Goal: Task Accomplishment & Management: Complete application form

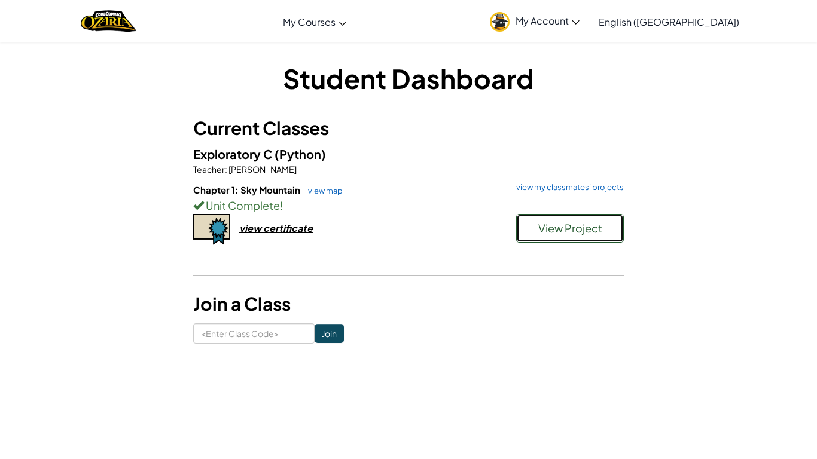
click at [558, 230] on span "View Project" at bounding box center [570, 228] width 64 height 14
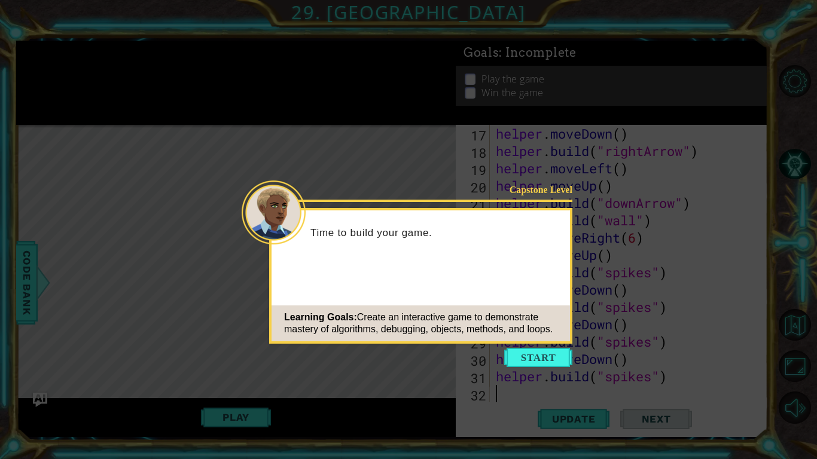
scroll to position [312, 0]
click at [529, 355] on button "Start" at bounding box center [538, 357] width 68 height 19
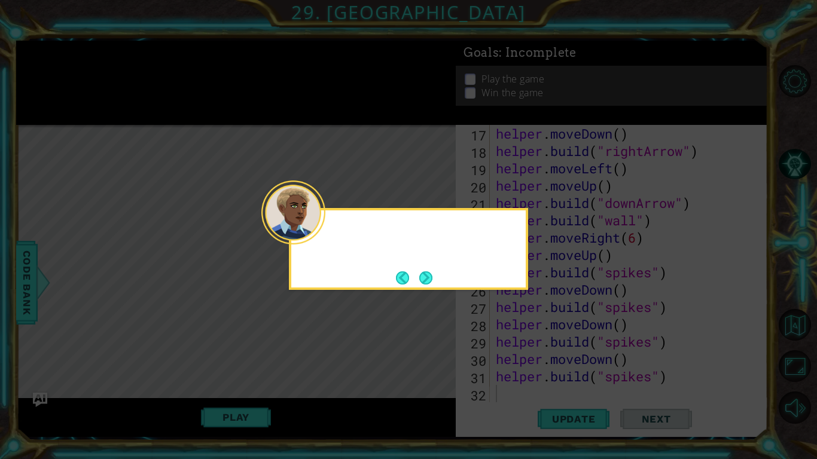
click at [525, 358] on icon at bounding box center [408, 229] width 817 height 459
click at [324, 243] on div at bounding box center [293, 213] width 64 height 64
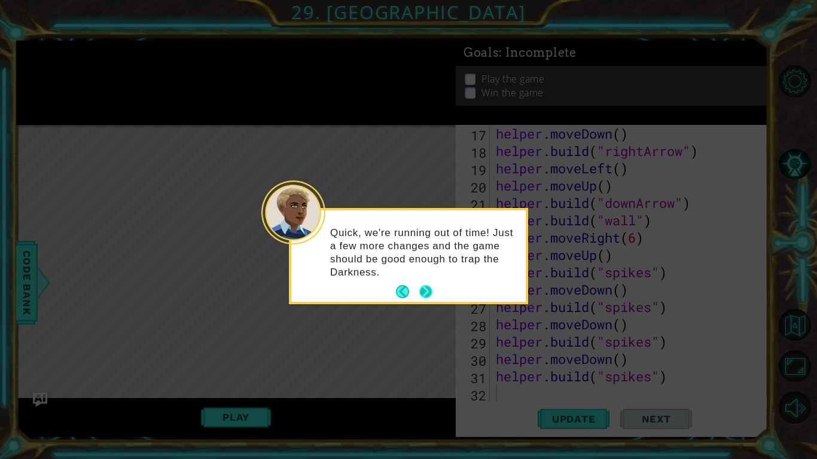
click at [430, 291] on button "Next" at bounding box center [425, 291] width 13 height 13
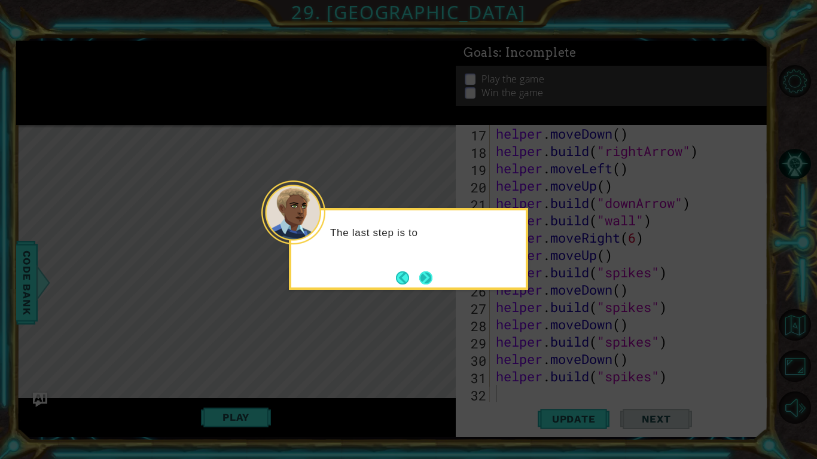
click at [425, 274] on button "Next" at bounding box center [425, 278] width 13 height 13
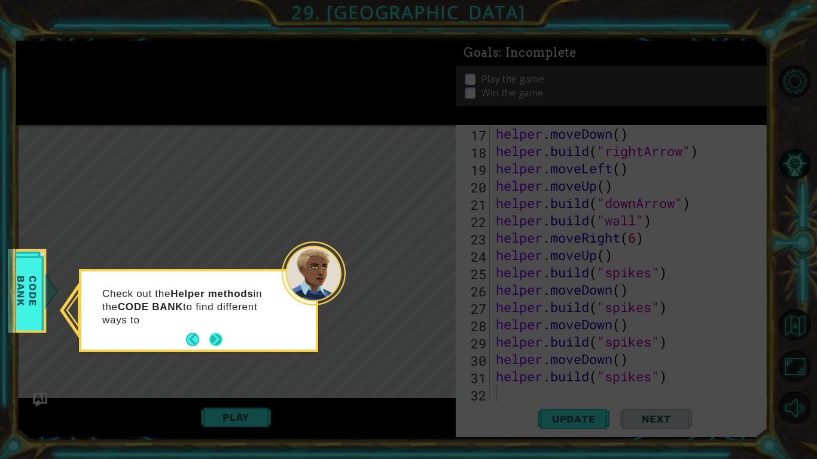
click at [221, 345] on button "Next" at bounding box center [215, 339] width 13 height 13
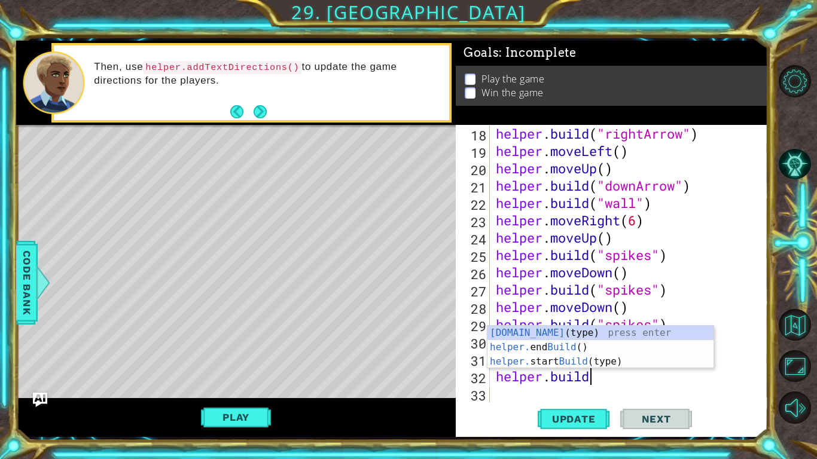
scroll to position [0, 4]
click at [561, 333] on div "[DOMAIN_NAME] (type) press enter helper. end Build () press enter helper. start…" at bounding box center [601, 362] width 226 height 72
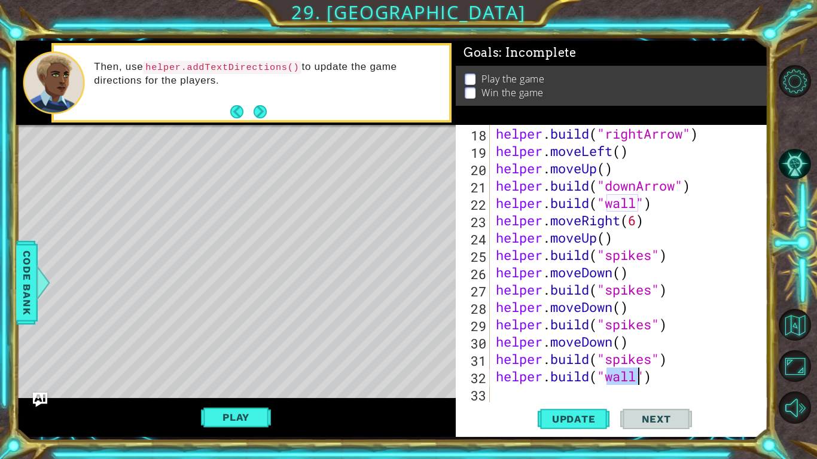
click at [621, 382] on div "helper . build ( "rightArrow" ) helper . moveLeft ( ) helper . moveUp ( ) helpe…" at bounding box center [630, 264] width 272 height 278
click at [621, 382] on div "helper . build ( "rightArrow" ) helper . moveLeft ( ) helper . moveUp ( ) helpe…" at bounding box center [633, 281] width 278 height 312
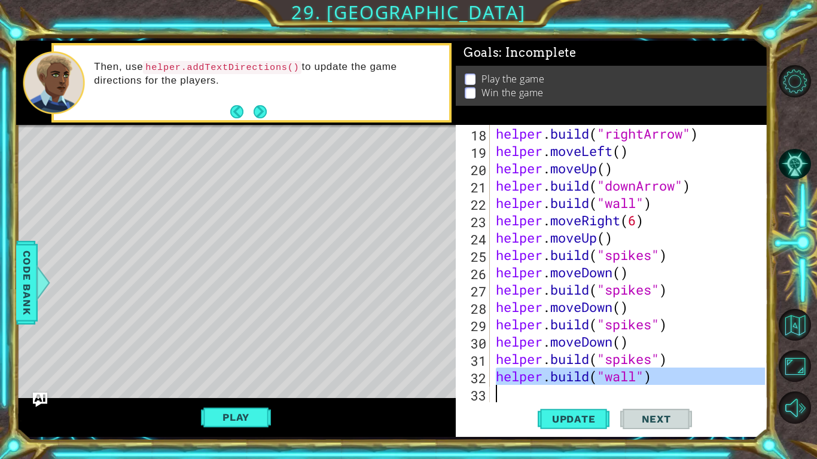
click at [621, 382] on div "helper . build ( "rightArrow" ) helper . moveLeft ( ) helper . moveUp ( ) helpe…" at bounding box center [630, 264] width 272 height 278
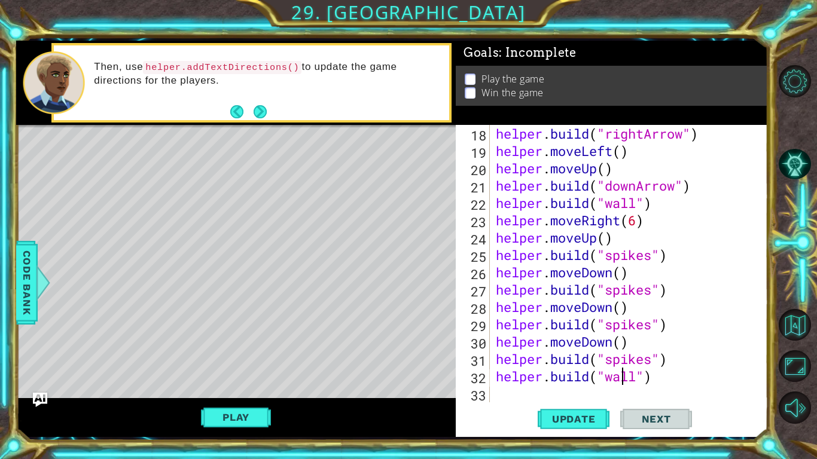
click at [621, 382] on div "helper . build ( "rightArrow" ) helper . moveLeft ( ) helper . moveUp ( ) helpe…" at bounding box center [633, 281] width 278 height 312
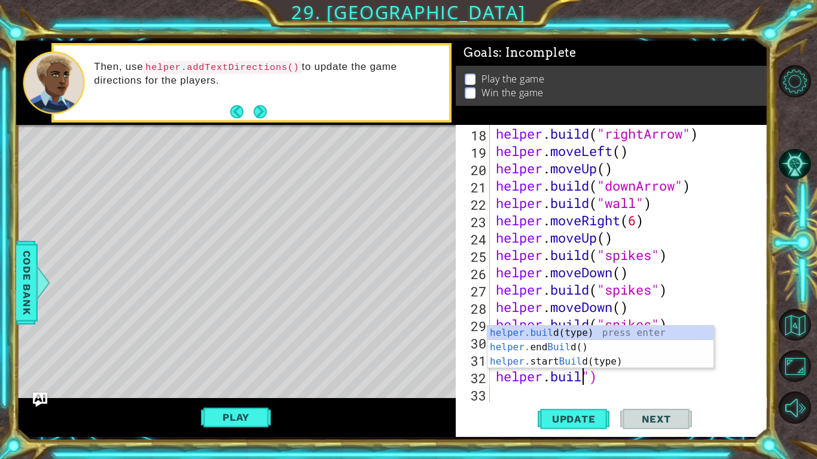
click at [578, 379] on div "helper . build ( "rightArrow" ) helper . moveLeft ( ) helper . moveUp ( ) helpe…" at bounding box center [633, 281] width 278 height 312
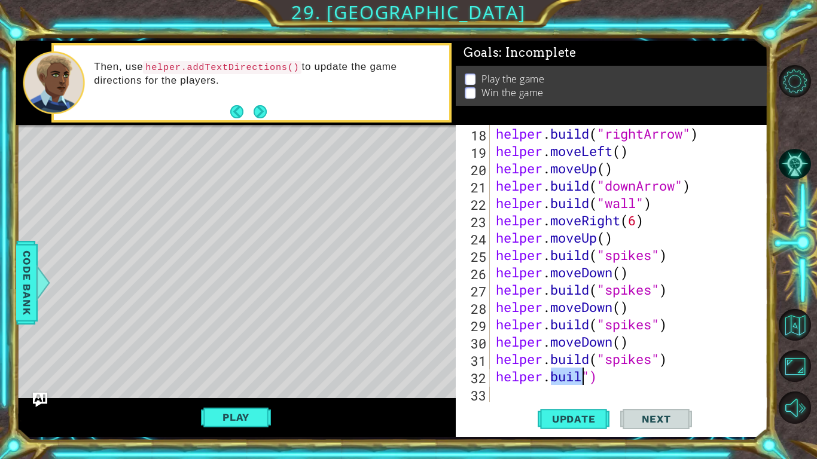
click at [578, 379] on div "helper . build ( "rightArrow" ) helper . moveLeft ( ) helper . moveUp ( ) helpe…" at bounding box center [633, 281] width 278 height 312
type textarea "helper.buil")"
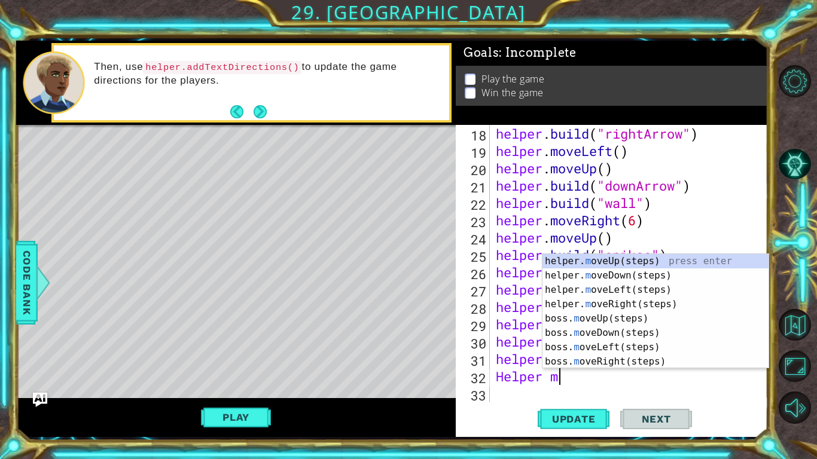
scroll to position [0, 2]
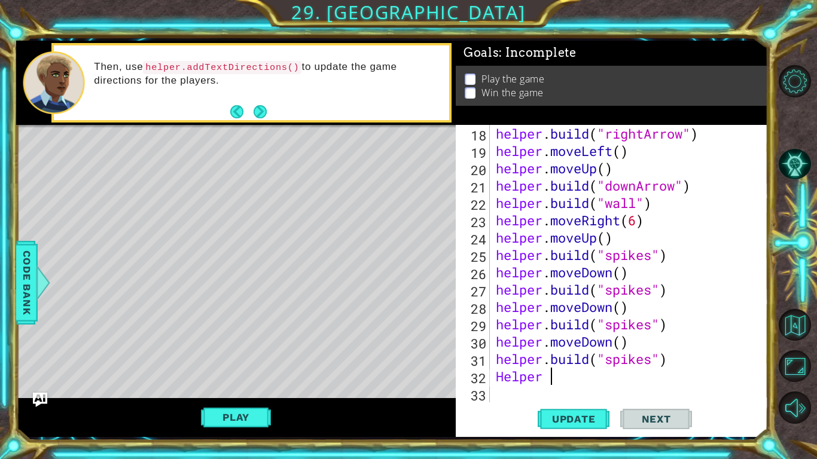
type textarea "Helper"
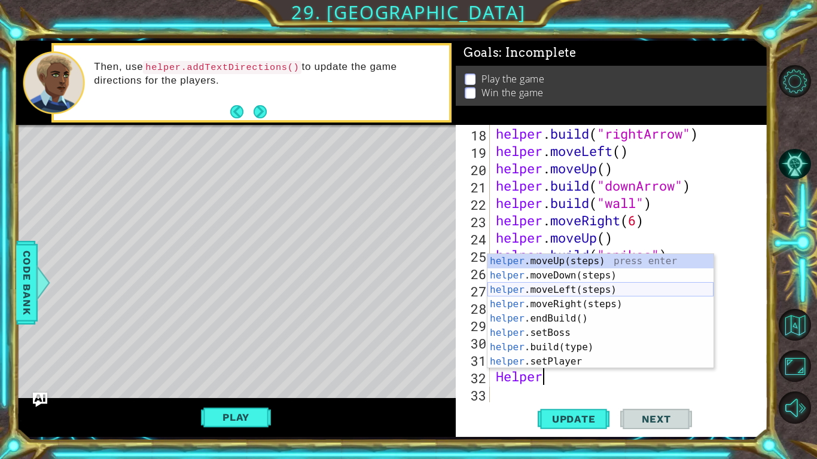
click at [540, 286] on div "helper .moveUp(steps) press enter helper .moveDown(steps) press enter helper .m…" at bounding box center [601, 326] width 226 height 144
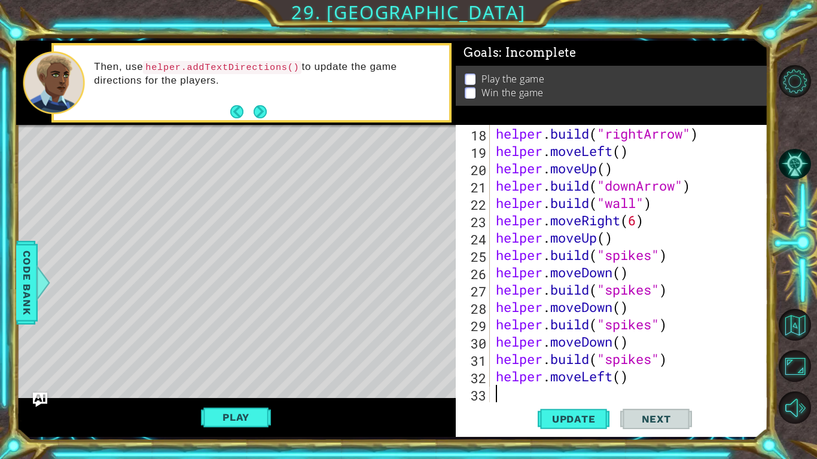
scroll to position [347, 0]
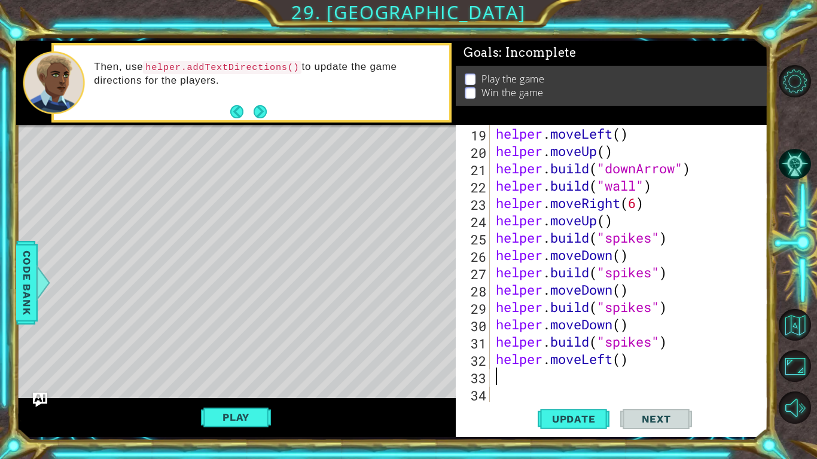
click at [620, 358] on div "helper . moveLeft ( ) helper . moveUp ( ) helper . build ( "downArrow" ) helper…" at bounding box center [633, 281] width 278 height 312
type textarea "helper.moveLeft(5)"
click at [520, 373] on div "helper . moveLeft ( ) helper . moveUp ( ) helper . build ( "downArrow" ) helper…" at bounding box center [633, 281] width 278 height 312
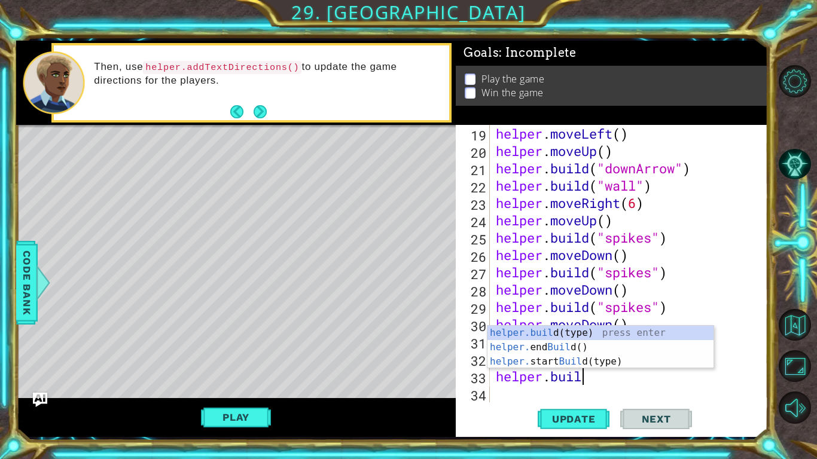
scroll to position [0, 4]
click at [573, 331] on div "[DOMAIN_NAME] (type) press enter helper. end Build () press enter helper. start…" at bounding box center [601, 362] width 226 height 72
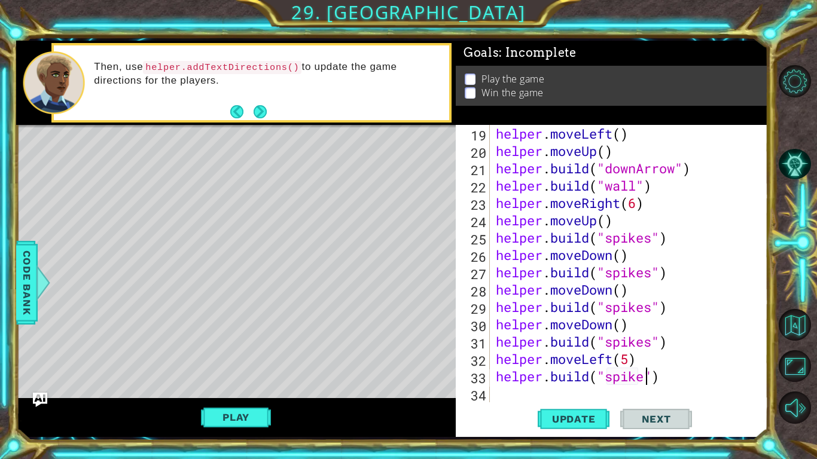
scroll to position [0, 7]
type textarea "[DOMAIN_NAME]("spikes")"
click at [580, 422] on span "Update" at bounding box center [574, 419] width 68 height 12
click at [516, 390] on div "helper . moveLeft ( ) helper . moveUp ( ) helper . build ( "downArrow" ) helper…" at bounding box center [633, 281] width 278 height 312
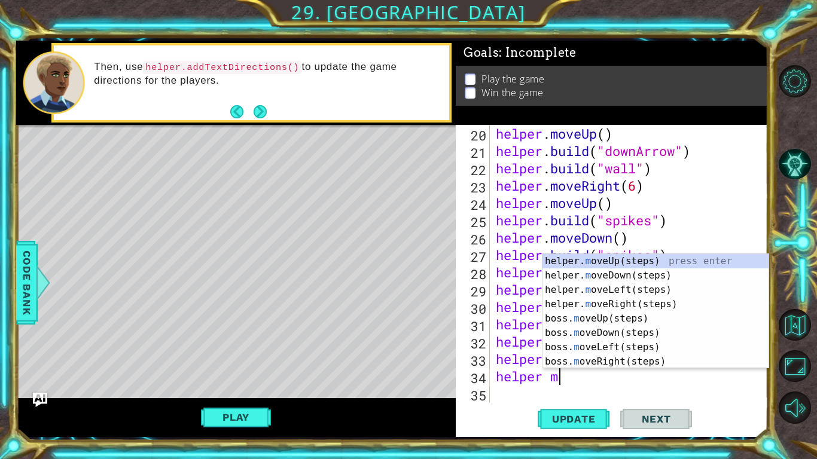
scroll to position [0, 2]
type textarea "helper"
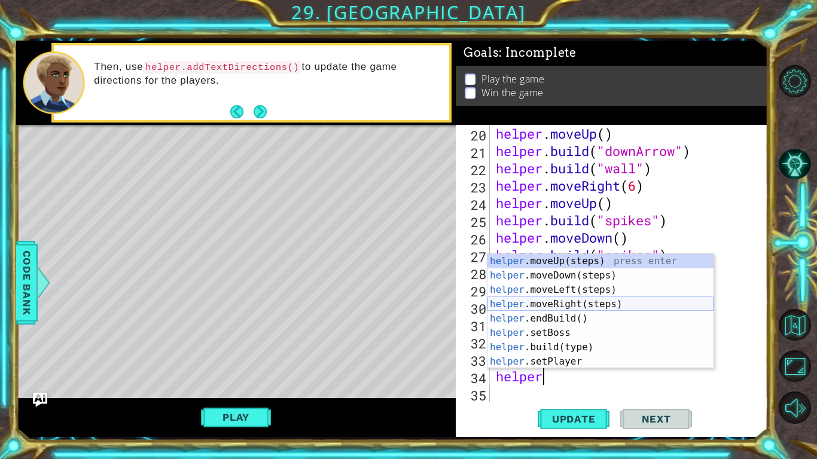
click at [569, 302] on div "helper .moveUp(steps) press enter helper .moveDown(steps) press enter helper .m…" at bounding box center [601, 326] width 226 height 144
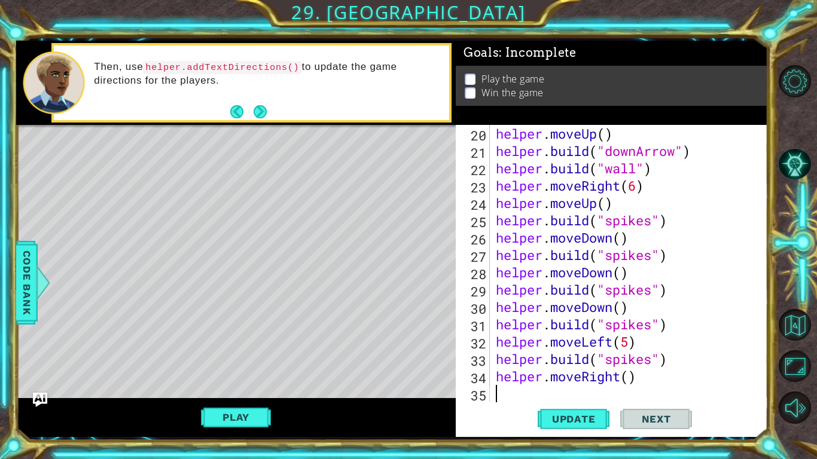
scroll to position [382, 0]
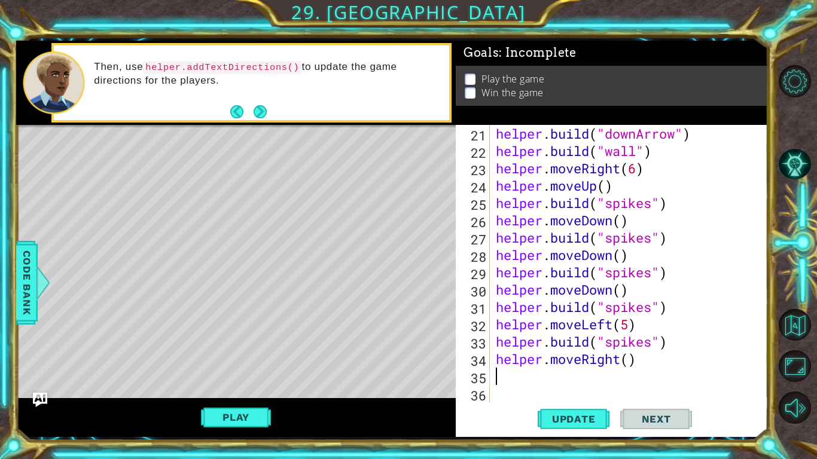
click at [633, 361] on div "helper . build ( "downArrow" ) helper . build ( "wall" ) helper . moveRight ( 6…" at bounding box center [633, 281] width 278 height 312
type textarea "helper.moveRight(2)"
click at [507, 378] on div "helper . build ( "downArrow" ) helper . build ( "wall" ) helper . moveRight ( 6…" at bounding box center [633, 281] width 278 height 312
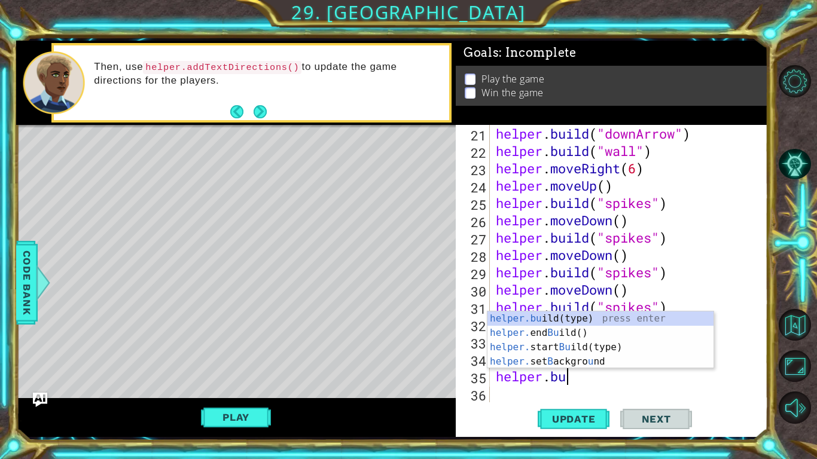
scroll to position [0, 2]
click at [564, 316] on div "helper.bu ild(type) press enter helper. end Bu ild() press enter helper. start …" at bounding box center [601, 355] width 226 height 86
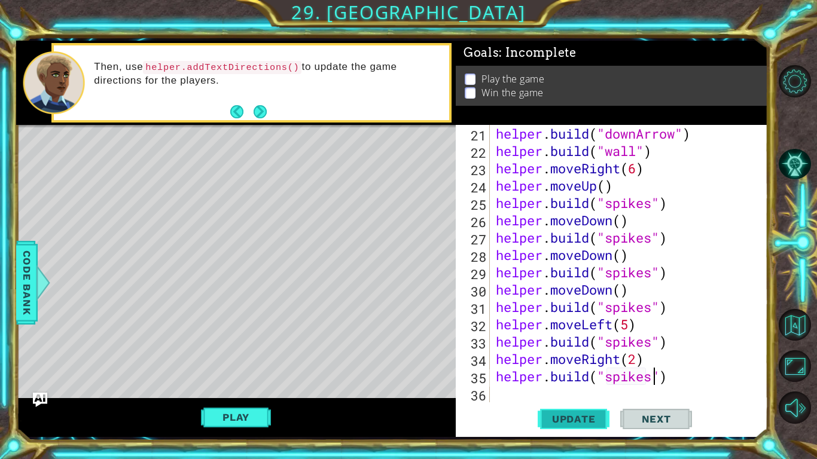
type textarea "[DOMAIN_NAME]("spikes")"
click at [505, 390] on div "helper . build ( "downArrow" ) helper . build ( "wall" ) helper . moveRight ( 6…" at bounding box center [633, 281] width 278 height 312
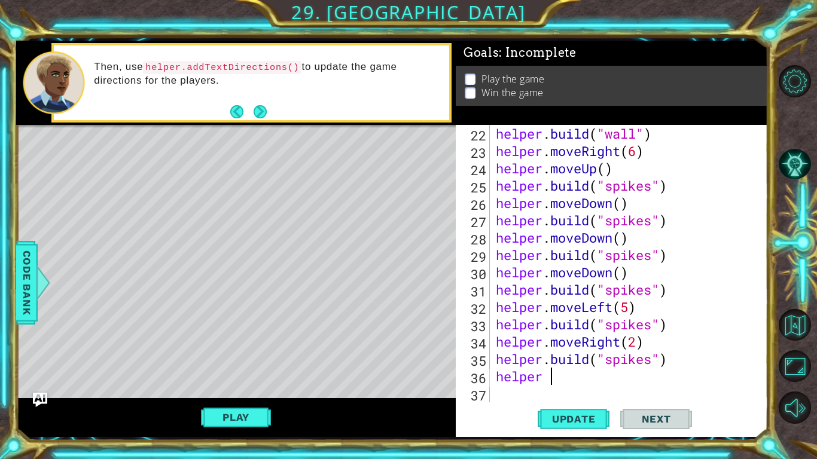
scroll to position [399, 0]
type textarea "helper"
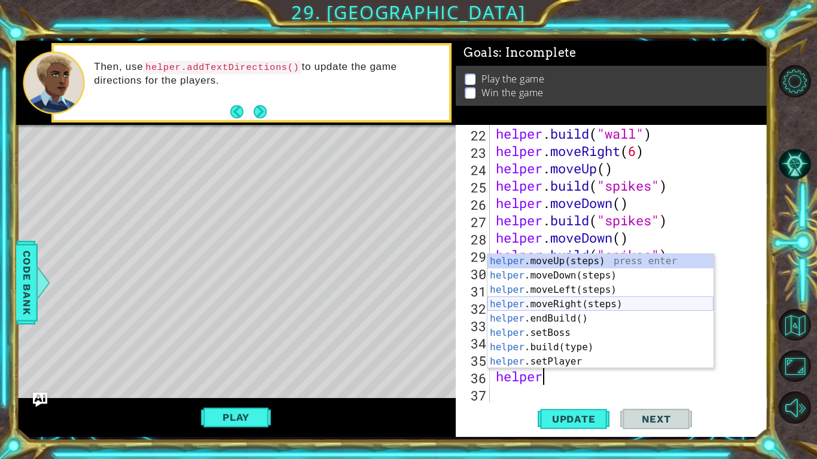
click at [563, 305] on div "helper .moveUp(steps) press enter helper .moveDown(steps) press enter helper .m…" at bounding box center [601, 326] width 226 height 144
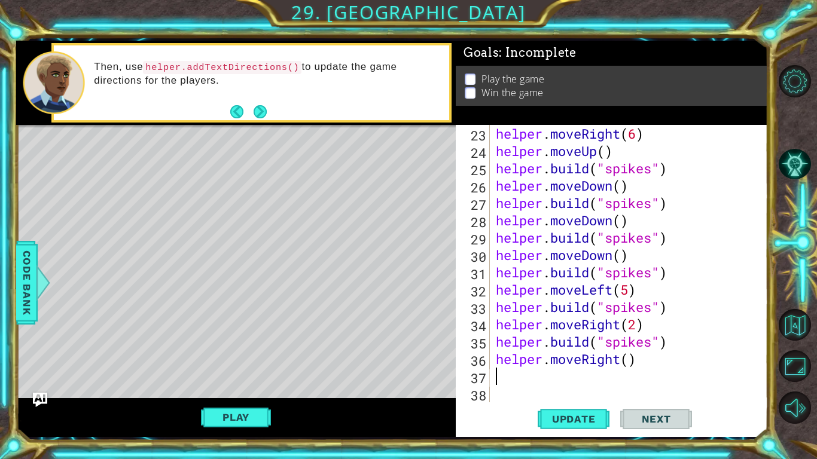
scroll to position [416, 0]
click at [628, 357] on div "helper . moveRight ( 6 ) helper . moveUp ( ) helper . build ( "spikes" ) helper…" at bounding box center [633, 281] width 278 height 312
type textarea "helper.moveRight(2)"
click at [498, 379] on div "helper . moveRight ( 6 ) helper . moveUp ( ) helper . build ( "spikes" ) helper…" at bounding box center [633, 281] width 278 height 312
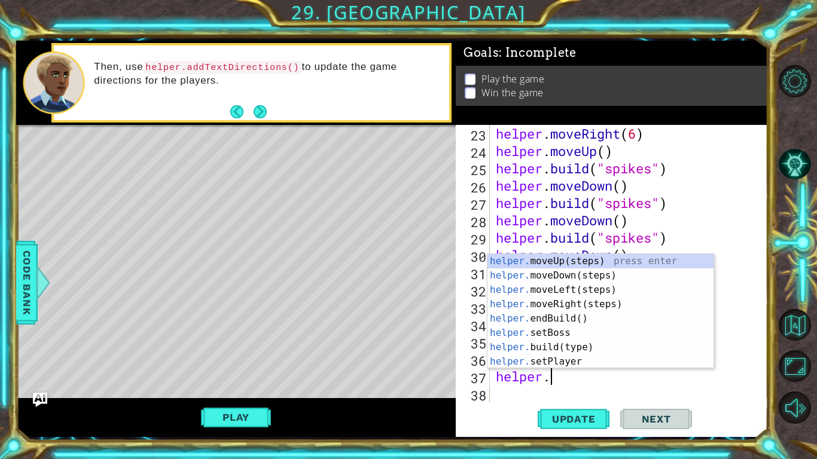
scroll to position [0, 2]
click at [558, 346] on div "helper. moveUp(steps) press enter helper. moveDown(steps) press enter helper. m…" at bounding box center [601, 326] width 226 height 144
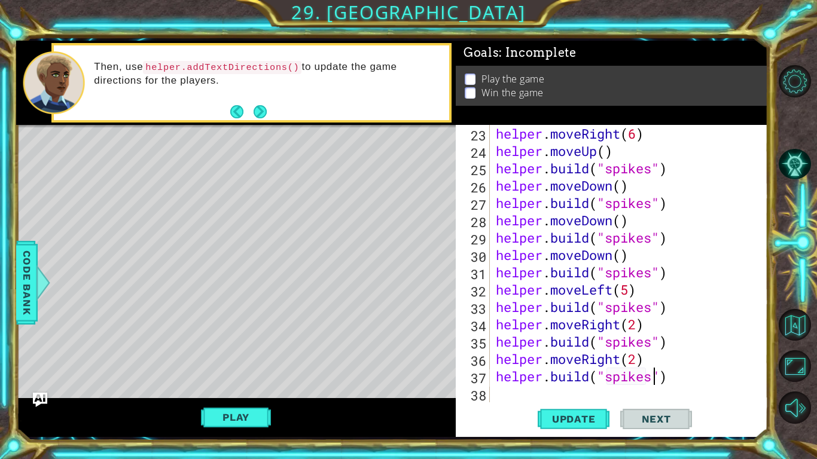
scroll to position [0, 7]
click at [582, 418] on span "Update" at bounding box center [574, 419] width 68 height 12
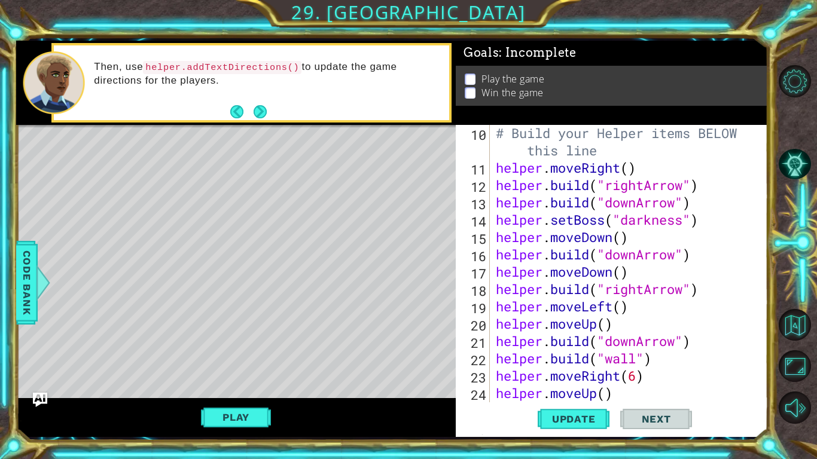
scroll to position [174, 0]
click at [651, 222] on div "# Build your Helper items BELOW this line helper . moveRight ( ) helper . build…" at bounding box center [633, 290] width 278 height 330
click at [565, 430] on button "Update" at bounding box center [574, 419] width 72 height 31
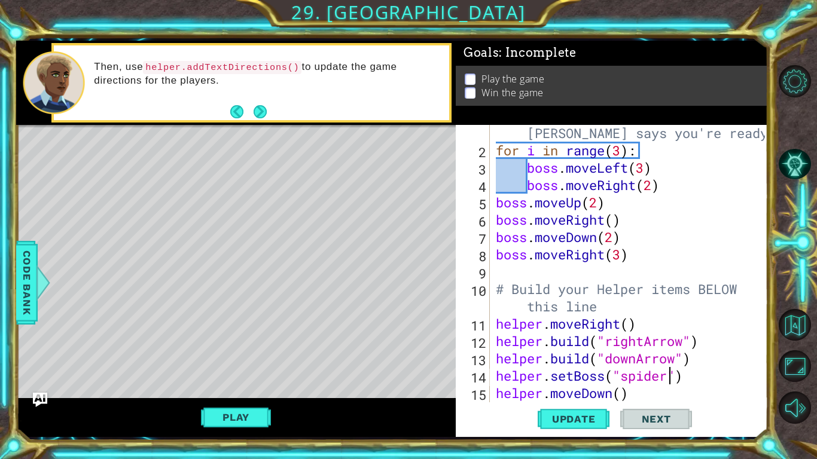
scroll to position [0, 0]
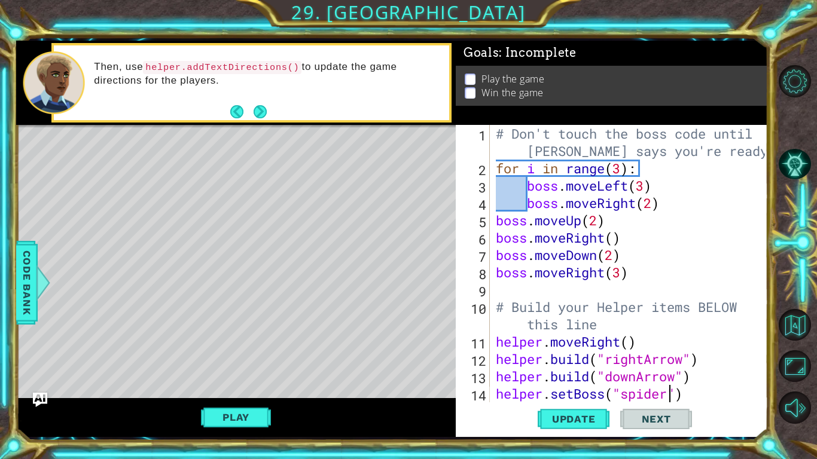
click at [628, 272] on div "# Don't touch the boss code until [PERSON_NAME] says you're ready! for i in ran…" at bounding box center [633, 290] width 278 height 330
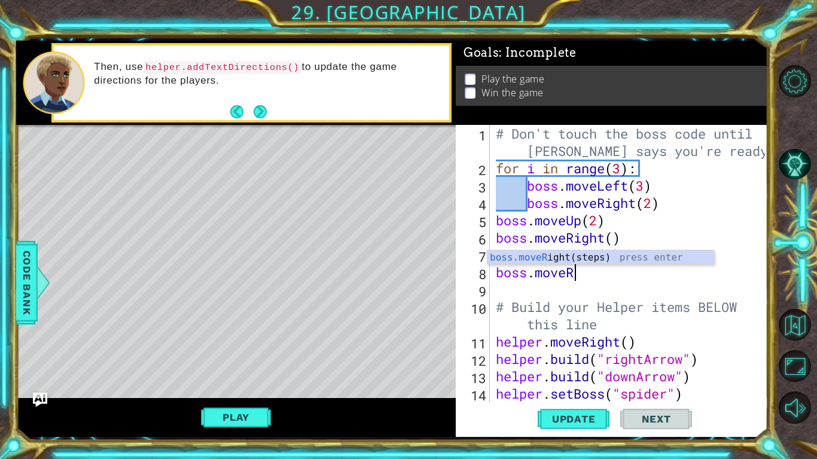
scroll to position [0, 2]
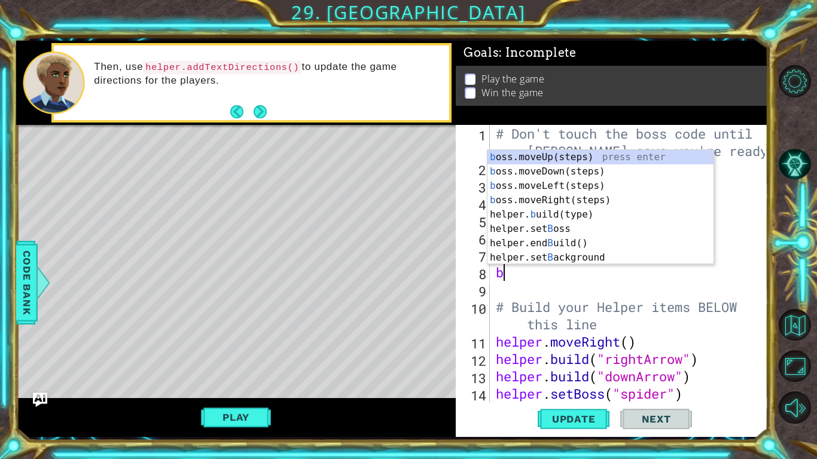
type textarea "b"
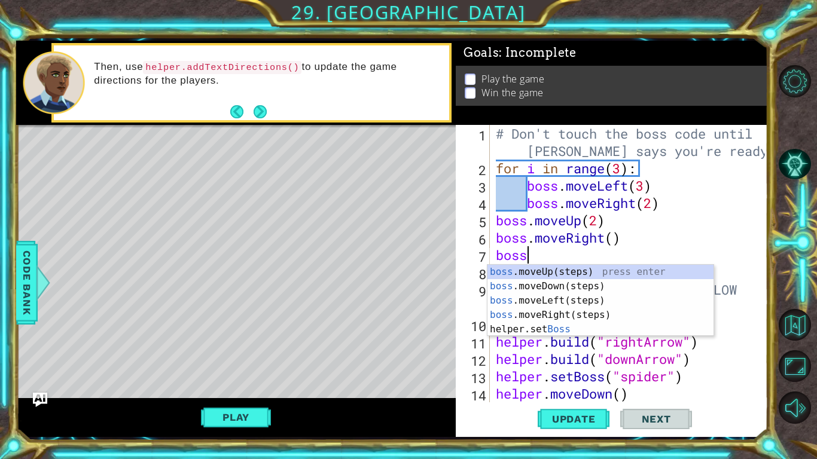
type textarea "b"
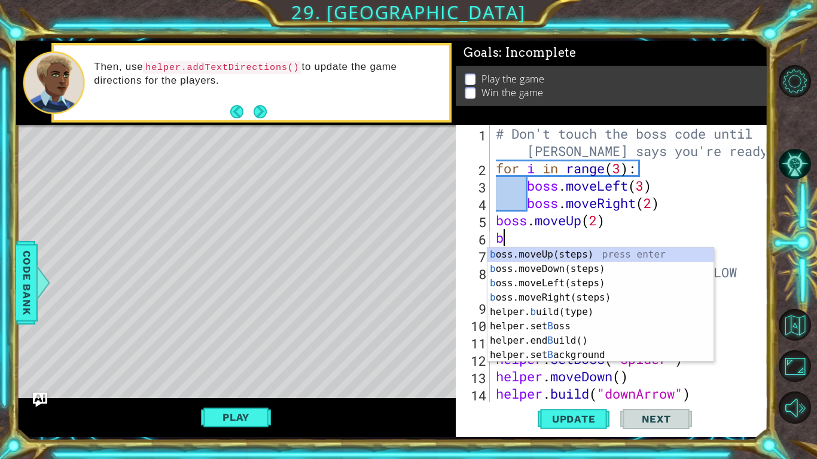
type textarea "b"
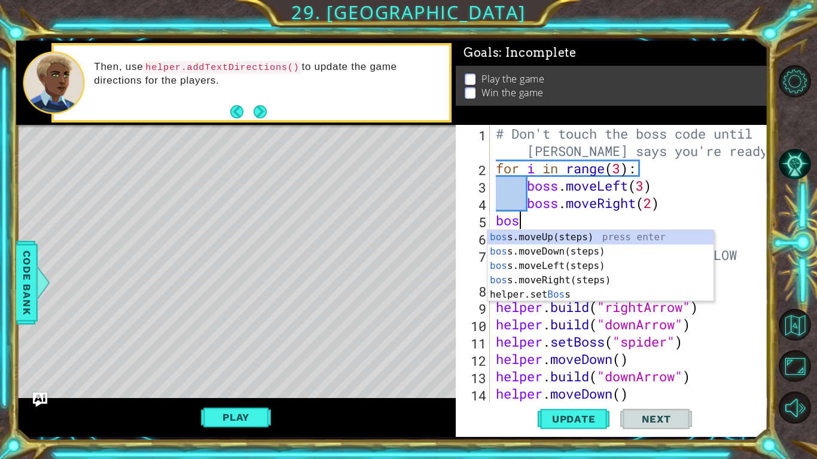
type textarea "b"
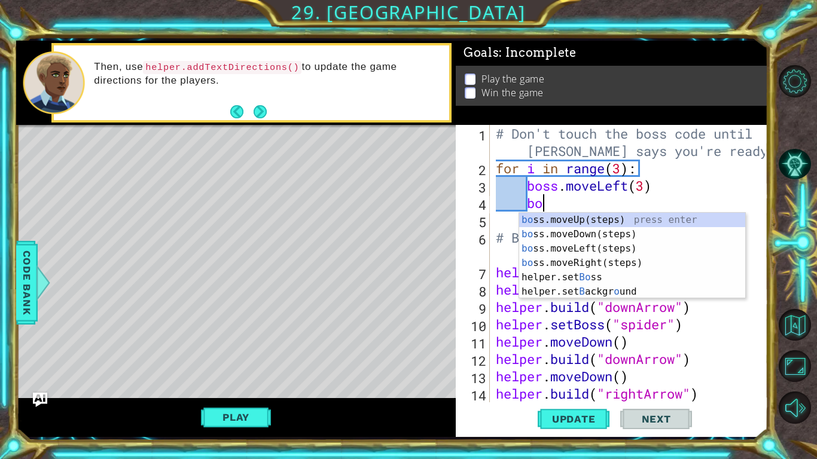
type textarea "b"
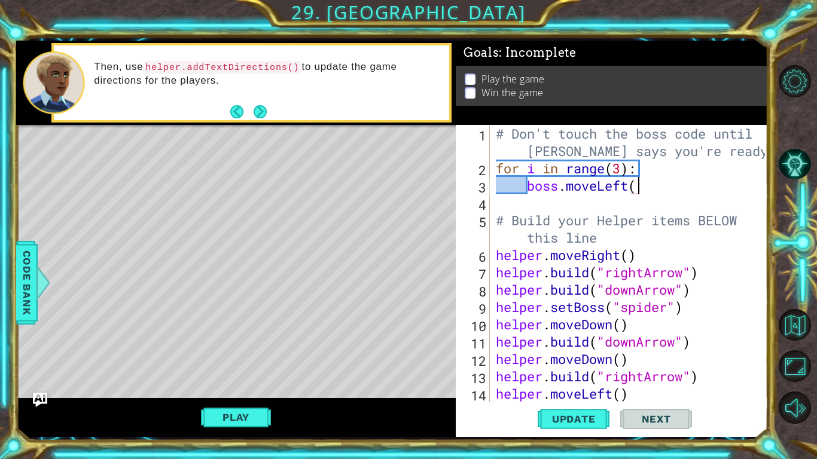
type textarea "boss.moveLeft"
click at [622, 206] on div "boss.moveLeft (steps) press enter" at bounding box center [632, 217] width 226 height 43
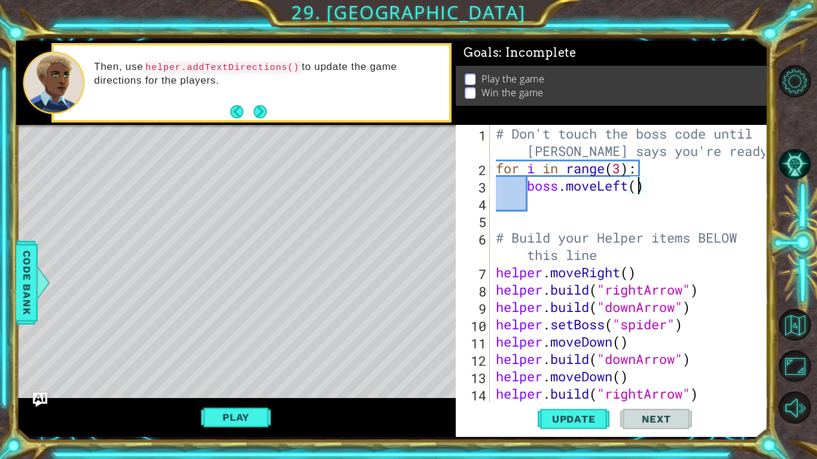
click at [636, 188] on div "# Don't touch the boss code until [PERSON_NAME] says you're ready! for i in ran…" at bounding box center [633, 290] width 278 height 330
type textarea "boss.moveLeft(2)"
click at [558, 204] on div "# Don't touch the boss code until [PERSON_NAME] says you're ready! for i in ran…" at bounding box center [633, 290] width 278 height 330
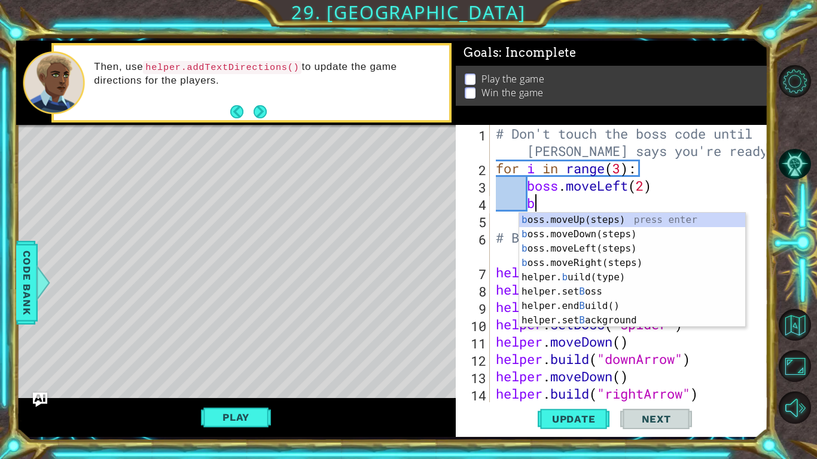
scroll to position [0, 2]
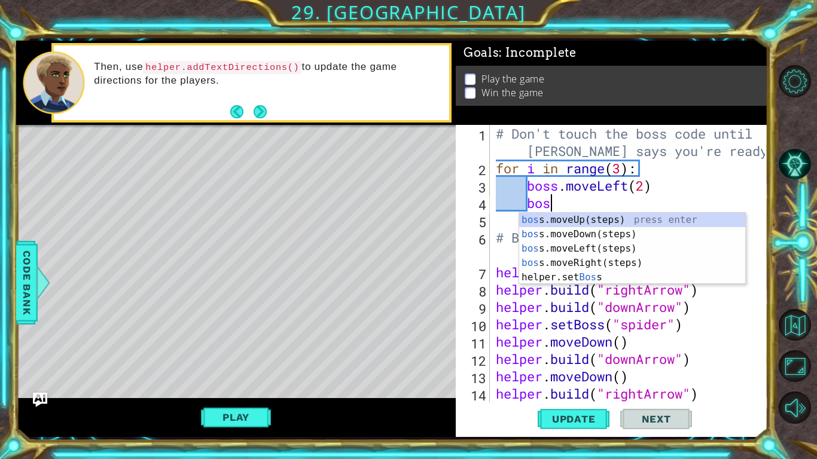
type textarea "boss"
click at [600, 219] on div "boss .moveUp(steps) press enter boss .moveDown(steps) press enter boss .moveLef…" at bounding box center [632, 263] width 226 height 101
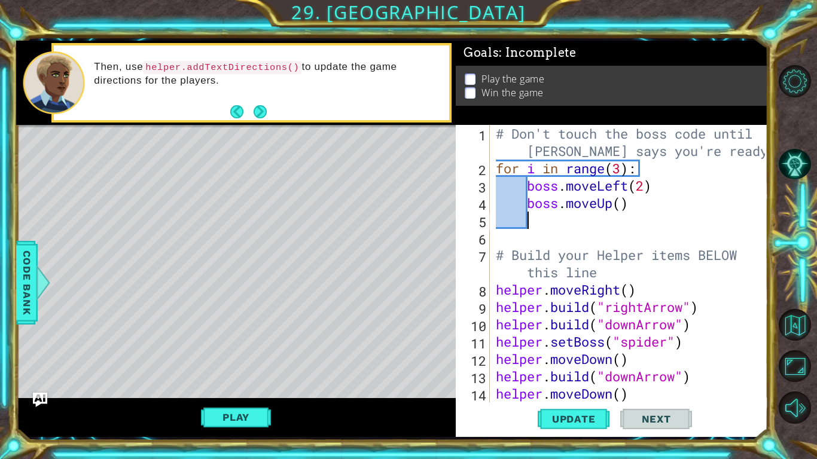
scroll to position [0, 1]
click at [623, 205] on div "# Don't touch the boss code until [PERSON_NAME] says you're ready! for i in ran…" at bounding box center [633, 290] width 278 height 330
click at [583, 418] on span "Update" at bounding box center [574, 419] width 68 height 12
click at [578, 420] on span "Update" at bounding box center [574, 419] width 68 height 12
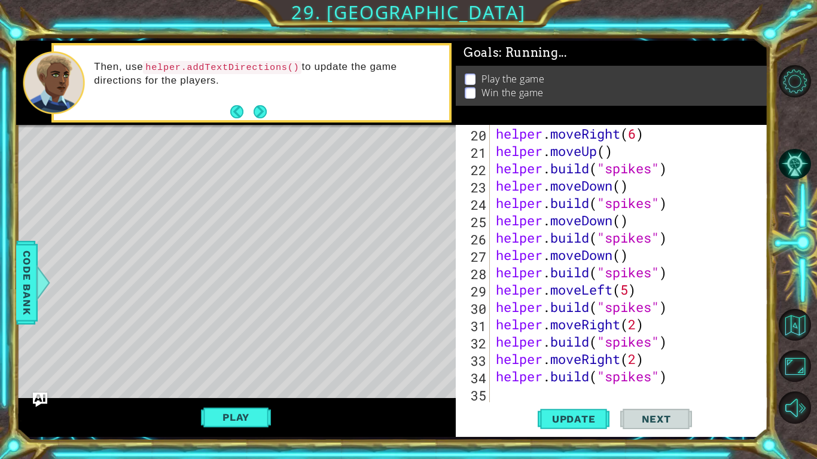
scroll to position [364, 0]
click at [257, 424] on button "Play" at bounding box center [236, 417] width 70 height 23
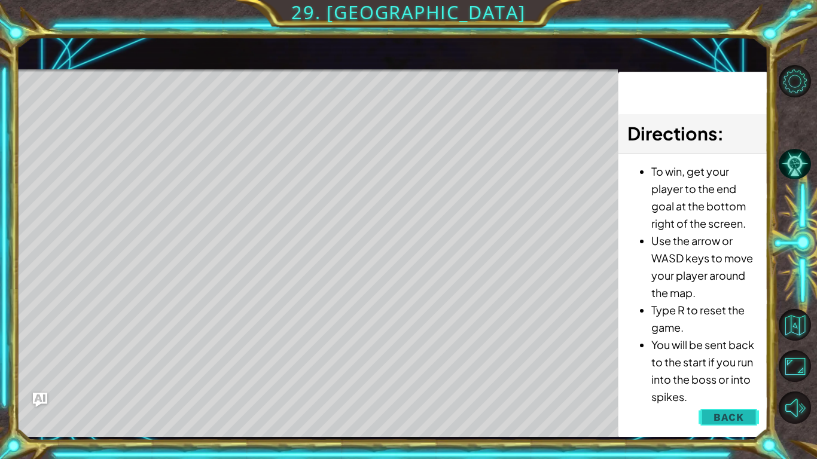
click at [731, 417] on span "Back" at bounding box center [729, 418] width 31 height 12
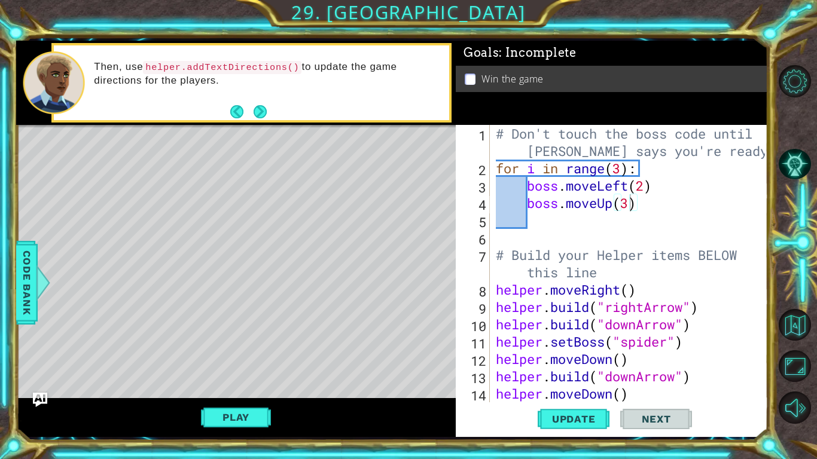
scroll to position [0, 0]
click at [641, 168] on div "# Don't touch the boss code until [PERSON_NAME] says you're ready! for i in ran…" at bounding box center [633, 290] width 278 height 330
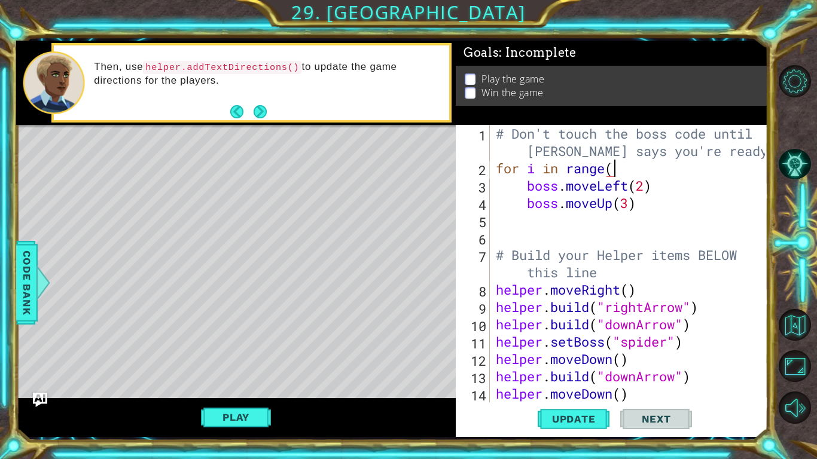
scroll to position [0, 5]
type textarea "f"
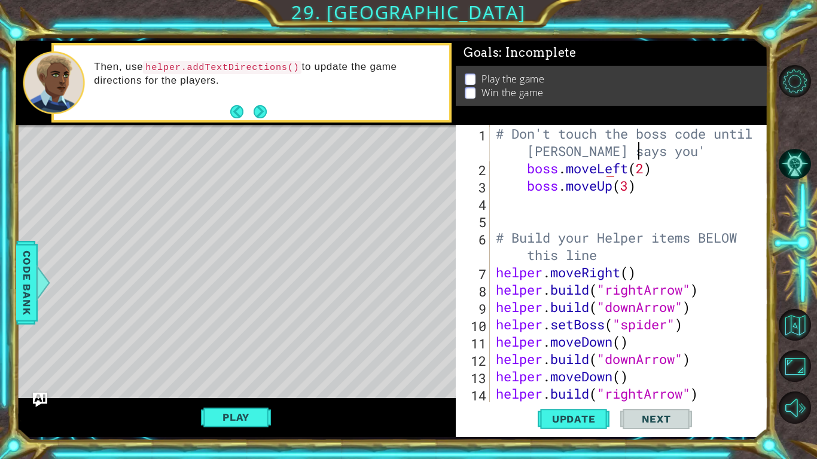
scroll to position [0, 0]
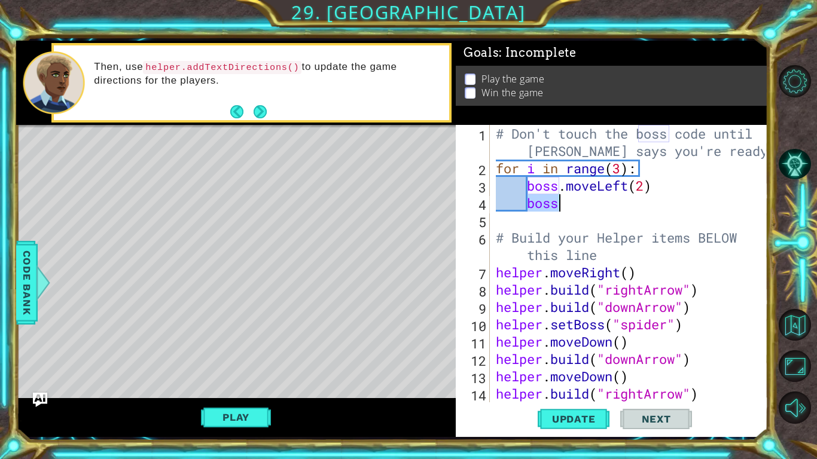
type textarea "boss"
click at [641, 169] on div "# Don't touch the boss code until [PERSON_NAME] says you're ready! for i in ran…" at bounding box center [633, 290] width 278 height 330
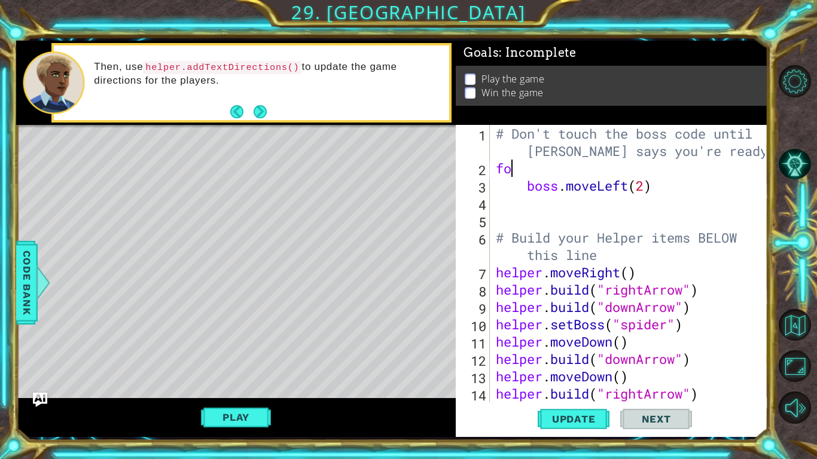
type textarea "f"
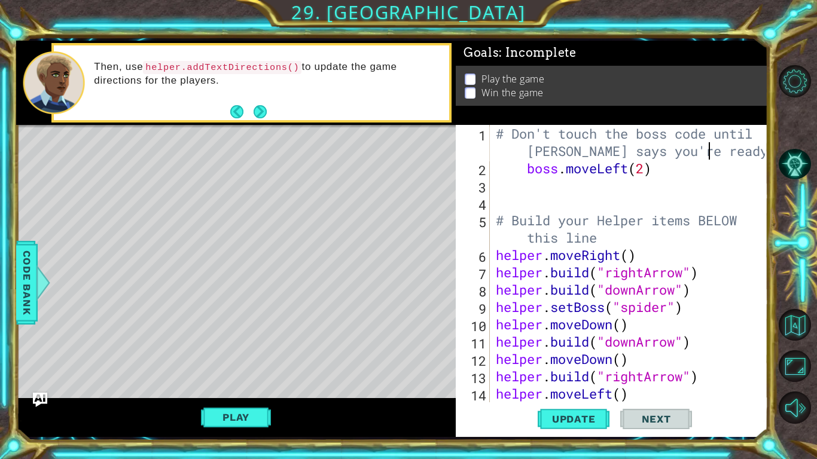
click at [660, 173] on div "# Don't touch the boss code until [PERSON_NAME] says you're ready! boss . moveL…" at bounding box center [633, 290] width 278 height 330
type textarea "boss.moveLeft(2)"
click at [549, 185] on div "# Don't touch the boss code until [PERSON_NAME] says you're ready! boss . moveL…" at bounding box center [633, 290] width 278 height 330
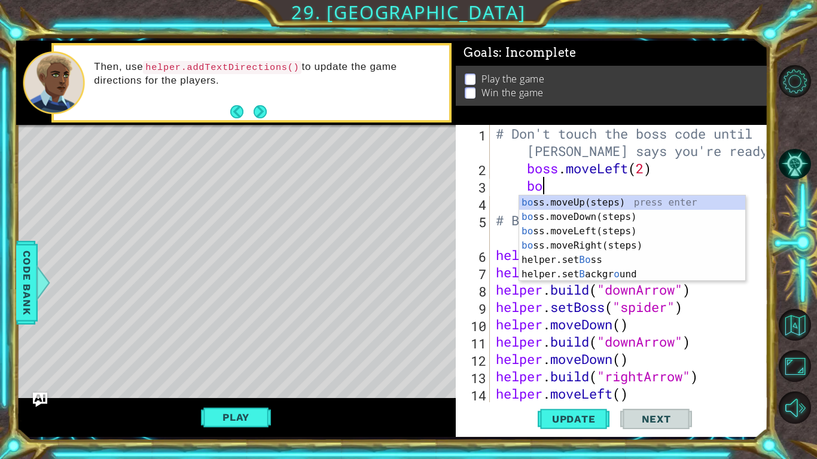
scroll to position [0, 2]
type textarea "boss"
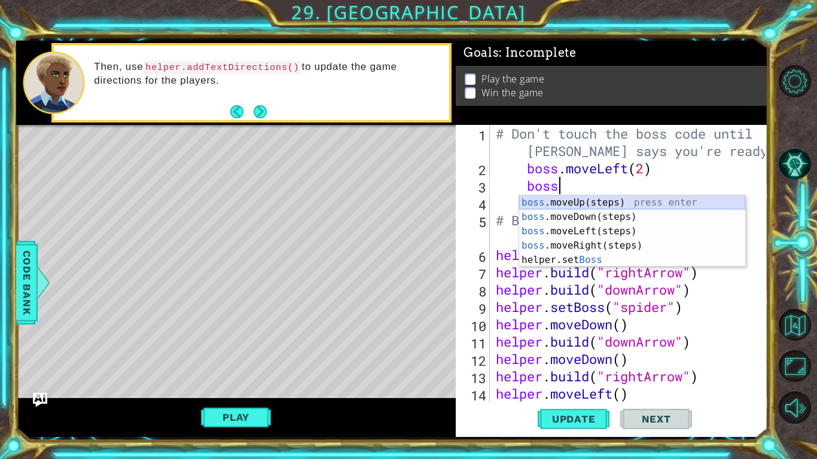
click at [558, 202] on div "boss .moveUp(steps) press enter boss .moveDown(steps) press enter boss .moveLef…" at bounding box center [632, 246] width 226 height 101
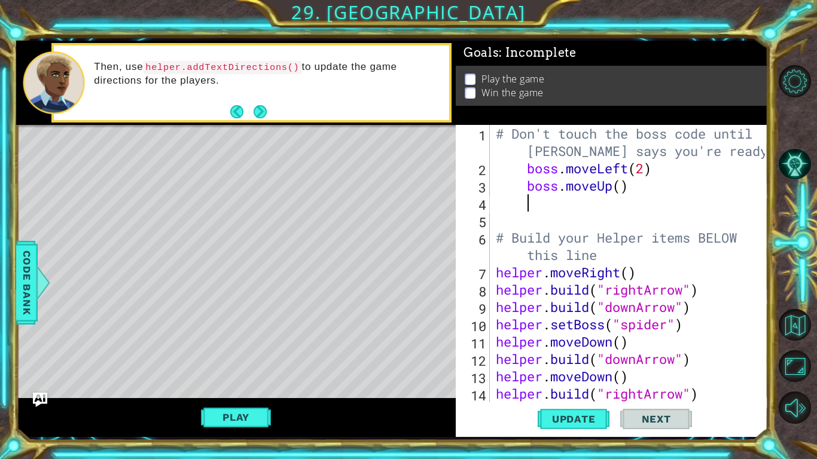
click at [620, 188] on div "# Don't touch the boss code until [PERSON_NAME] says you're ready! boss . moveL…" at bounding box center [633, 290] width 278 height 330
type textarea "boss.moveUp(3)"
click at [538, 209] on div "# Don't touch the boss code until [PERSON_NAME] says you're ready! boss . moveL…" at bounding box center [633, 290] width 278 height 330
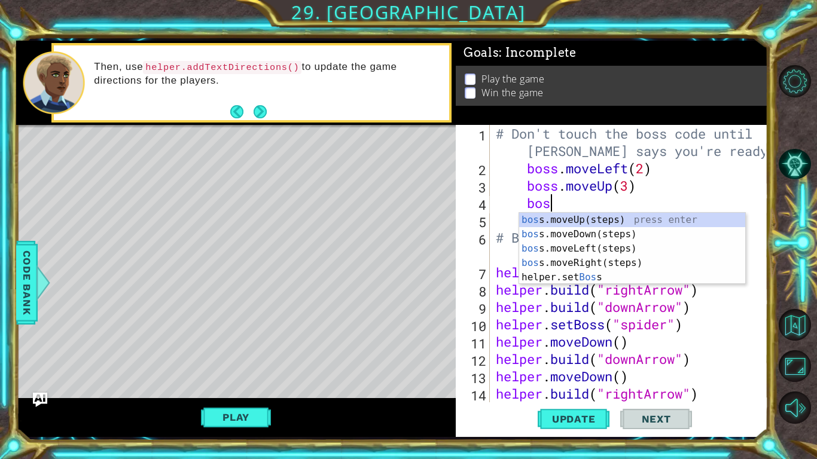
type textarea "boss"
click at [590, 233] on div "boss .moveUp(steps) press enter boss .moveDown(steps) press enter boss .moveLef…" at bounding box center [632, 263] width 226 height 101
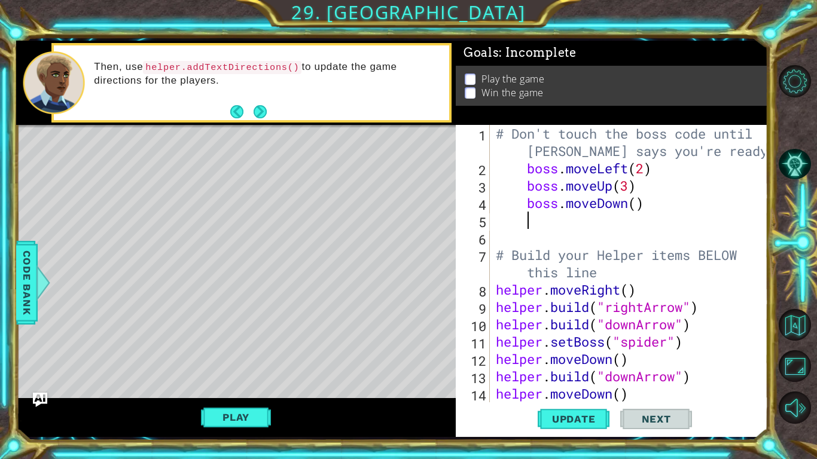
scroll to position [0, 1]
click at [637, 203] on div "# Don't touch the boss code until [PERSON_NAME] says you're ready! boss . moveL…" at bounding box center [633, 290] width 278 height 330
type textarea "boss.moveDown(3)"
click at [535, 218] on div "# Don't touch the boss code until [PERSON_NAME] says you're ready! boss . moveL…" at bounding box center [633, 290] width 278 height 330
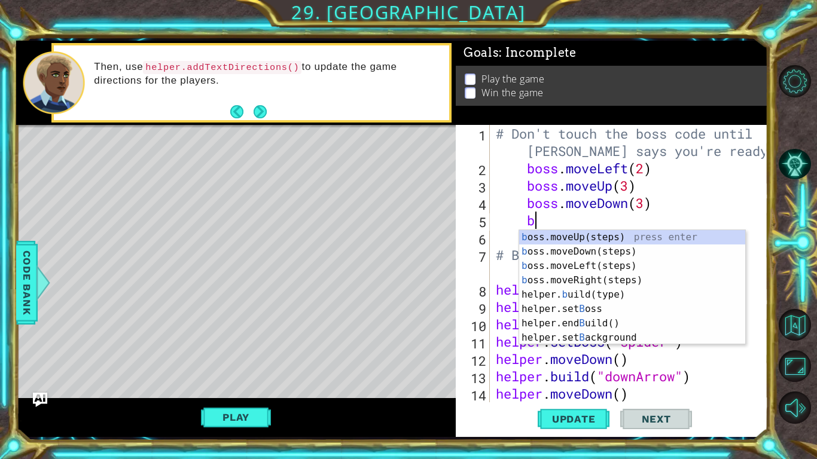
scroll to position [0, 2]
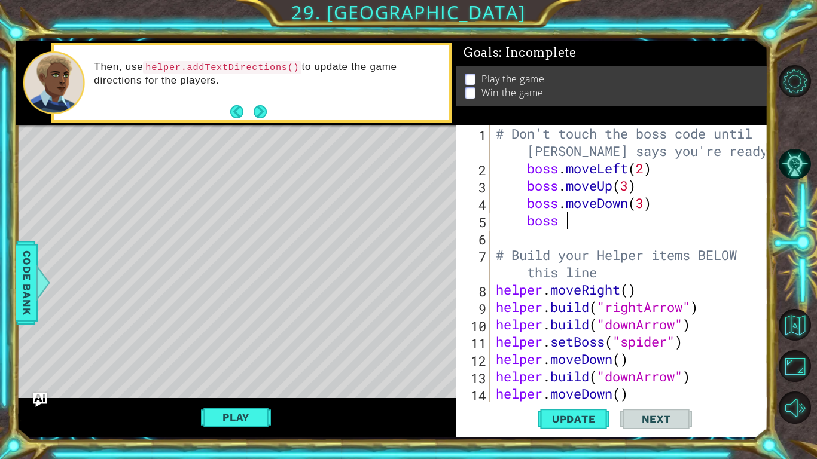
type textarea "boss"
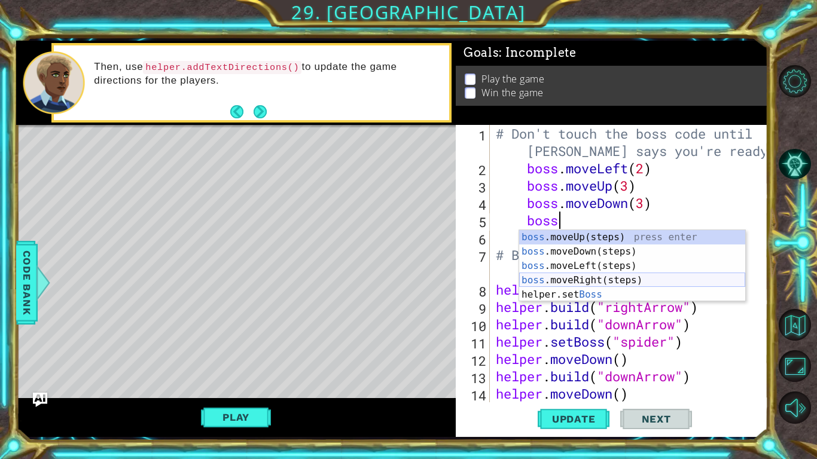
click at [574, 280] on div "boss .moveUp(steps) press enter boss .moveDown(steps) press enter boss .moveLef…" at bounding box center [632, 280] width 226 height 101
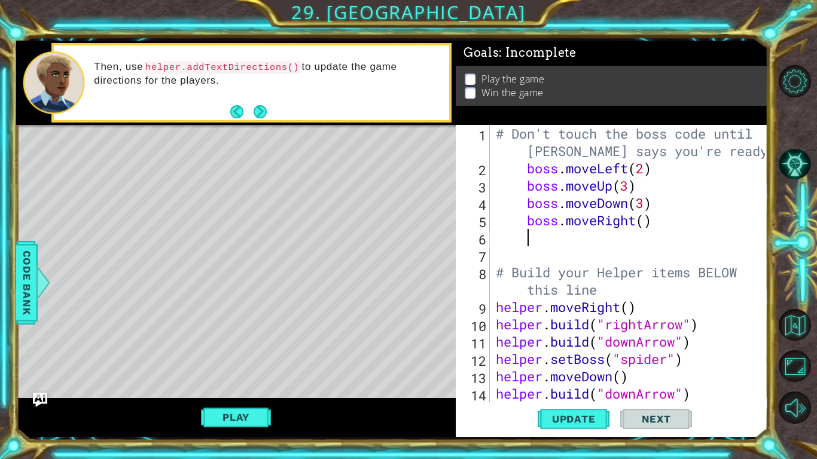
type textarea "2"
click at [644, 226] on div "# Don't touch the boss code until [PERSON_NAME] says you're ready! boss . moveL…" at bounding box center [633, 290] width 278 height 330
type textarea "boss.moveRight(2)"
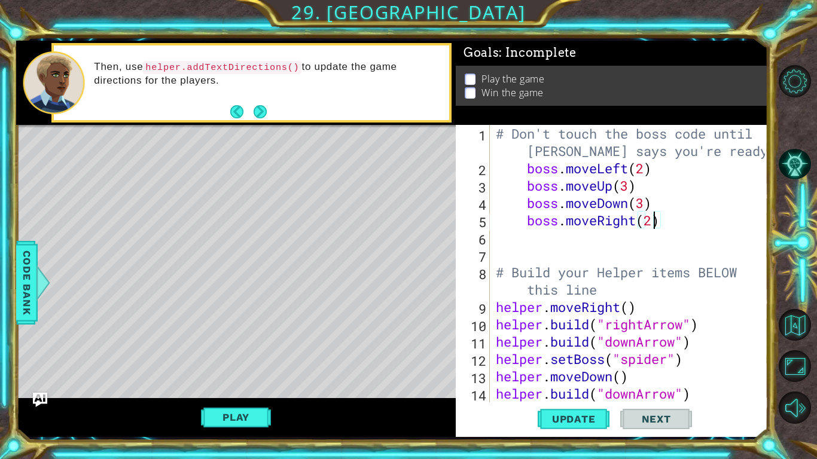
click at [528, 248] on div "# Don't touch the boss code until [PERSON_NAME] says you're ready! boss . moveL…" at bounding box center [633, 290] width 278 height 330
click at [531, 243] on div "# Don't touch the boss code until [PERSON_NAME] says you're ready! boss . moveL…" at bounding box center [633, 290] width 278 height 330
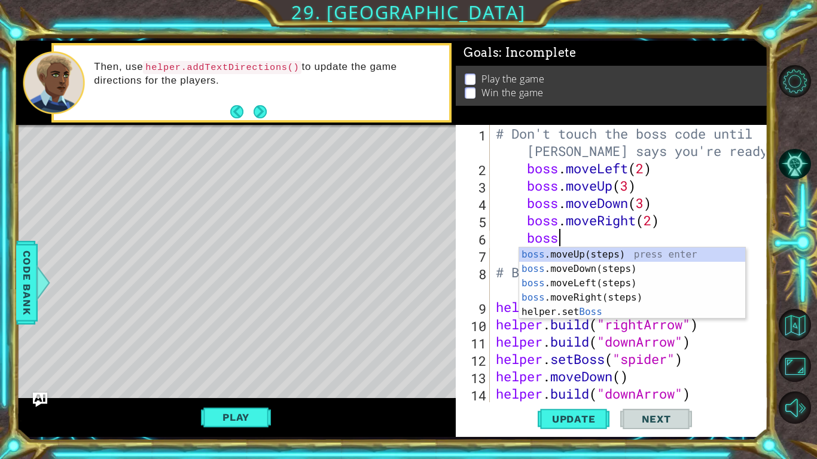
scroll to position [0, 2]
type textarea "boss."
click at [564, 281] on div "boss. moveUp(steps) press enter boss. moveDown(steps) press enter boss. moveLef…" at bounding box center [632, 291] width 226 height 86
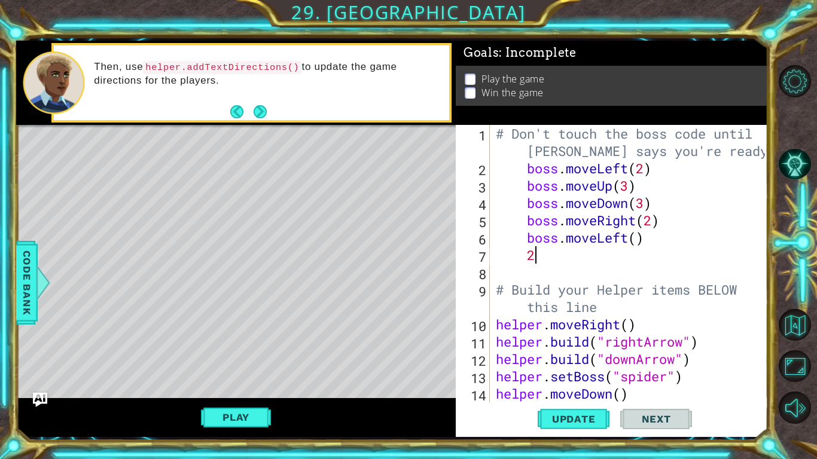
scroll to position [0, 1]
click at [638, 243] on div "# Don't touch the boss code until [PERSON_NAME] says you're ready! boss . moveL…" at bounding box center [633, 290] width 278 height 330
type textarea "boss.moveLeft(2)"
click at [557, 267] on div "# Don't touch the boss code until [PERSON_NAME] says you're ready! boss . moveL…" at bounding box center [633, 290] width 278 height 330
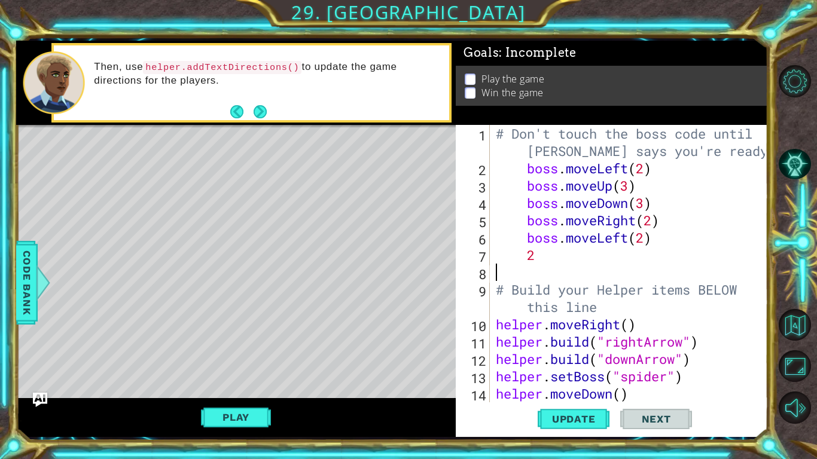
scroll to position [0, 0]
click at [544, 258] on div "# Don't touch the boss code until [PERSON_NAME] says you're ready! boss . moveL…" at bounding box center [633, 290] width 278 height 330
type textarea "2"
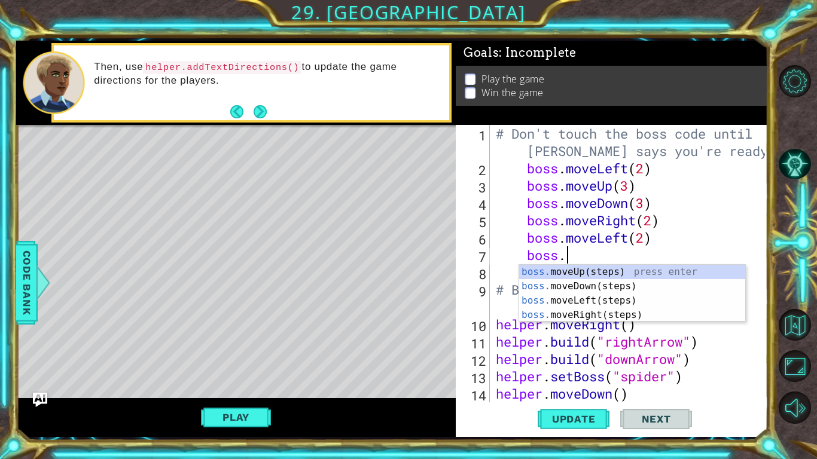
type textarea "boss."
click at [598, 273] on div "boss. moveUp(steps) press enter boss. moveDown(steps) press enter boss. moveLef…" at bounding box center [632, 308] width 226 height 86
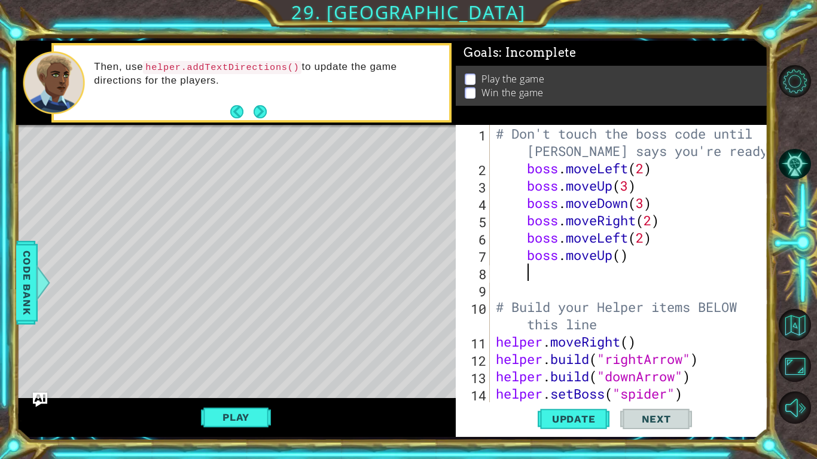
scroll to position [0, 1]
click at [620, 257] on div "# Don't touch the boss code until [PERSON_NAME] says you're ready! boss . moveL…" at bounding box center [633, 290] width 278 height 330
click at [555, 277] on div "# Don't touch the boss code until [PERSON_NAME] says you're ready! boss . moveL…" at bounding box center [633, 290] width 278 height 330
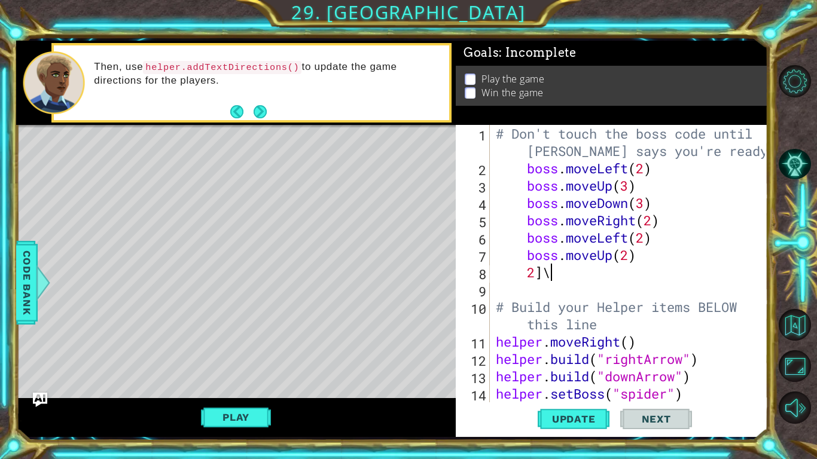
type textarea "2"
click at [512, 158] on div "# Don't touch the boss code until [PERSON_NAME] says you're ready! boss . moveL…" at bounding box center [633, 290] width 278 height 330
click at [509, 165] on div "# Don't touch the boss code until [PERSON_NAME] says you're ready! boss . moveL…" at bounding box center [633, 290] width 278 height 330
type textarea "boss.moveLeft(2)"
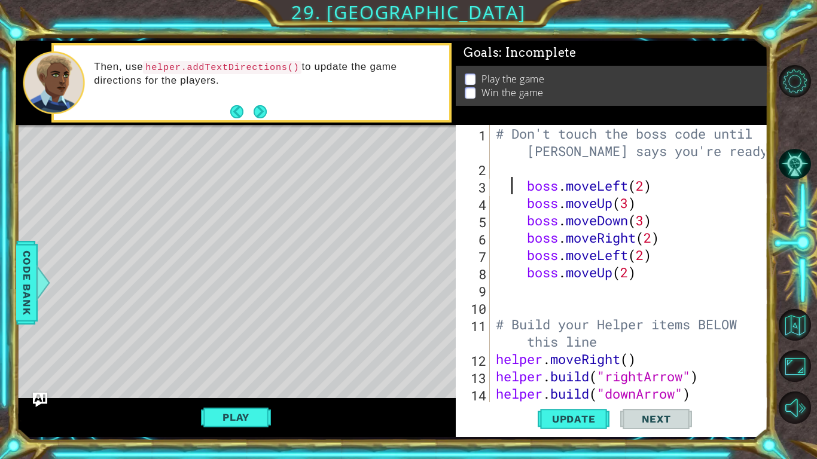
click at [512, 165] on div "# Don't touch the boss code until [PERSON_NAME] says you're ready! boss . moveL…" at bounding box center [633, 290] width 278 height 330
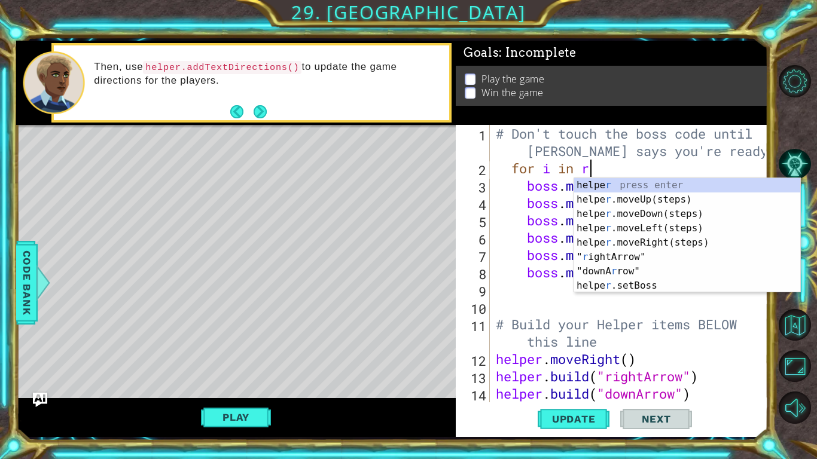
scroll to position [0, 4]
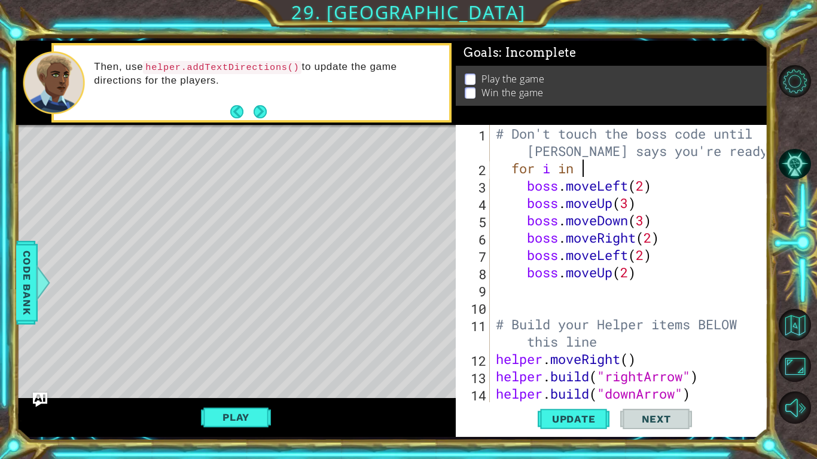
type textarea "f"
click at [32, 297] on span "Code Bank" at bounding box center [26, 282] width 19 height 73
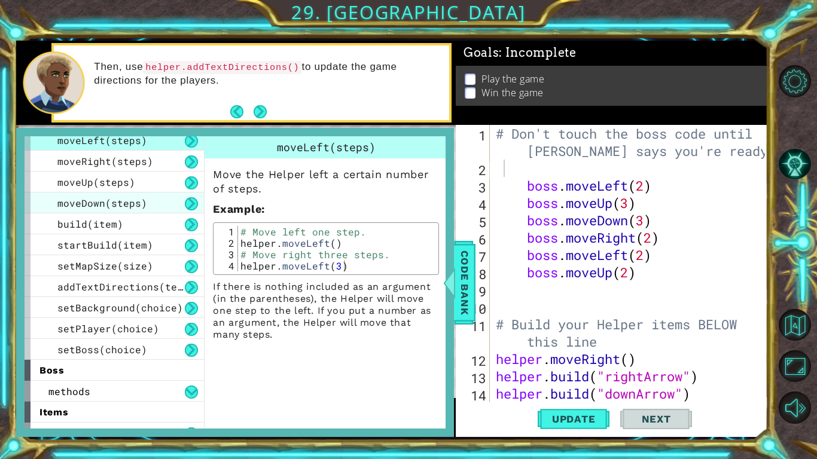
scroll to position [126, 0]
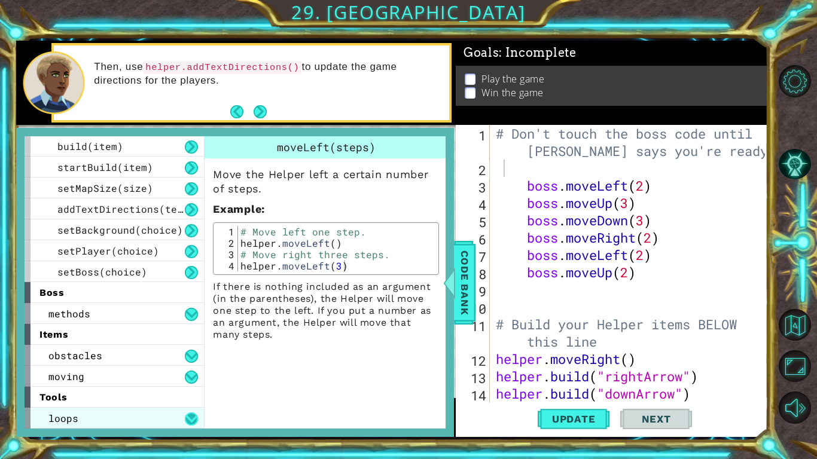
click at [189, 422] on button at bounding box center [191, 419] width 13 height 13
click at [156, 418] on div "loops" at bounding box center [114, 418] width 179 height 21
click at [83, 418] on div "loops" at bounding box center [114, 418] width 179 height 21
click at [181, 415] on div "loops" at bounding box center [114, 418] width 179 height 21
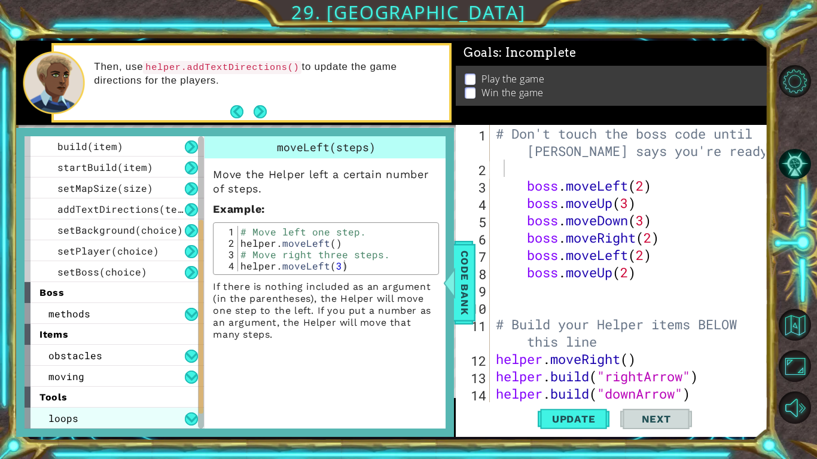
click at [181, 415] on div "loops" at bounding box center [114, 418] width 179 height 21
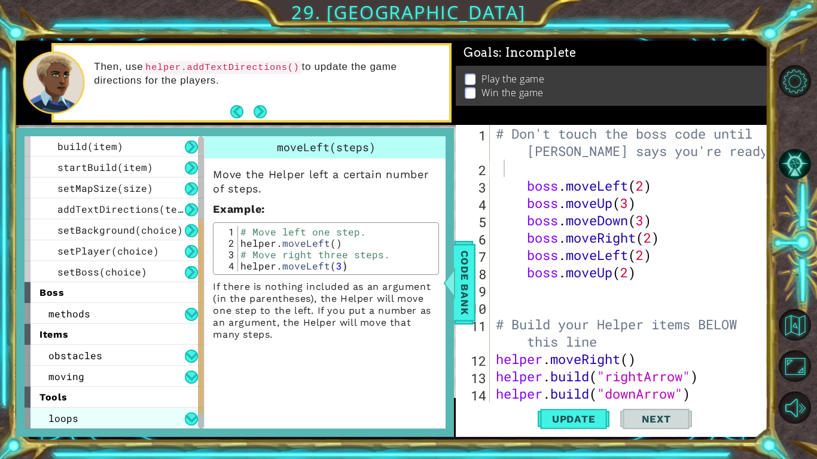
click at [181, 415] on div "loops" at bounding box center [114, 418] width 179 height 21
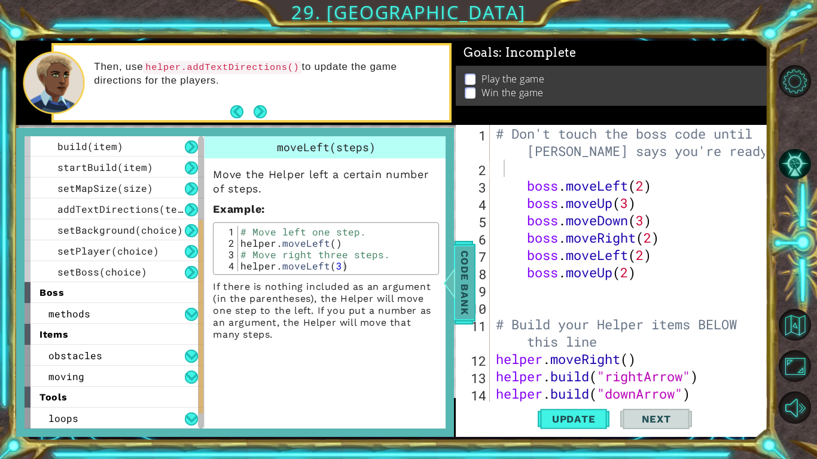
click at [459, 275] on span "Code Bank" at bounding box center [464, 282] width 19 height 73
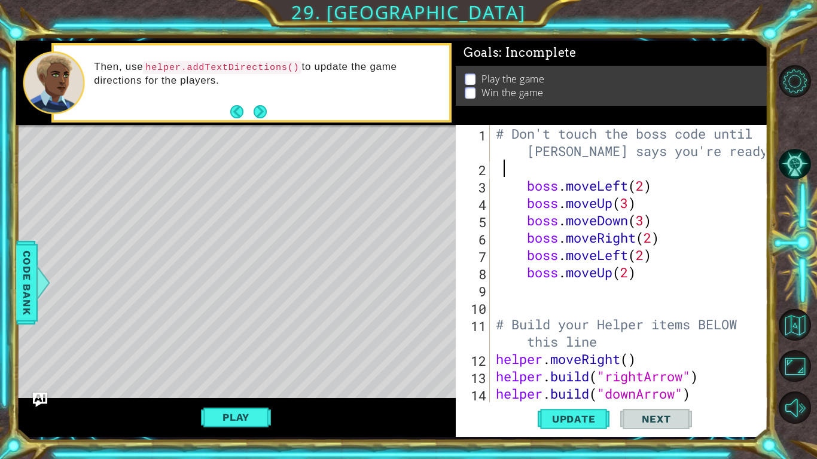
click at [513, 165] on div "# Don't touch the boss code until [PERSON_NAME] says you're ready! boss . moveL…" at bounding box center [633, 290] width 278 height 330
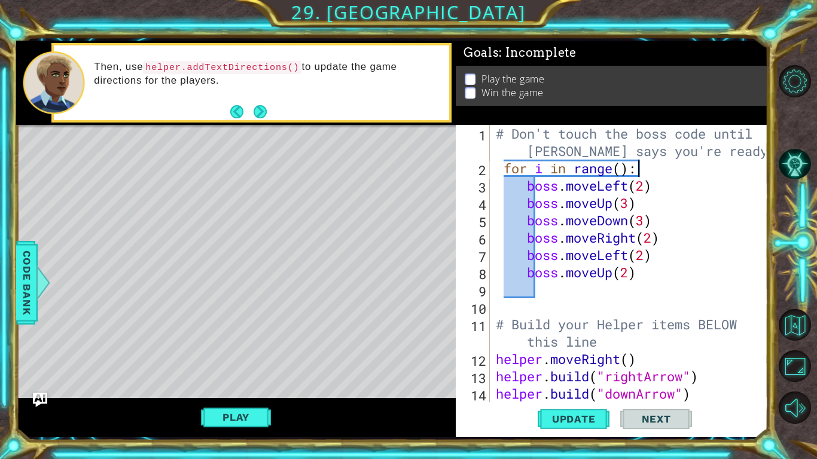
click at [623, 169] on div "# Don't touch the boss code until [PERSON_NAME] says you're ready! for i in ran…" at bounding box center [633, 290] width 278 height 330
click at [582, 428] on button "Update" at bounding box center [574, 419] width 72 height 31
click at [567, 419] on span "Update" at bounding box center [574, 419] width 68 height 12
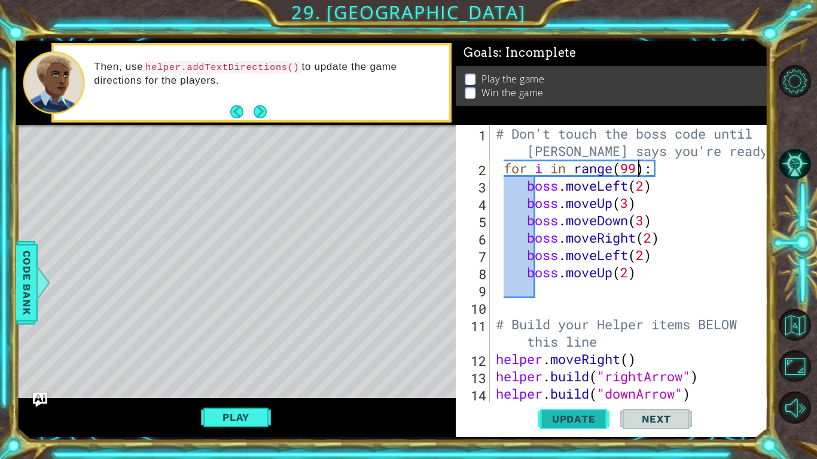
scroll to position [0, 6]
click at [562, 419] on span "Update" at bounding box center [574, 419] width 68 height 12
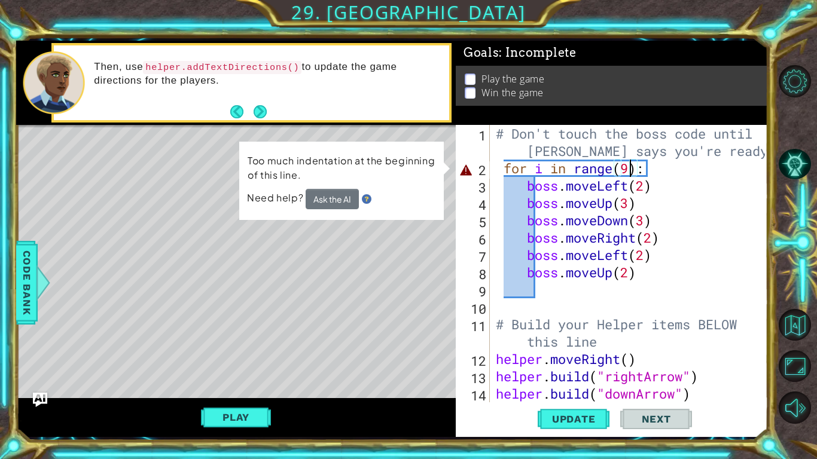
click at [617, 168] on div "# Don't touch the boss code until [PERSON_NAME] says you're ready! for i in ran…" at bounding box center [633, 290] width 278 height 330
click at [620, 168] on div "# Don't touch the boss code until [PERSON_NAME] says you're ready! for i in ran…" at bounding box center [633, 290] width 278 height 330
click at [631, 168] on div "# Don't touch the boss code until [PERSON_NAME] says you're ready! for i in ran…" at bounding box center [633, 290] width 278 height 330
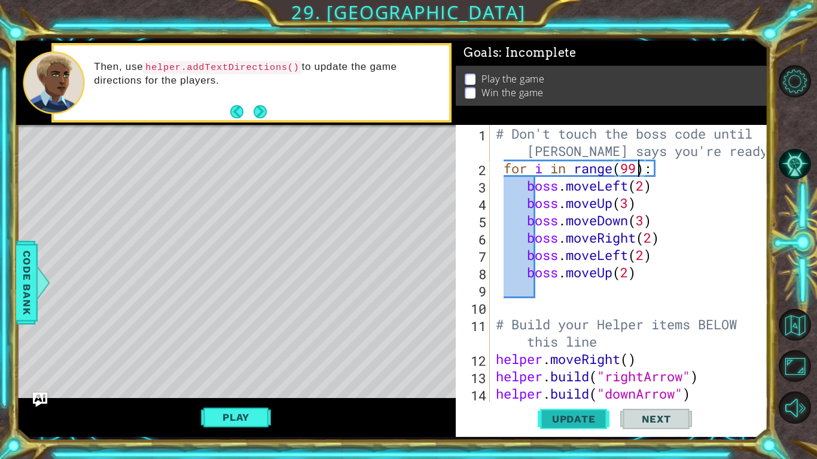
click at [585, 420] on span "Update" at bounding box center [574, 419] width 68 height 12
click at [652, 167] on div "# Don't touch the boss code until [PERSON_NAME] says you're ready! for i in ran…" at bounding box center [633, 290] width 278 height 330
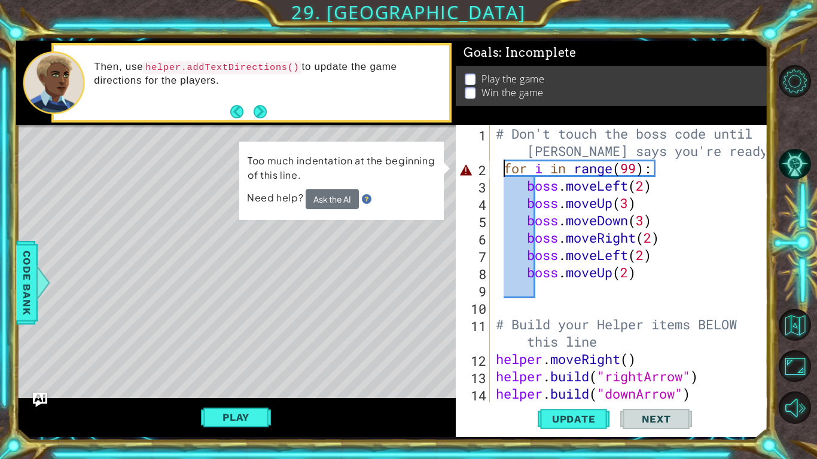
click at [503, 171] on div "# Don't touch the boss code until [PERSON_NAME] says you're ready! for i in ran…" at bounding box center [633, 290] width 278 height 330
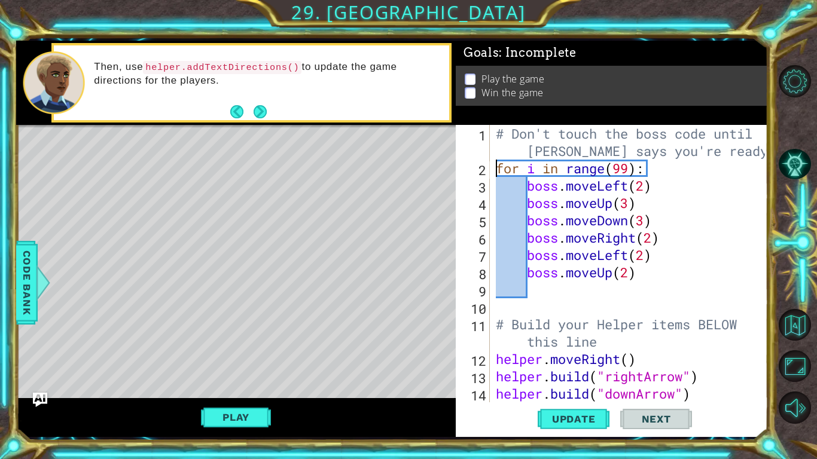
click at [628, 168] on div "# Don't touch the boss code until [PERSON_NAME] says you're ready! for i in ran…" at bounding box center [633, 290] width 278 height 330
click at [586, 416] on span "Update" at bounding box center [574, 419] width 68 height 12
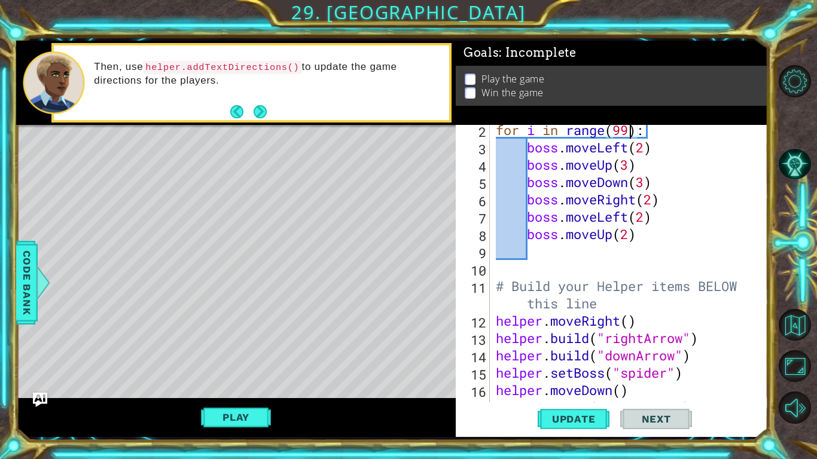
scroll to position [38, 0]
click at [585, 424] on span "Update" at bounding box center [574, 419] width 68 height 12
click at [258, 418] on button "Play" at bounding box center [236, 417] width 70 height 23
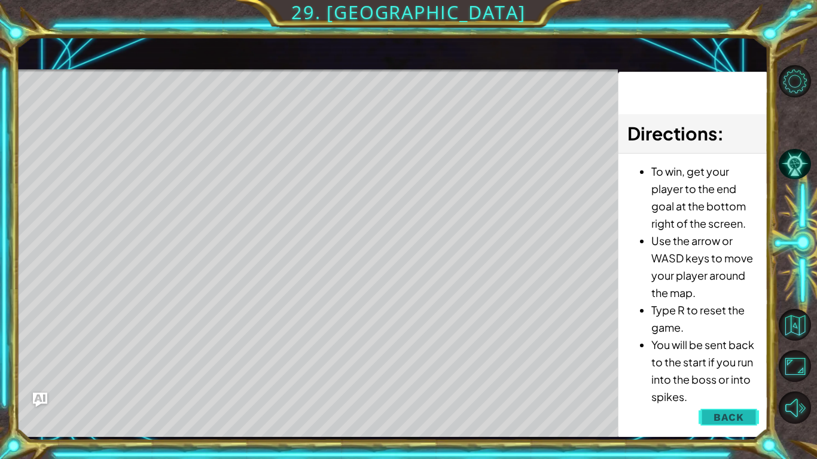
click at [707, 409] on button "Back" at bounding box center [729, 418] width 60 height 24
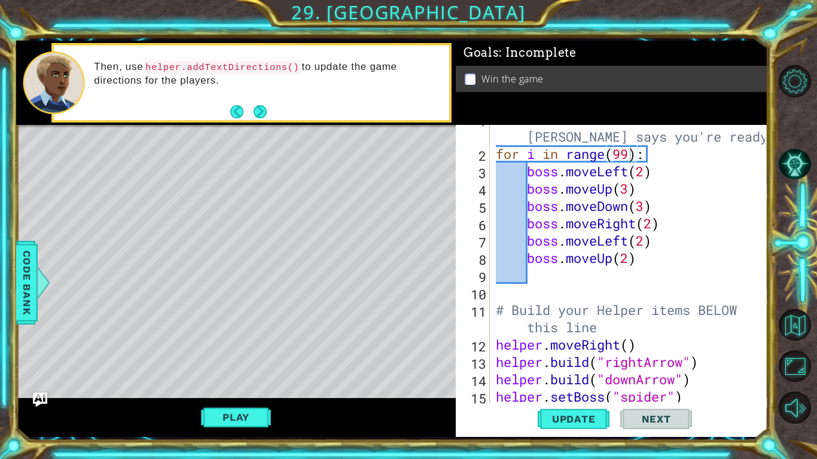
scroll to position [16, 0]
type textarea "boss.moveUp(2)"
click at [528, 256] on div "# Don't touch the boss code until [PERSON_NAME] says you're ready! for i in ran…" at bounding box center [633, 274] width 278 height 330
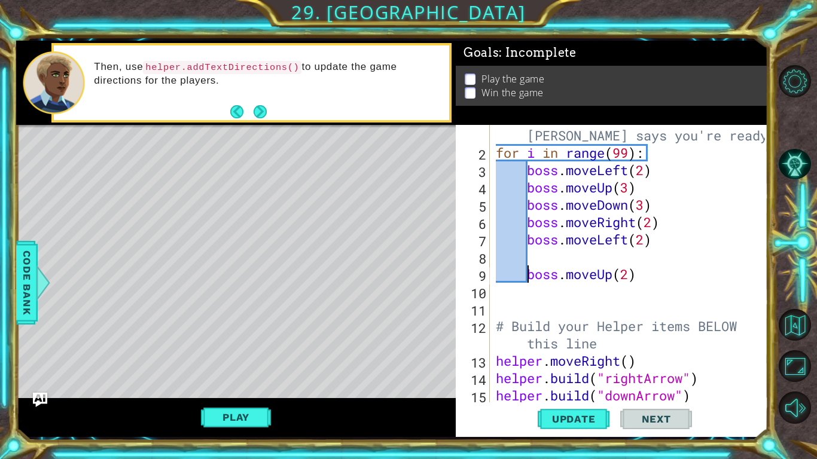
click at [531, 251] on div "# Don't touch the boss code until [PERSON_NAME] says you're ready! for i in ran…" at bounding box center [633, 274] width 278 height 330
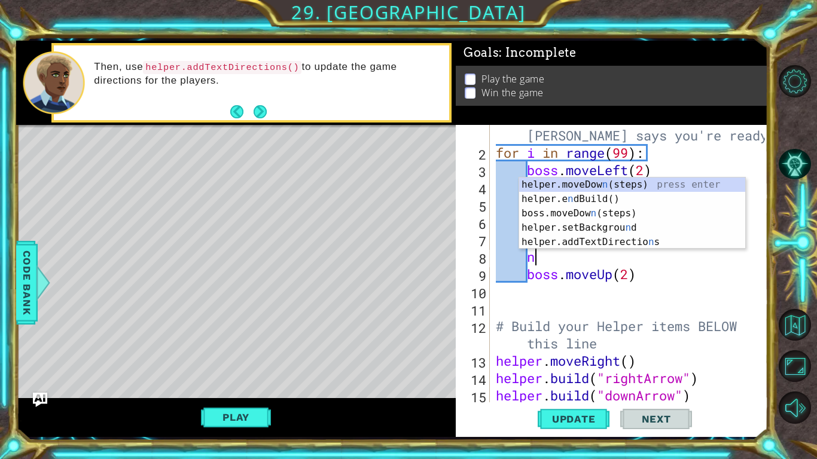
scroll to position [0, 1]
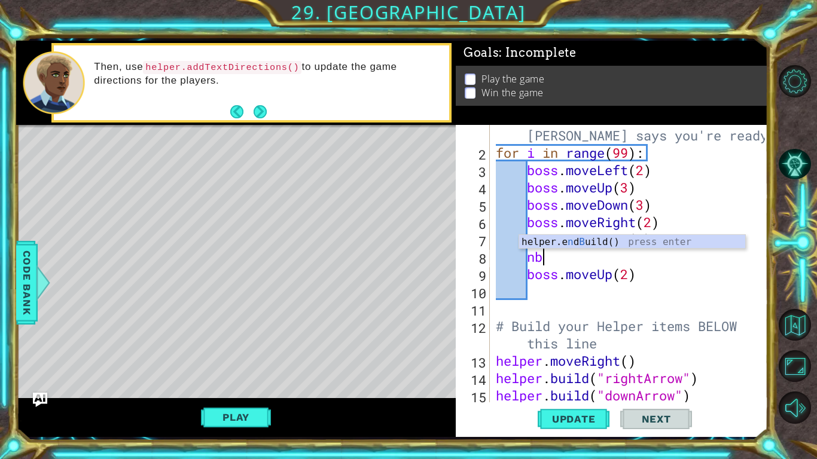
type textarea "n"
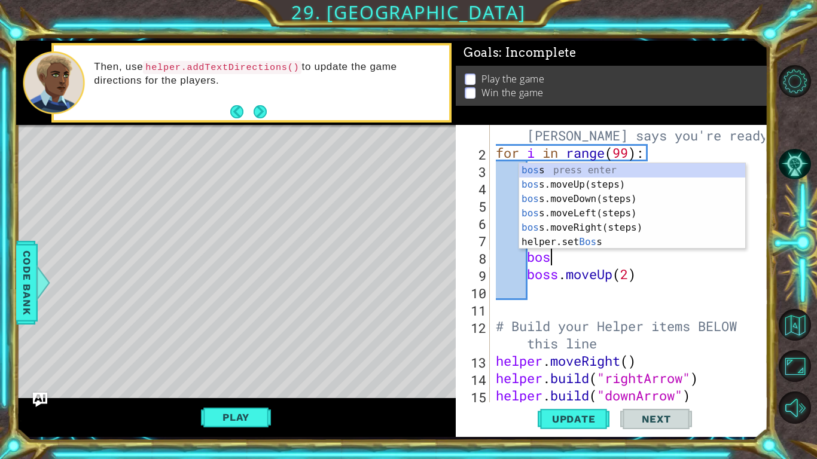
type textarea "boss"
click at [587, 211] on div "boss press enter boss .moveUp(steps) press enter boss .moveDown(steps) press en…" at bounding box center [632, 220] width 226 height 115
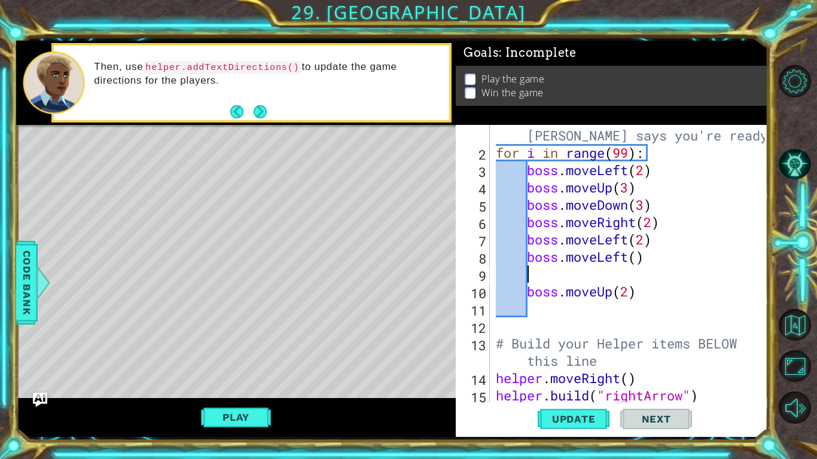
scroll to position [0, 1]
click at [638, 259] on div "# Don't touch the boss code until [PERSON_NAME] says you're ready! for i in ran…" at bounding box center [633, 274] width 278 height 330
type textarea "boss.moveLeft()"
click at [567, 273] on div "# Don't touch the boss code until [PERSON_NAME] says you're ready! for i in ran…" at bounding box center [633, 274] width 278 height 330
click at [644, 261] on div "# Don't touch the boss code until [PERSON_NAME] says you're ready! for i in ran…" at bounding box center [633, 274] width 278 height 330
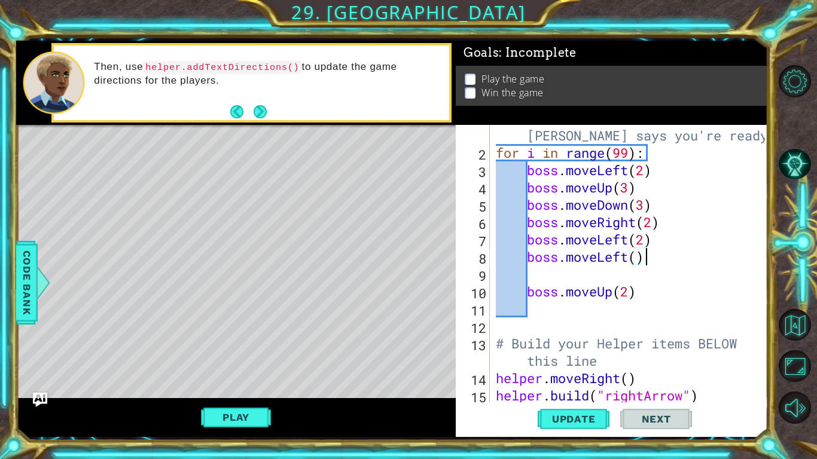
click at [553, 251] on div "# Don't touch the boss code until [PERSON_NAME] says you're ready! for i in ran…" at bounding box center [633, 274] width 278 height 330
click at [529, 257] on div "# Don't touch the boss code until [PERSON_NAME] says you're ready! for i in ran…" at bounding box center [633, 274] width 278 height 330
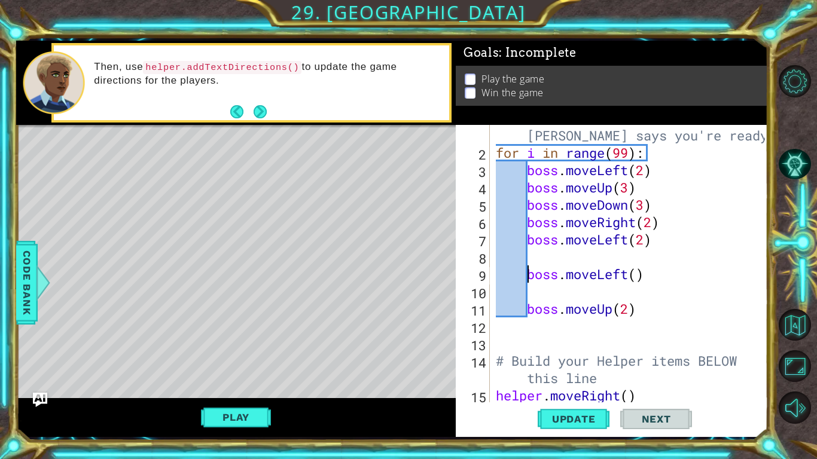
click at [531, 309] on div "# Don't touch the boss code until [PERSON_NAME] says you're ready! for i in ran…" at bounding box center [633, 274] width 278 height 330
type textarea "boss.moveUp(2)"
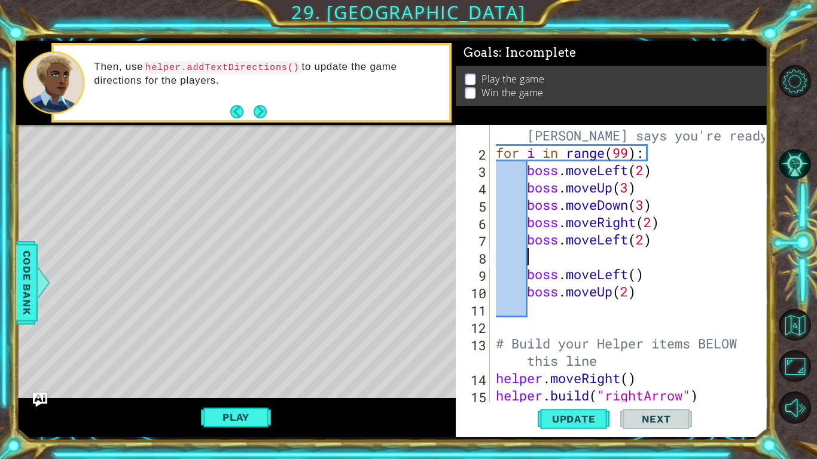
click at [532, 263] on div "# Don't touch the boss code until [PERSON_NAME] says you're ready! for i in ran…" at bounding box center [633, 274] width 278 height 330
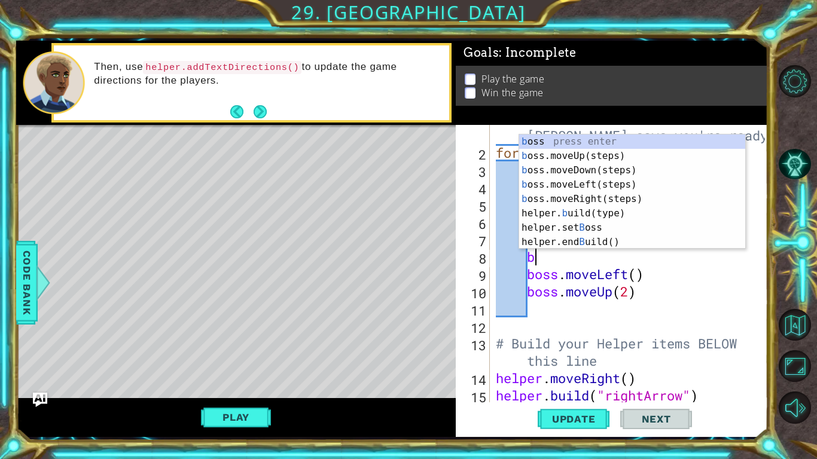
type textarea "boss"
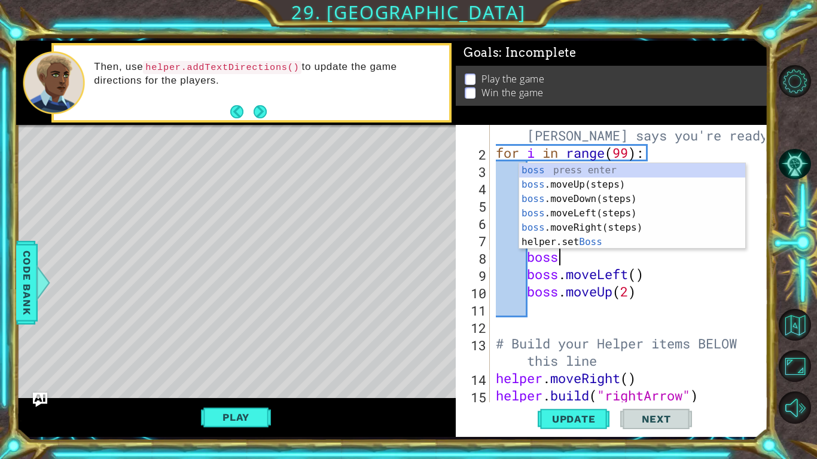
scroll to position [0, 2]
click at [596, 206] on div "boss press enter boss .moveUp(steps) press enter boss .moveDown(steps) press en…" at bounding box center [632, 220] width 226 height 115
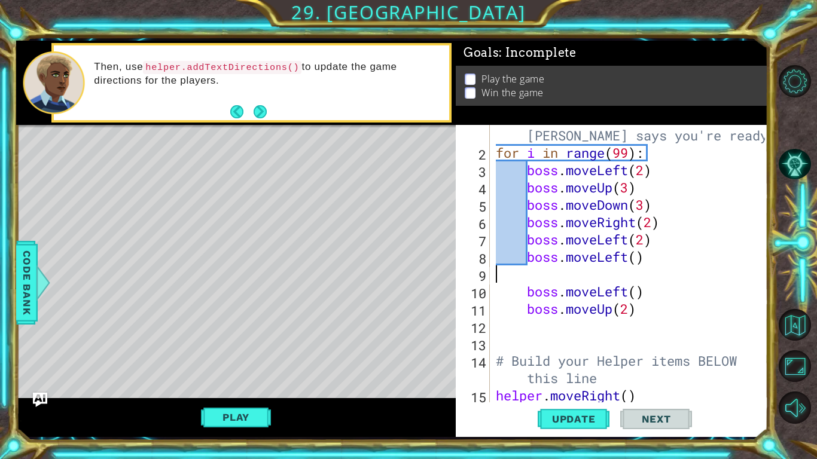
scroll to position [0, 0]
click at [644, 255] on div "# Don't touch the boss code until [PERSON_NAME] says you're ready! for i in ran…" at bounding box center [633, 274] width 278 height 330
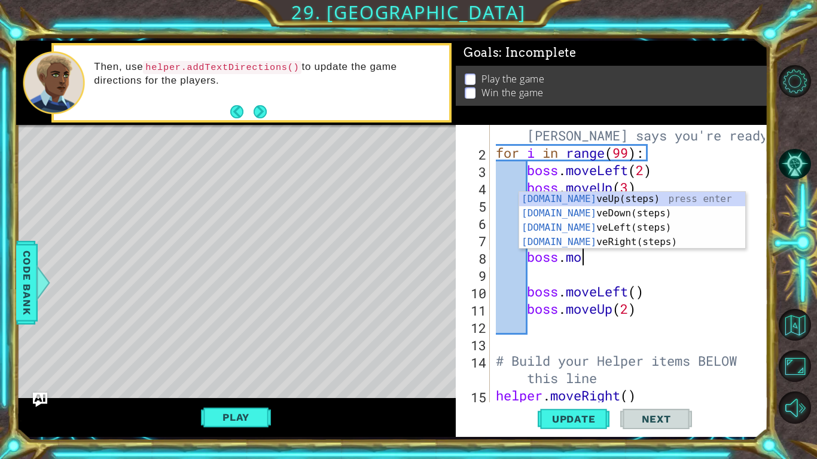
type textarea "b"
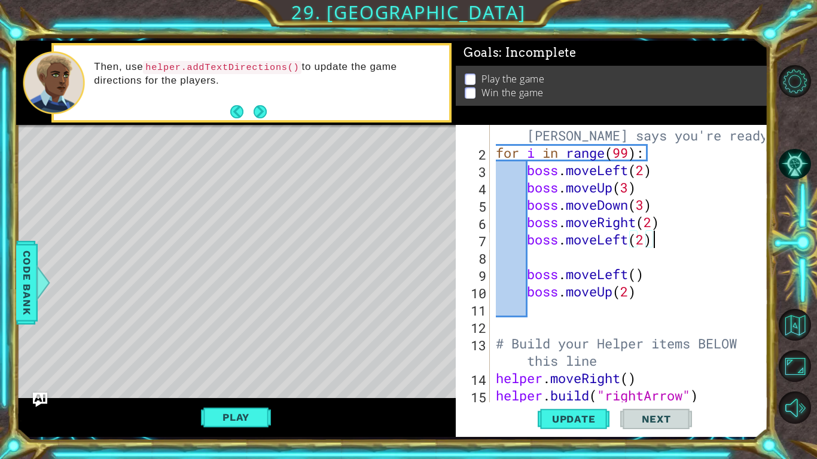
scroll to position [0, 7]
click at [648, 280] on div "# Don't touch the boss code until [PERSON_NAME] says you're ready! for i in ran…" at bounding box center [633, 274] width 278 height 330
click at [641, 284] on div "# Don't touch the boss code until [PERSON_NAME] says you're ready! for i in ran…" at bounding box center [633, 274] width 278 height 330
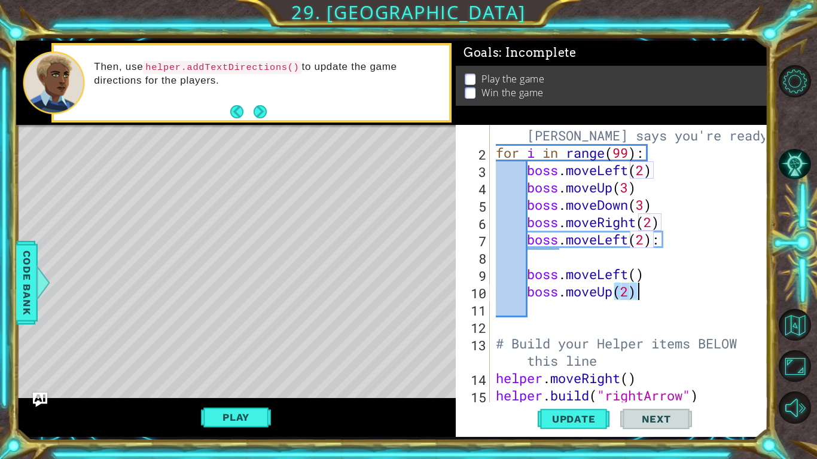
click at [641, 284] on div "# Don't touch the boss code until [PERSON_NAME] says you're ready! for i in ran…" at bounding box center [630, 264] width 272 height 278
click at [641, 284] on div "# Don't touch the boss code until [PERSON_NAME] says you're ready! for i in ran…" at bounding box center [633, 274] width 278 height 330
type textarea "boss.moveUp(2)"
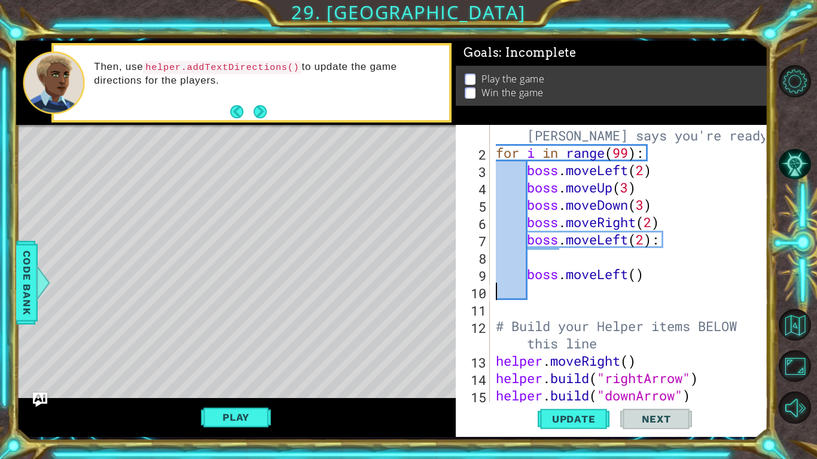
scroll to position [0, 1]
click at [620, 276] on div "# Don't touch the boss code until [PERSON_NAME] says you're ready! for i in ran…" at bounding box center [633, 274] width 278 height 330
type textarea "boss.moveLeft()"
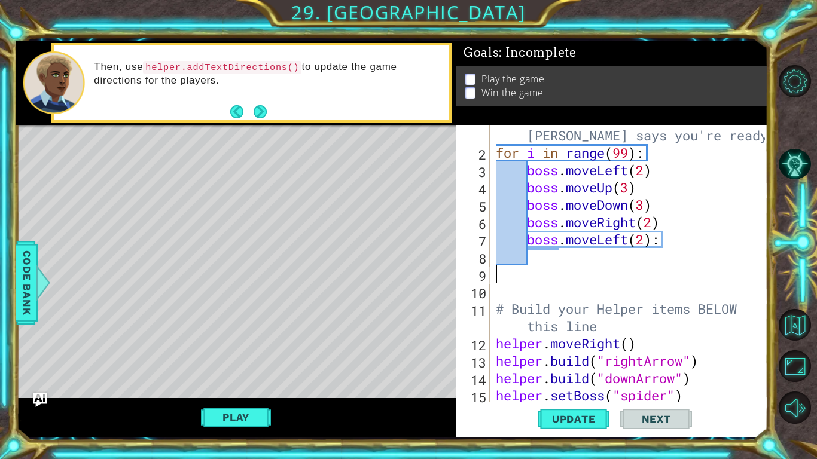
click at [573, 418] on span "Update" at bounding box center [574, 419] width 68 height 12
click at [658, 240] on div "# Don't touch the boss code until [PERSON_NAME] says you're ready! for i in ran…" at bounding box center [633, 274] width 278 height 330
type textarea "boss.moveLeft(2)"
click at [572, 418] on span "Update" at bounding box center [574, 419] width 68 height 12
click at [251, 416] on button "Play" at bounding box center [236, 417] width 70 height 23
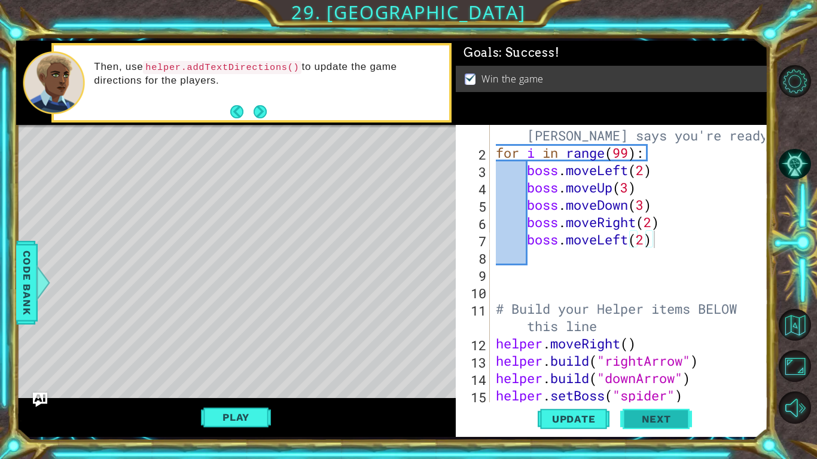
click at [647, 416] on span "Next" at bounding box center [656, 419] width 53 height 12
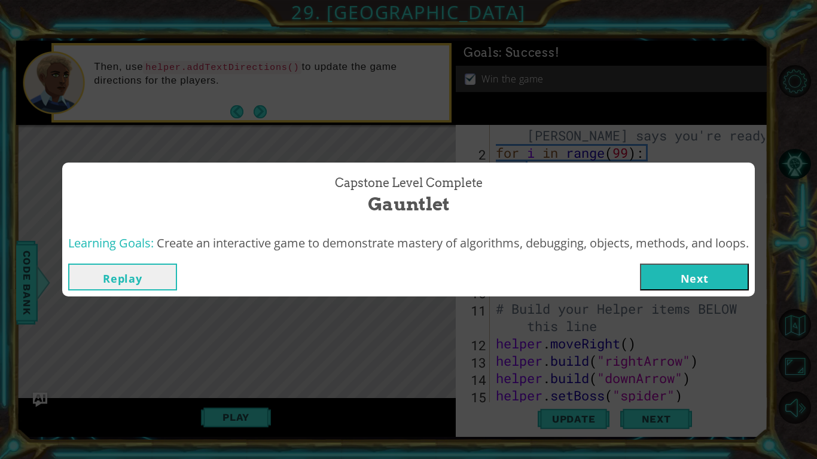
click at [663, 290] on button "Next" at bounding box center [694, 277] width 109 height 27
click at [668, 285] on body "1 ההההההההההההההההההההההההההההההההההההההההההההההההההההההההההההההההההההההההההההה…" at bounding box center [408, 229] width 817 height 459
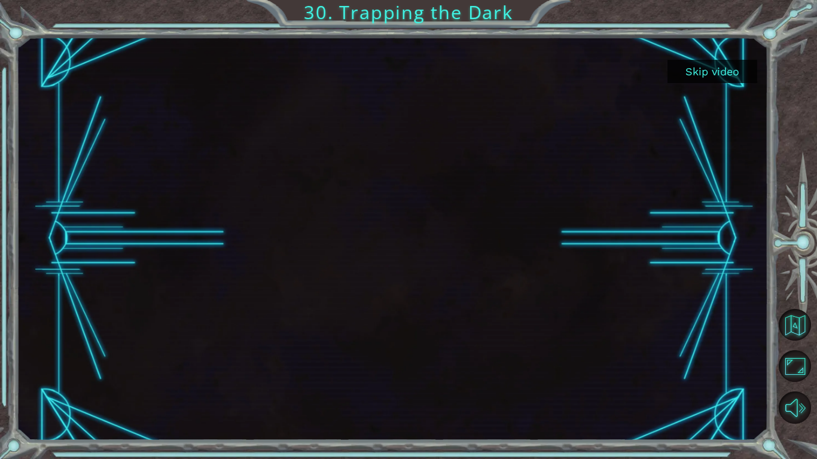
click at [683, 65] on button "Skip video" at bounding box center [713, 71] width 90 height 23
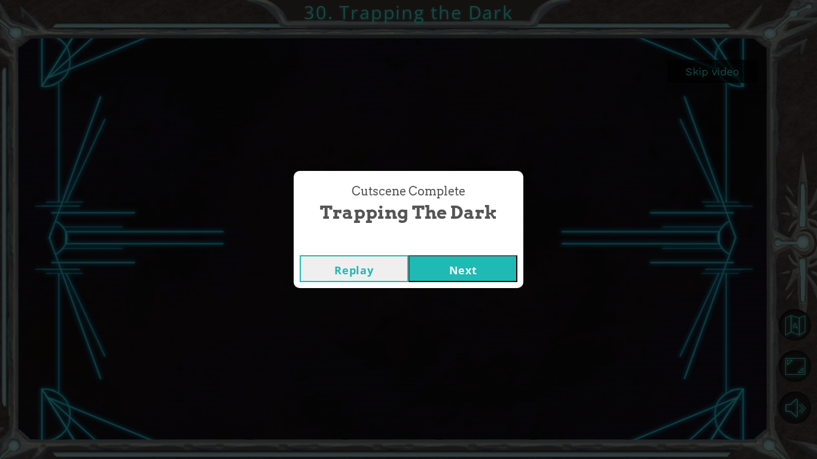
click at [490, 270] on button "Next" at bounding box center [463, 268] width 109 height 27
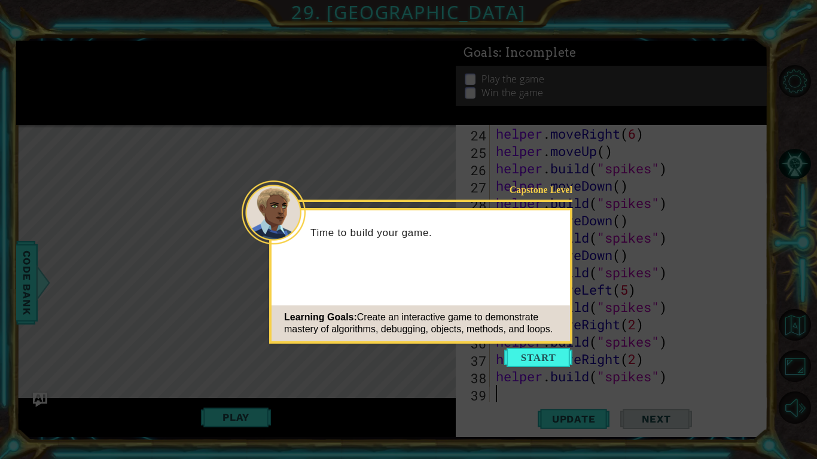
scroll to position [434, 0]
click at [547, 355] on button "Start" at bounding box center [538, 357] width 68 height 19
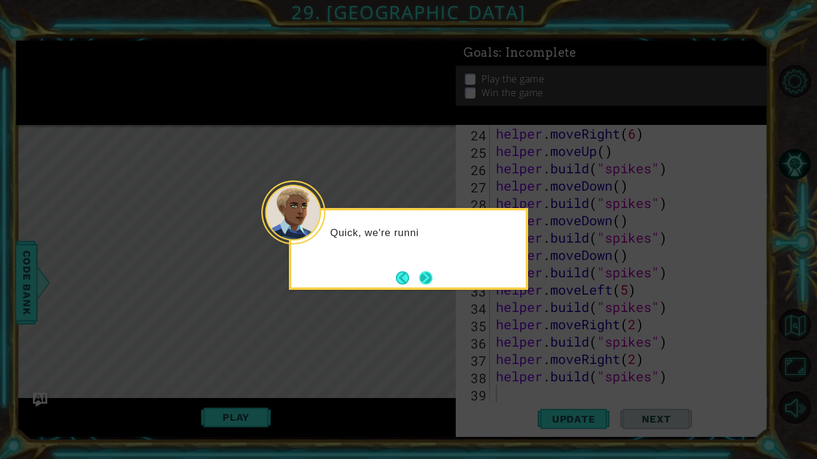
click at [428, 282] on button "Next" at bounding box center [425, 278] width 13 height 13
click at [428, 284] on button "Next" at bounding box center [425, 278] width 13 height 13
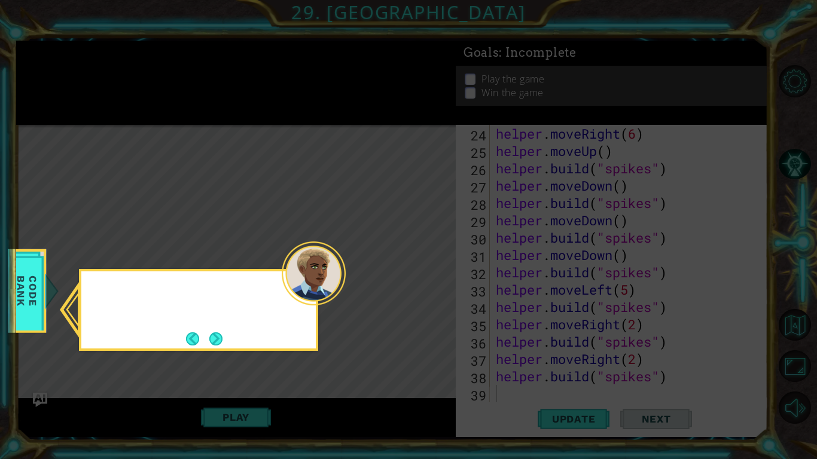
click at [428, 284] on icon at bounding box center [408, 229] width 817 height 459
click at [221, 342] on button "Next" at bounding box center [215, 339] width 13 height 13
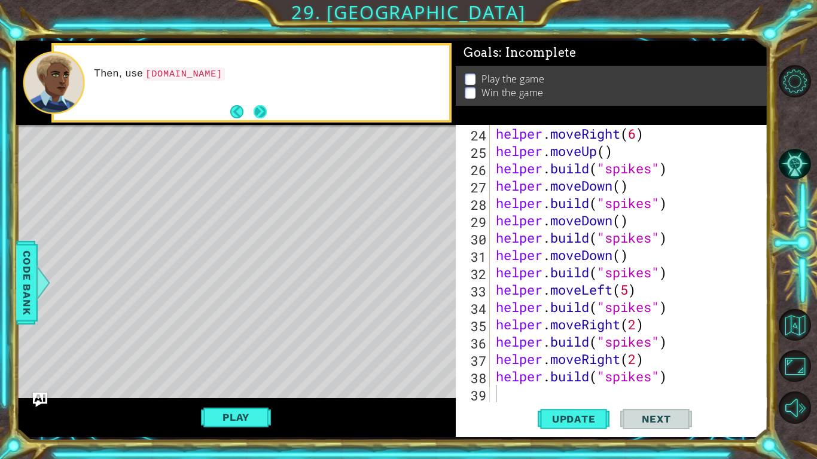
click at [254, 114] on button "Next" at bounding box center [260, 111] width 13 height 13
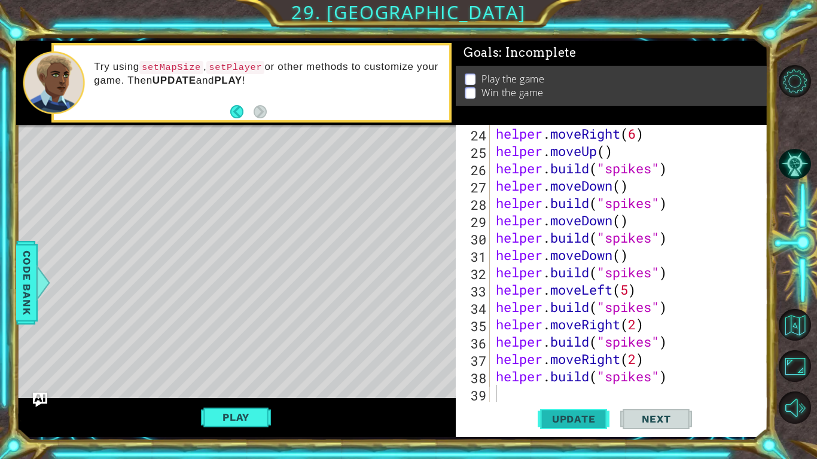
click at [585, 421] on span "Update" at bounding box center [574, 419] width 68 height 12
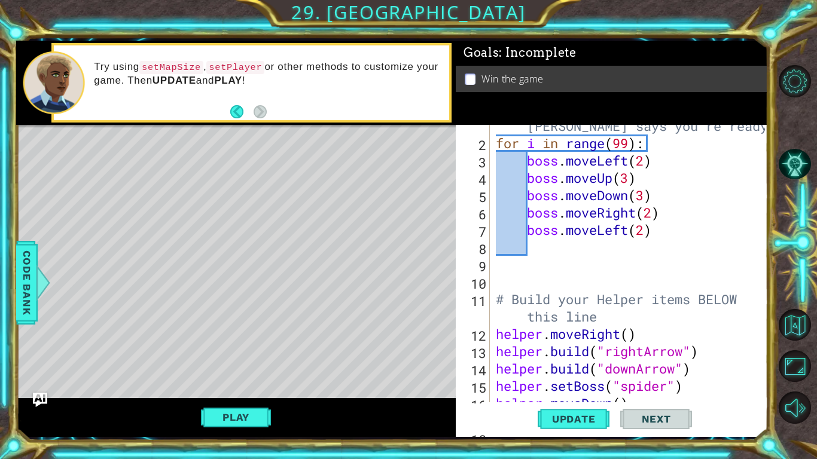
scroll to position [26, 0]
click at [652, 229] on div "# Don't touch the boss code until [PERSON_NAME] says you're ready! for i in ran…" at bounding box center [633, 265] width 278 height 330
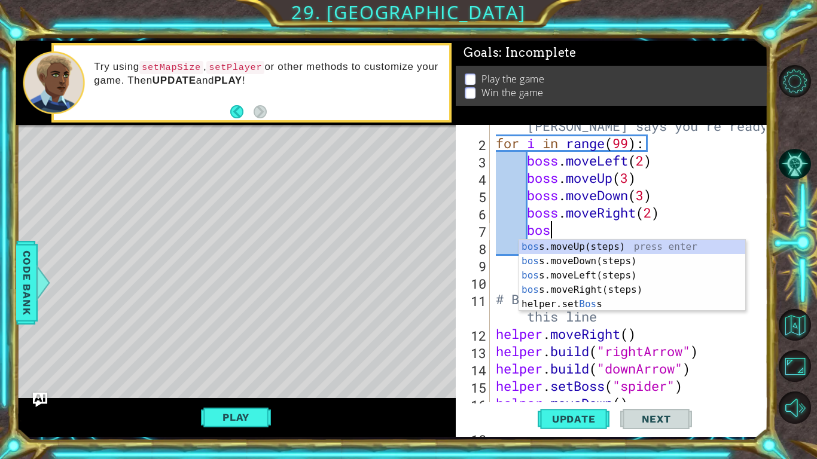
type textarea "b"
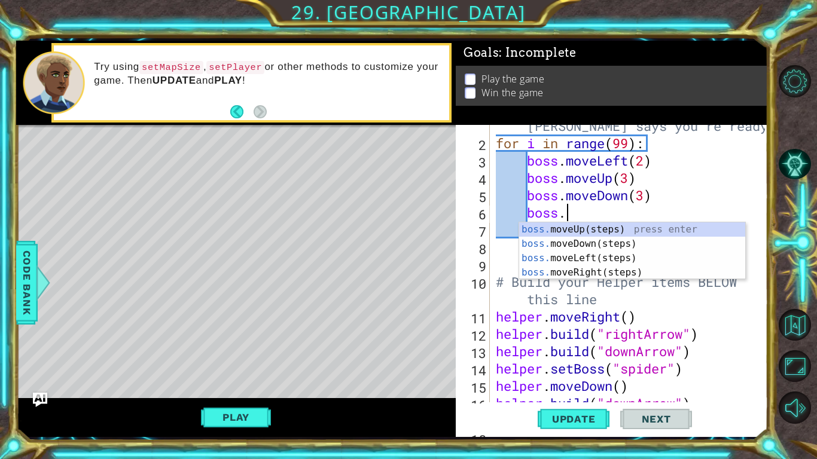
type textarea "b"
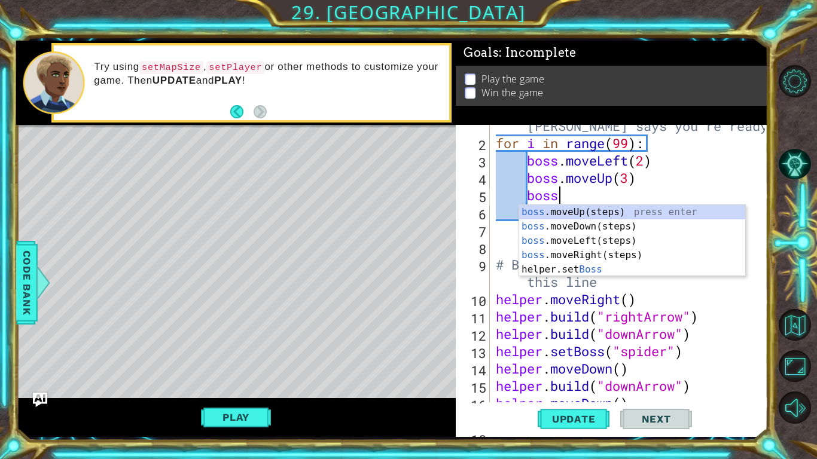
type textarea "b"
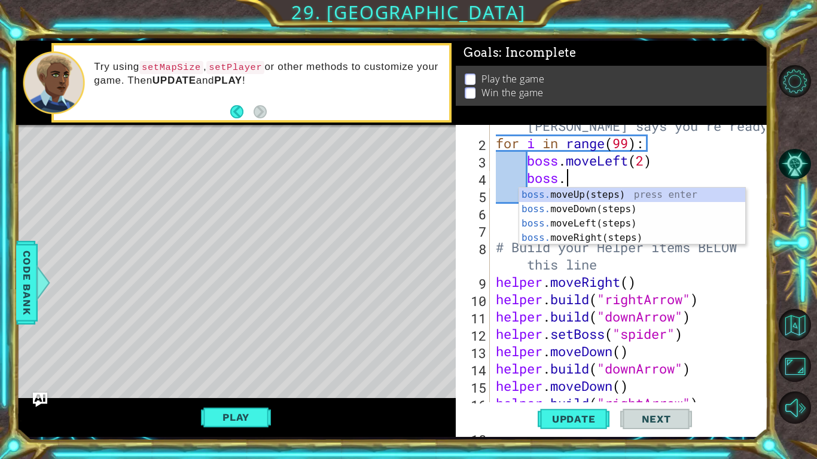
type textarea "b"
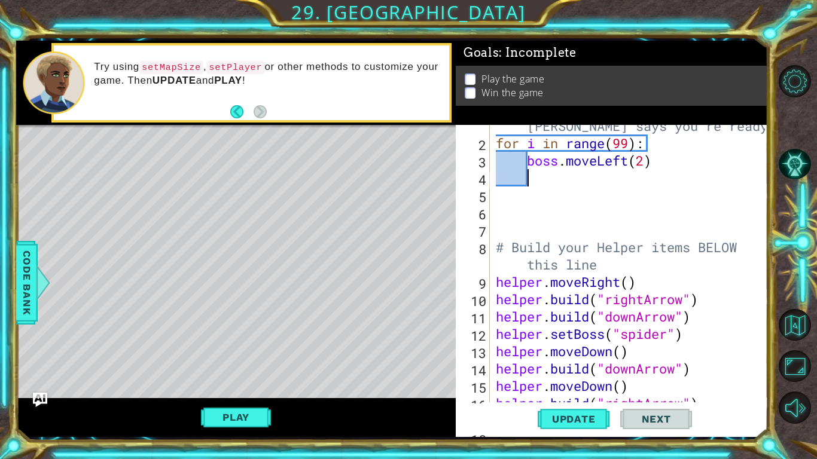
click at [643, 163] on div "# Don't touch the boss code until [PERSON_NAME] says you're ready! for i in ran…" at bounding box center [633, 265] width 278 height 330
type textarea "boss.moveLeft(3)"
click at [532, 178] on div "# Don't touch the boss code until [PERSON_NAME] says you're ready! for i in ran…" at bounding box center [633, 265] width 278 height 330
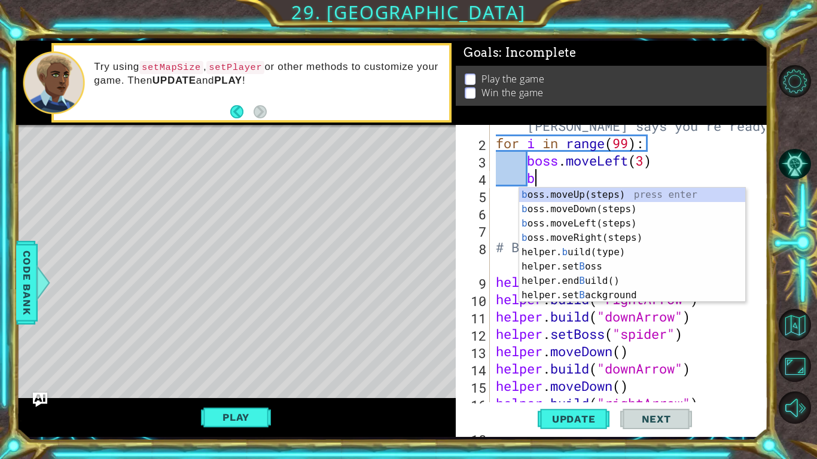
type textarea "bos"
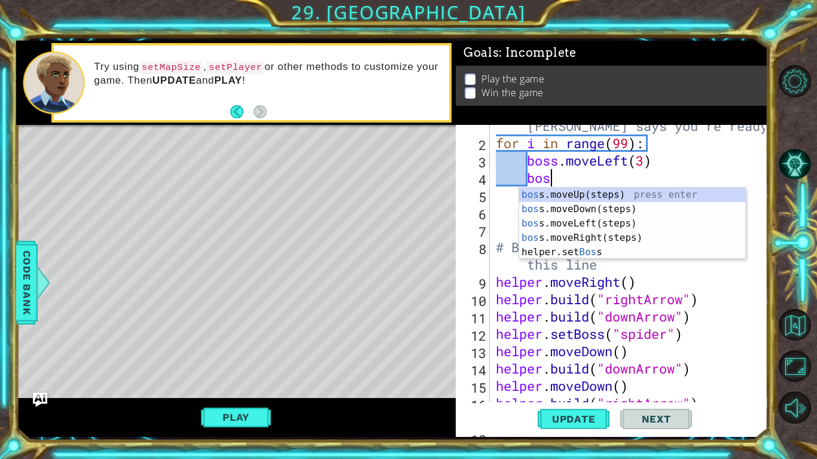
scroll to position [0, 2]
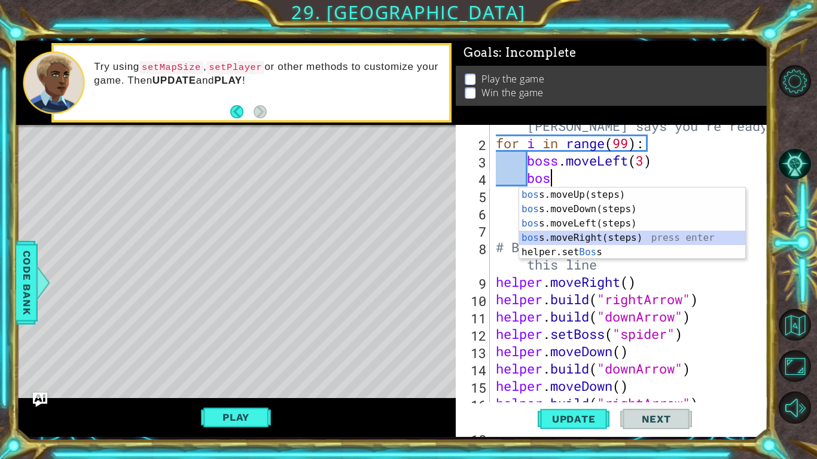
click at [552, 233] on div "bos s.moveUp(steps) press enter bos s.moveDown(steps) press enter bos s.moveLef…" at bounding box center [632, 238] width 226 height 101
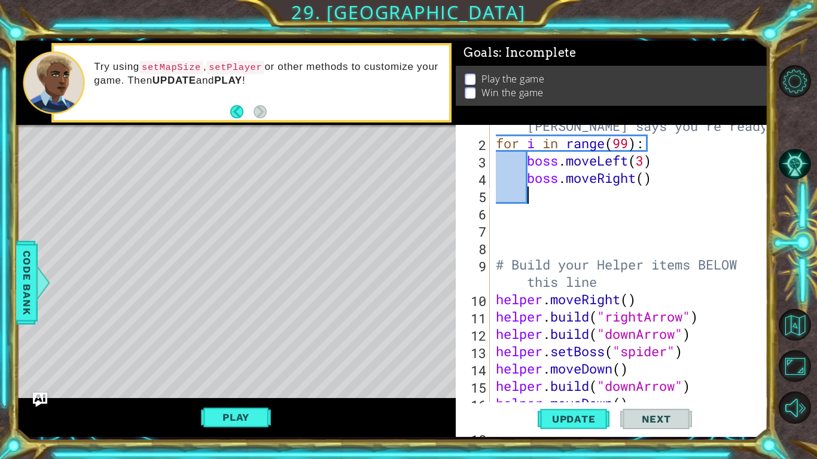
click at [646, 184] on div "# Don't touch the boss code until [PERSON_NAME] says you're ready! for i in ran…" at bounding box center [633, 265] width 278 height 330
click at [565, 422] on span "Update" at bounding box center [574, 419] width 68 height 12
type textarea "boss.moveRight(3)"
click at [220, 416] on button "Play" at bounding box center [236, 417] width 70 height 23
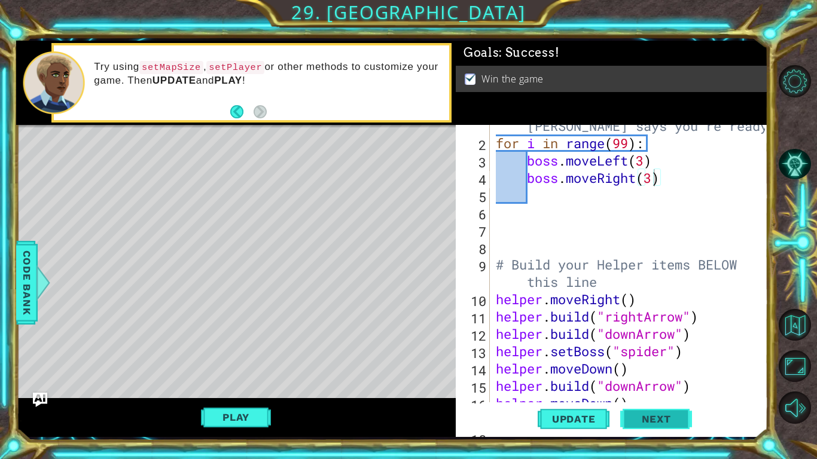
click at [650, 418] on span "Next" at bounding box center [656, 419] width 53 height 12
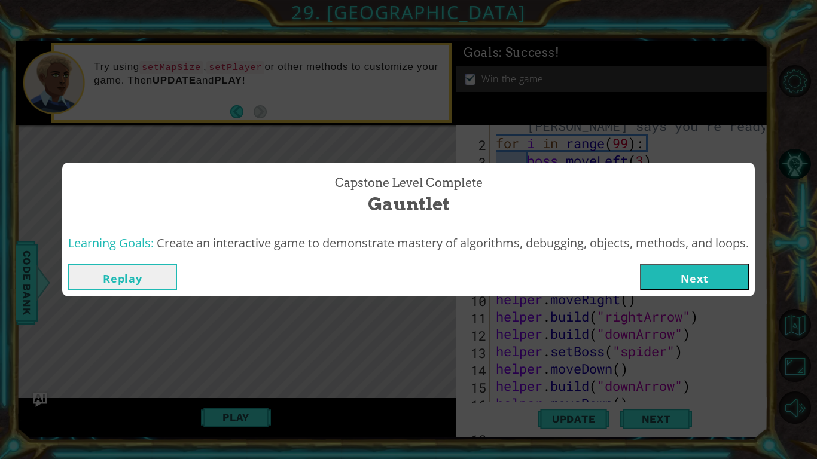
click at [679, 284] on button "Next" at bounding box center [694, 277] width 109 height 27
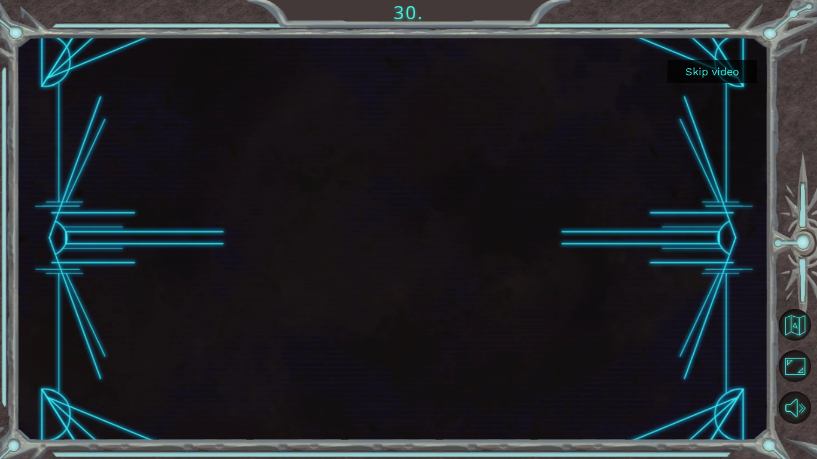
click at [713, 67] on button "Skip video" at bounding box center [713, 71] width 90 height 23
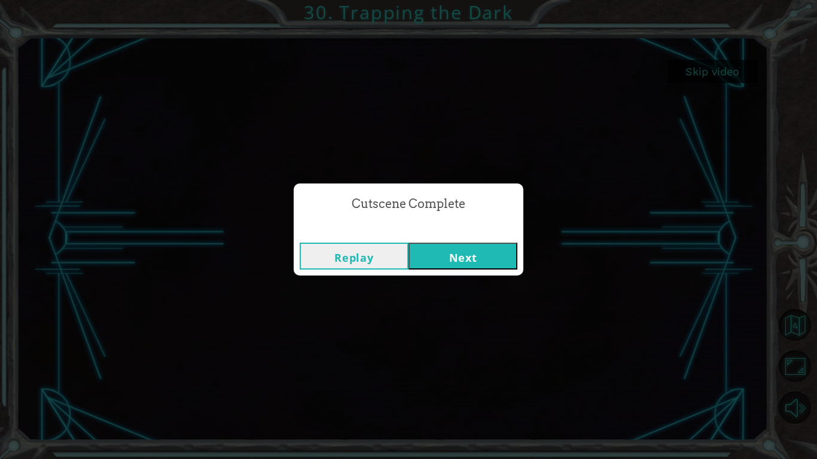
click at [465, 252] on button "Next" at bounding box center [463, 256] width 109 height 27
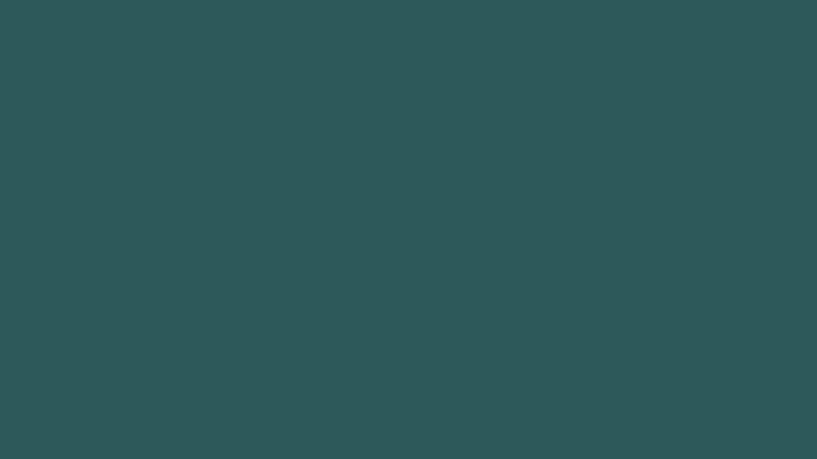
click at [714, 70] on body "Got it 1 2 3 4 5 6 7 8 9 boss. moveUp(steps) press enter boss. moveDown(steps) …" at bounding box center [408, 229] width 817 height 459
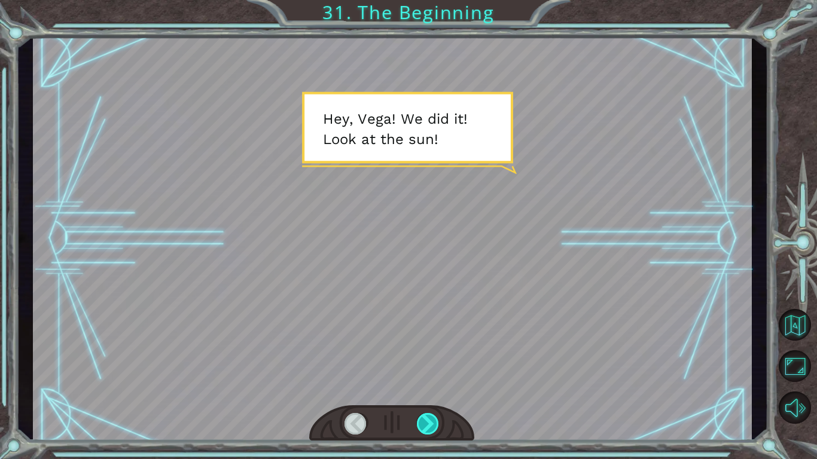
click at [423, 425] on div at bounding box center [428, 424] width 23 height 22
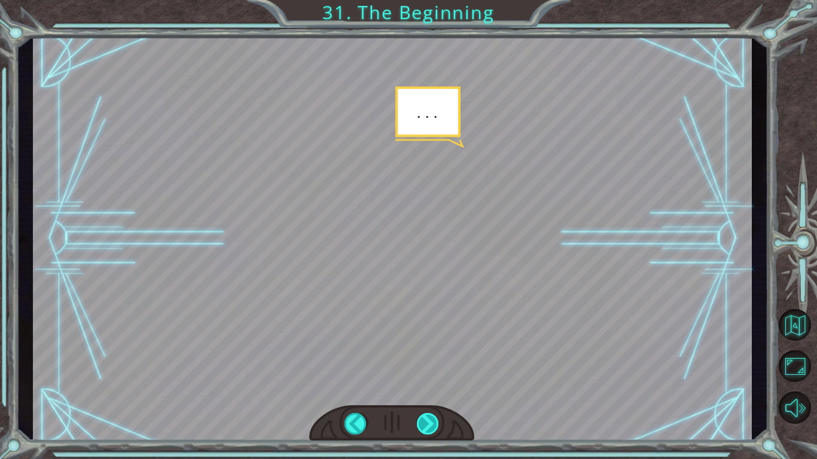
click at [418, 433] on div at bounding box center [428, 424] width 23 height 22
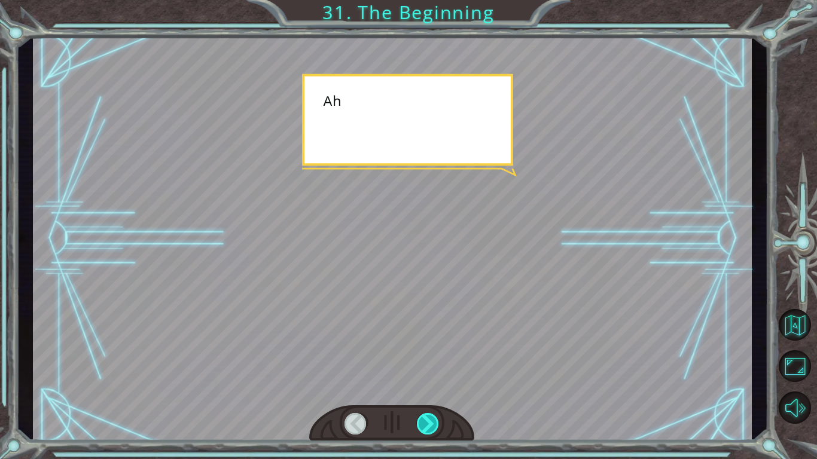
click at [418, 433] on div at bounding box center [428, 424] width 23 height 22
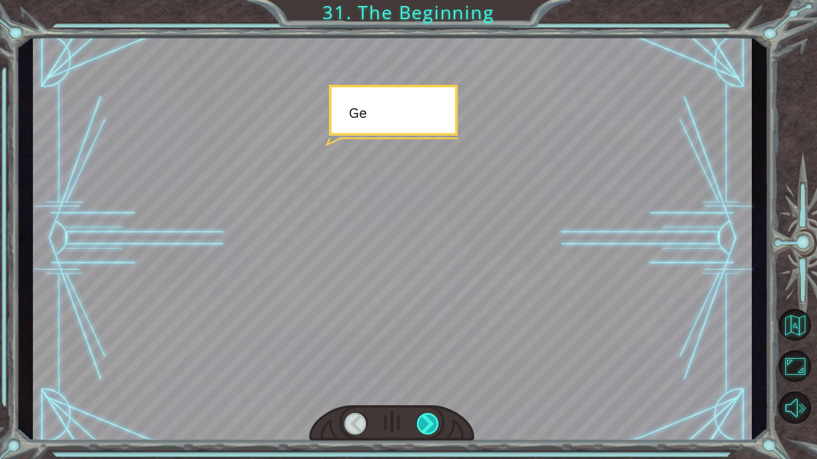
click at [418, 433] on div at bounding box center [428, 424] width 23 height 22
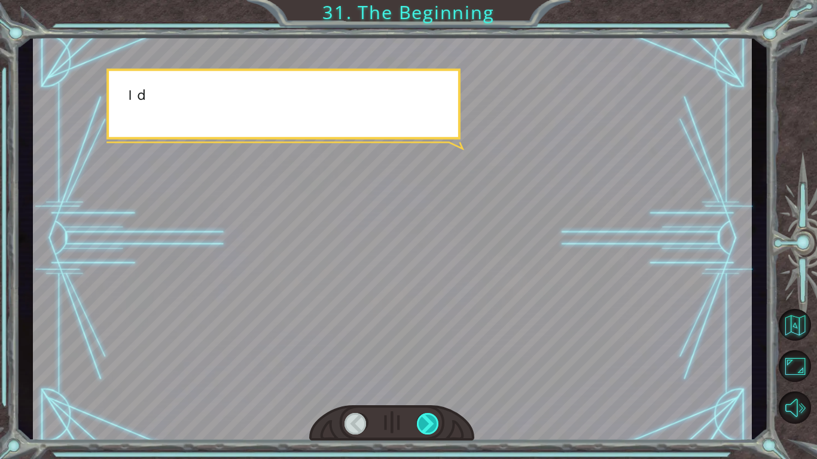
click at [418, 433] on div at bounding box center [428, 424] width 23 height 22
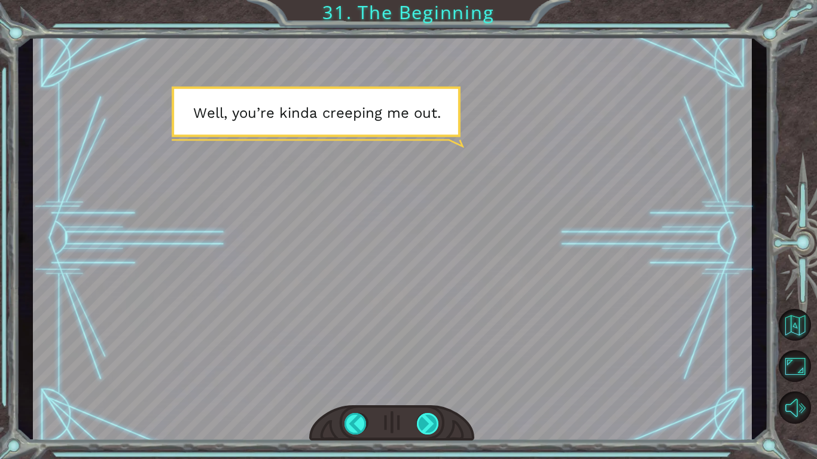
click at [431, 418] on div at bounding box center [428, 424] width 23 height 22
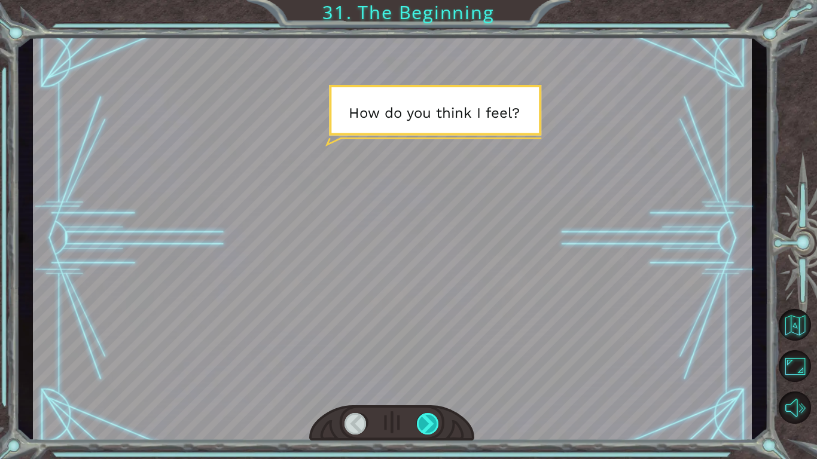
click at [431, 418] on div at bounding box center [428, 424] width 23 height 22
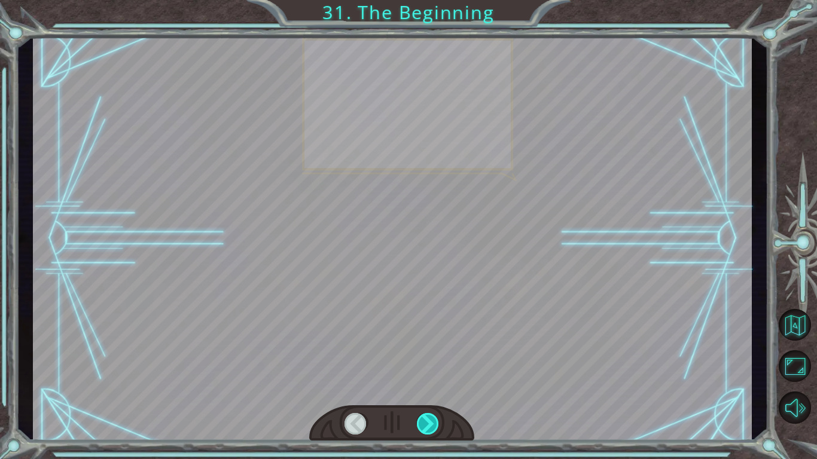
click at [431, 418] on div at bounding box center [428, 424] width 23 height 22
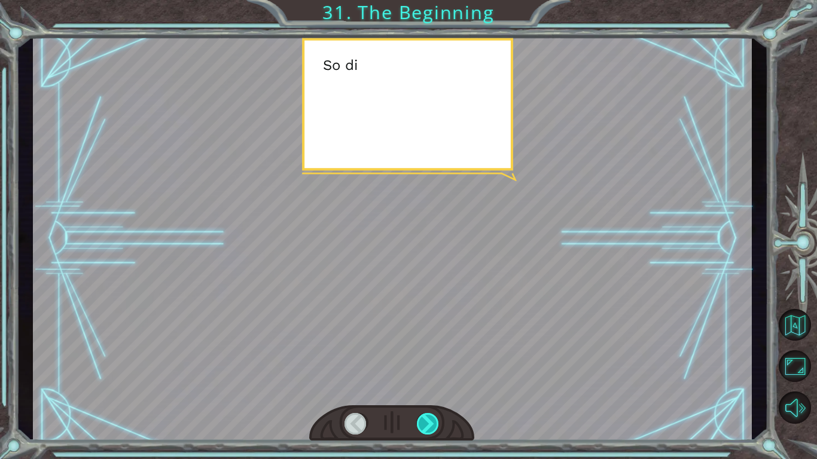
click at [431, 418] on div at bounding box center [428, 424] width 23 height 22
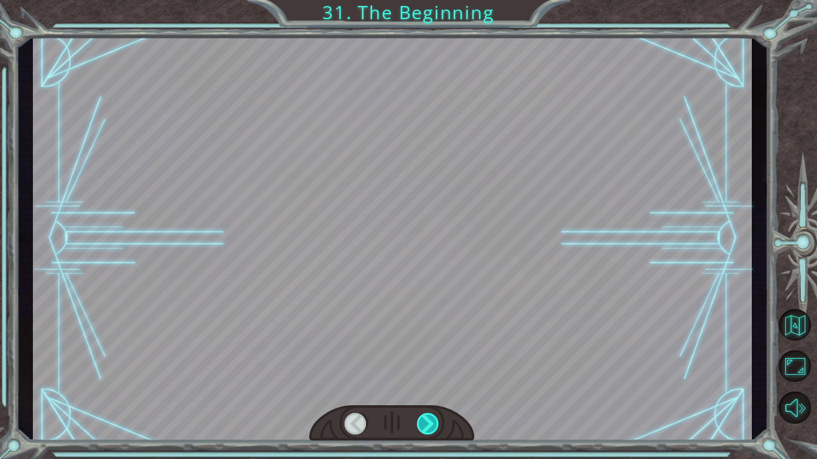
click at [431, 418] on div at bounding box center [428, 424] width 23 height 22
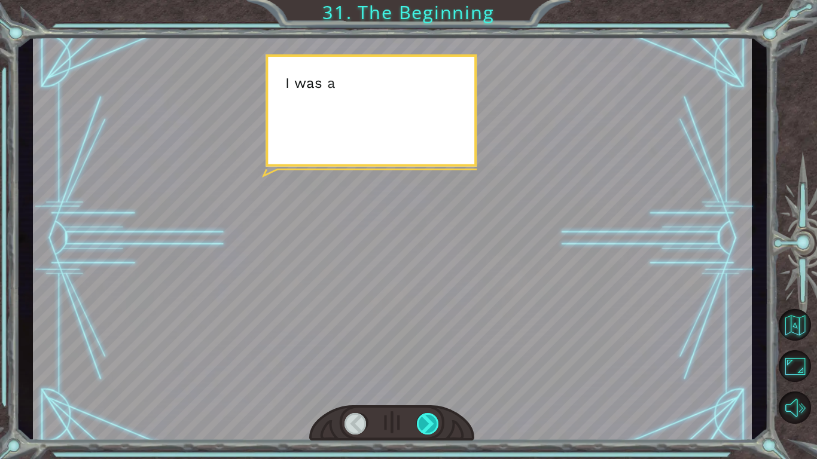
click at [431, 418] on div at bounding box center [428, 424] width 23 height 22
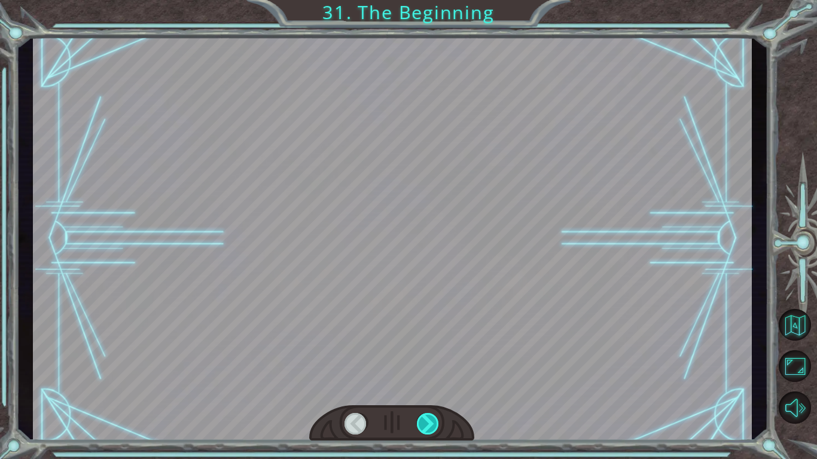
click at [431, 418] on div at bounding box center [428, 424] width 23 height 22
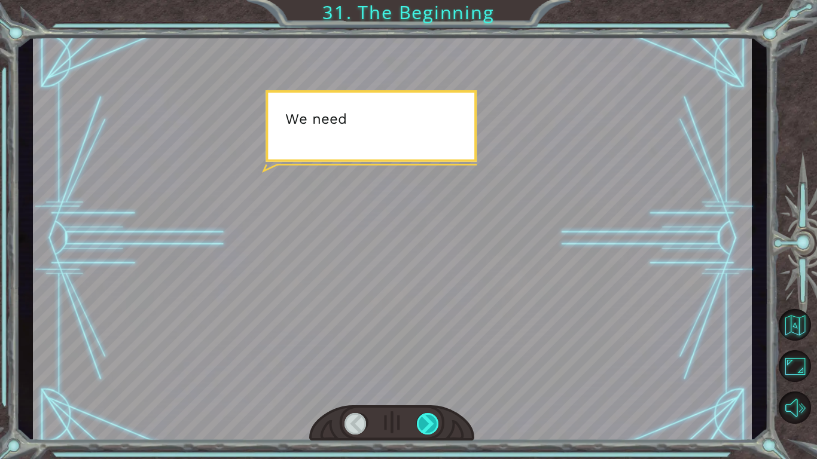
click at [431, 418] on div at bounding box center [428, 424] width 23 height 22
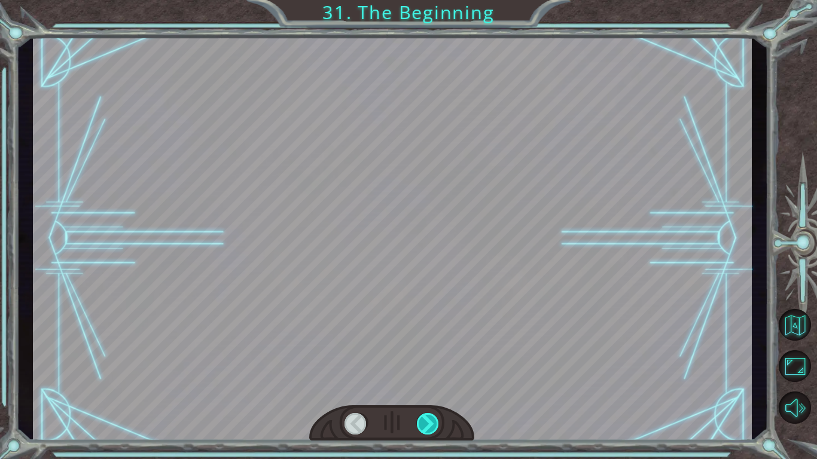
click at [431, 418] on div at bounding box center [428, 424] width 23 height 22
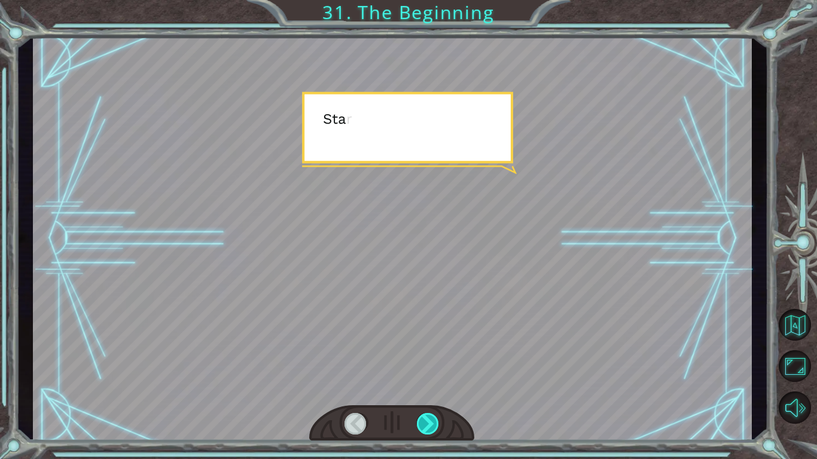
click at [431, 418] on div at bounding box center [428, 424] width 23 height 22
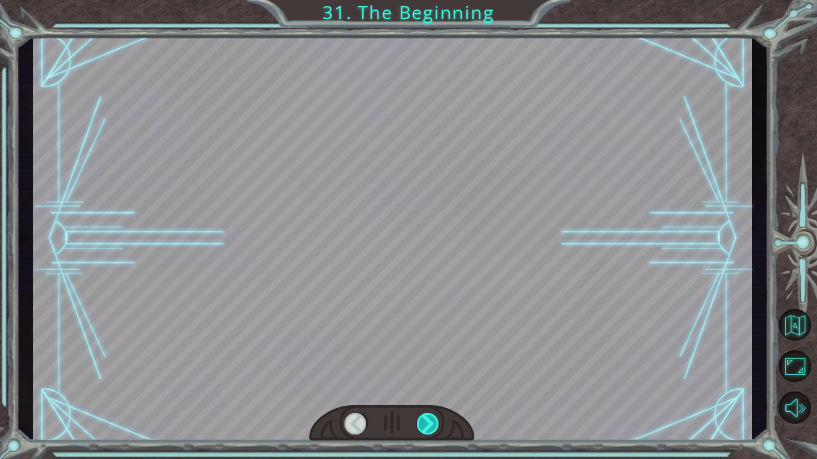
click at [431, 418] on div at bounding box center [428, 424] width 23 height 22
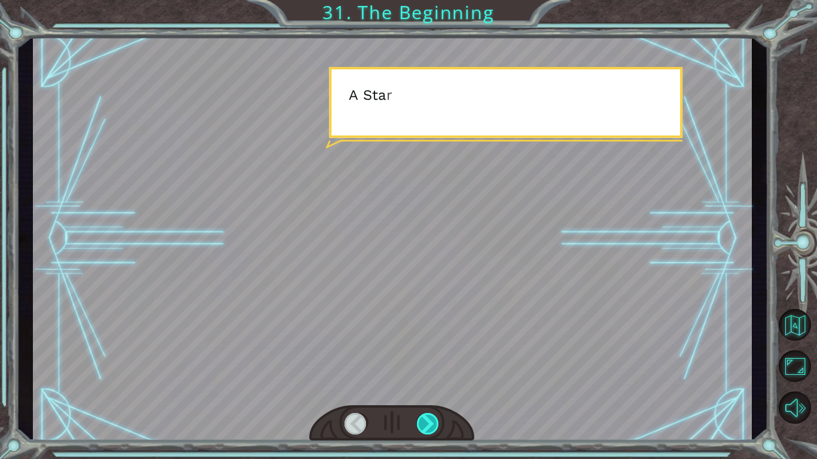
click at [431, 418] on div at bounding box center [428, 424] width 23 height 22
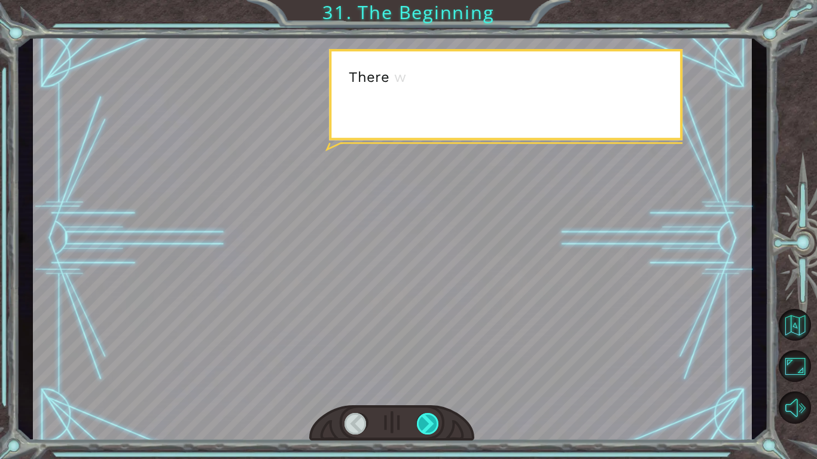
click at [431, 418] on div at bounding box center [428, 424] width 23 height 22
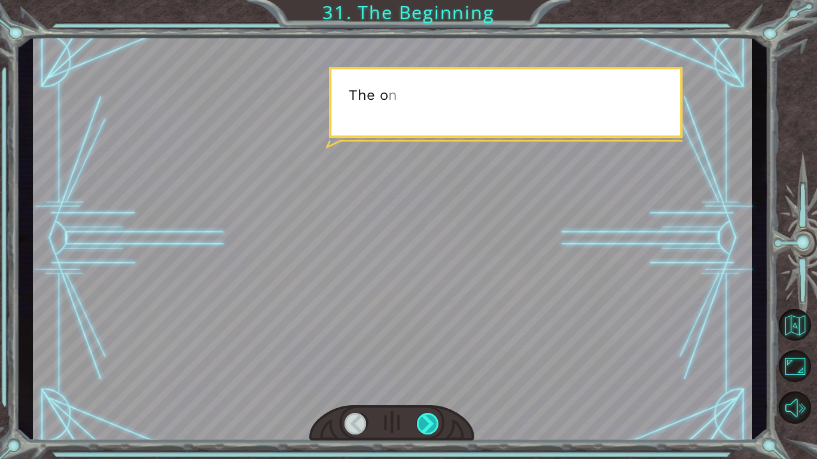
click at [431, 418] on div at bounding box center [428, 424] width 23 height 22
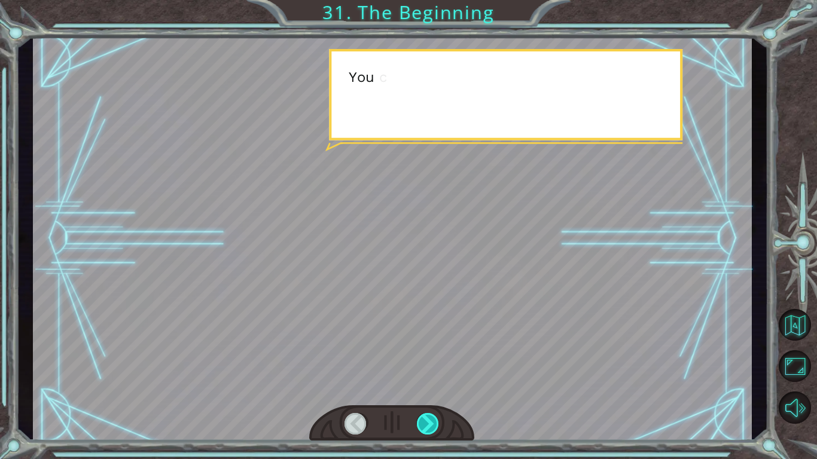
click at [431, 418] on div at bounding box center [428, 424] width 23 height 22
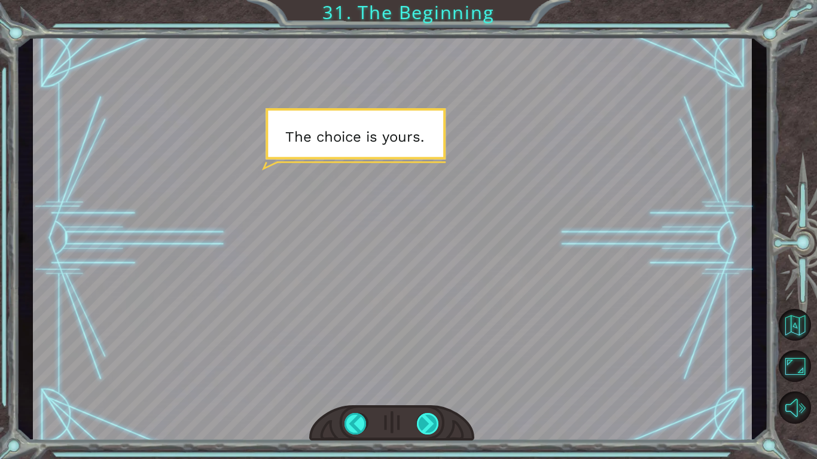
click at [424, 427] on div at bounding box center [428, 424] width 23 height 22
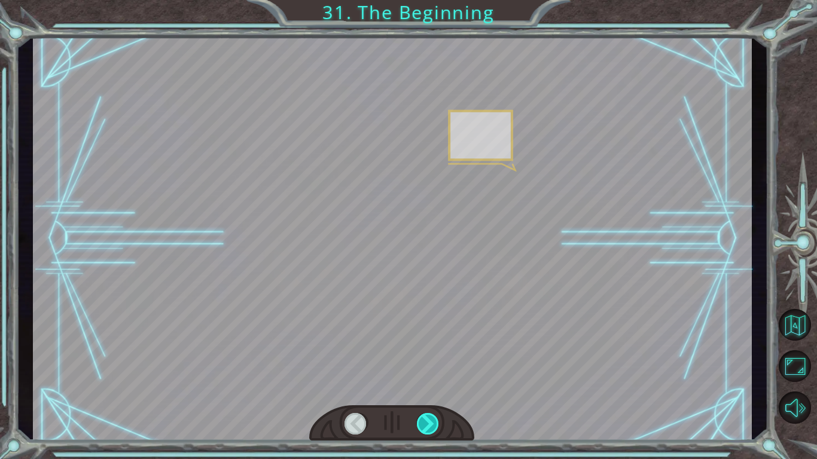
click at [424, 427] on div at bounding box center [428, 424] width 23 height 22
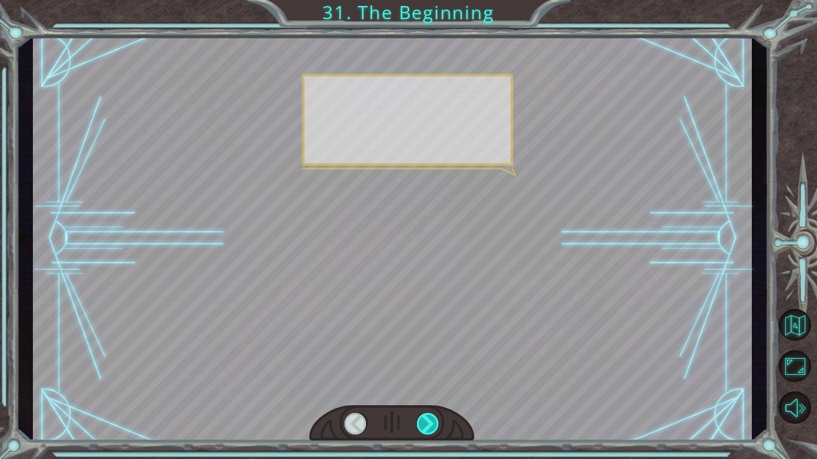
click at [424, 427] on div at bounding box center [428, 424] width 23 height 22
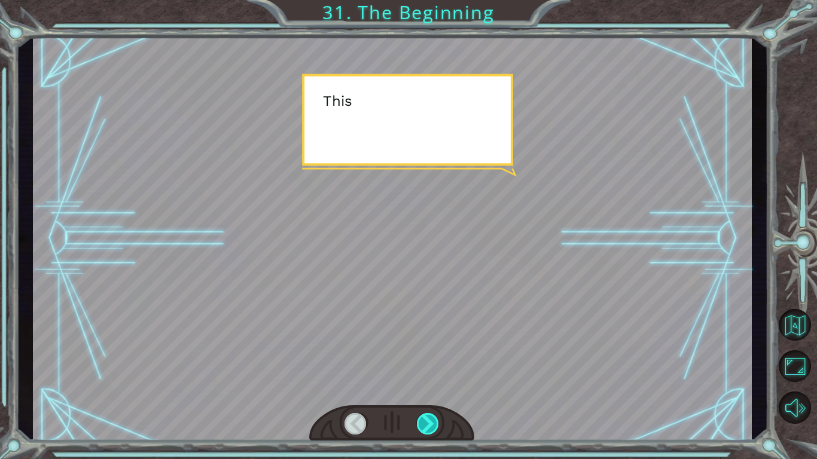
click at [424, 427] on div at bounding box center [428, 424] width 23 height 22
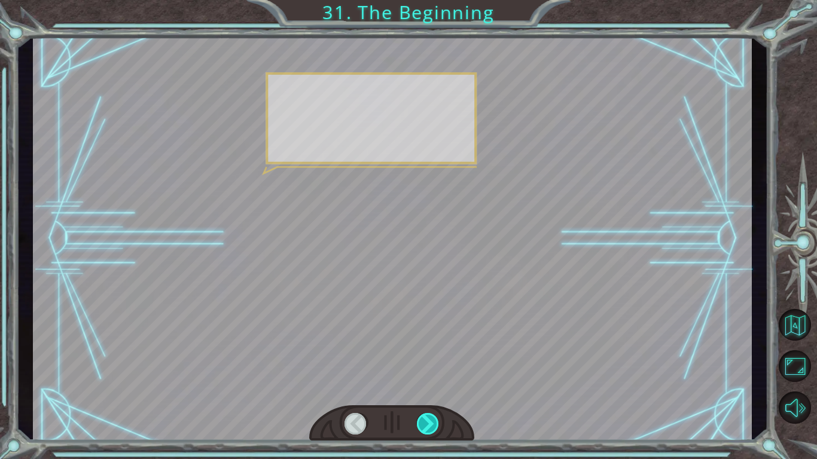
click at [424, 427] on div at bounding box center [428, 424] width 23 height 22
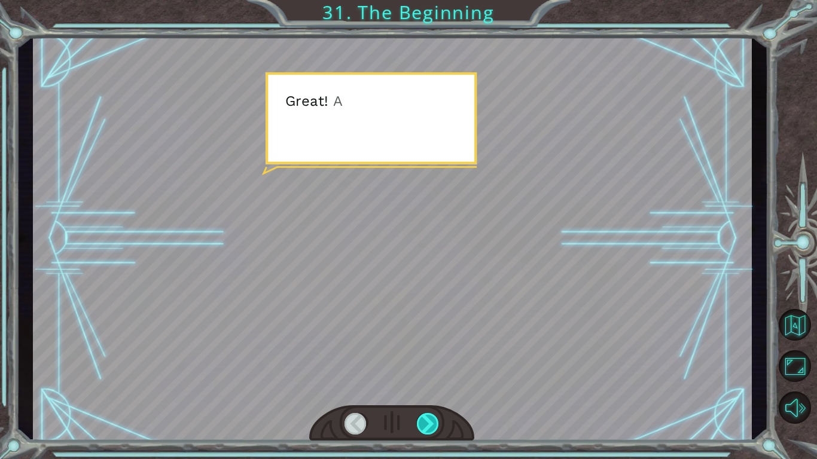
click at [424, 427] on div at bounding box center [428, 424] width 23 height 22
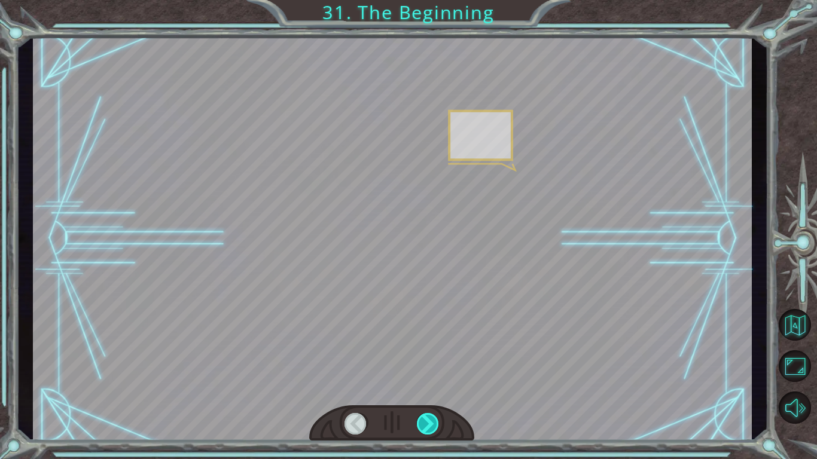
click at [424, 427] on div at bounding box center [428, 424] width 23 height 22
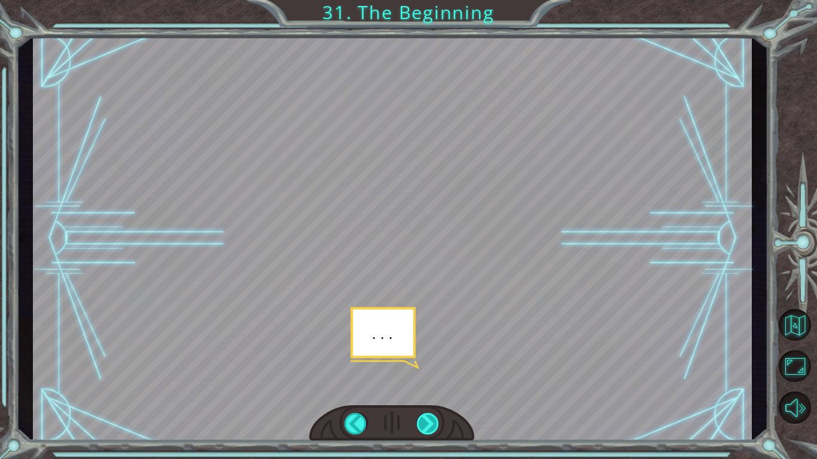
click at [433, 424] on div at bounding box center [428, 424] width 23 height 22
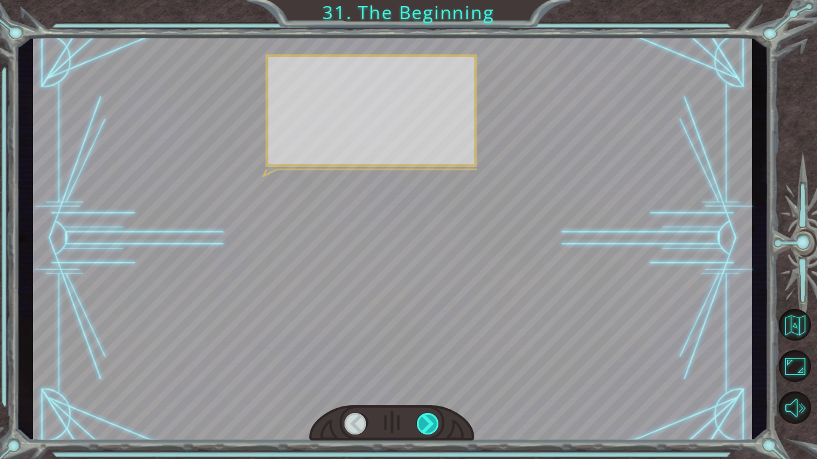
click at [433, 424] on div at bounding box center [428, 424] width 23 height 22
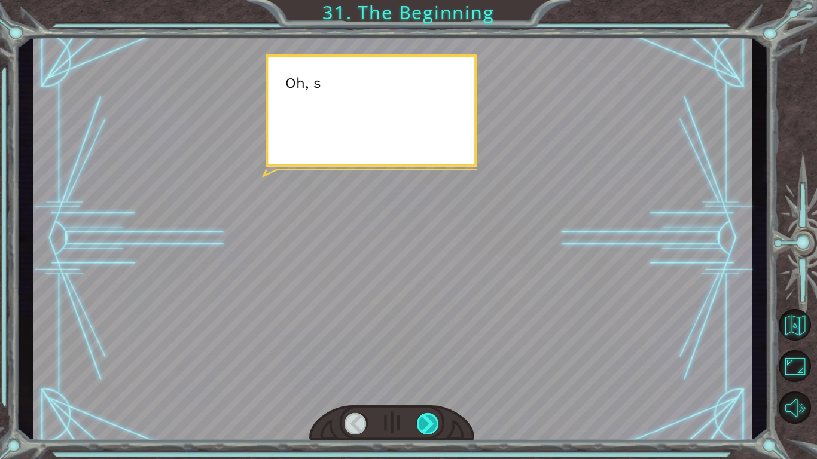
click at [433, 424] on div at bounding box center [428, 424] width 23 height 22
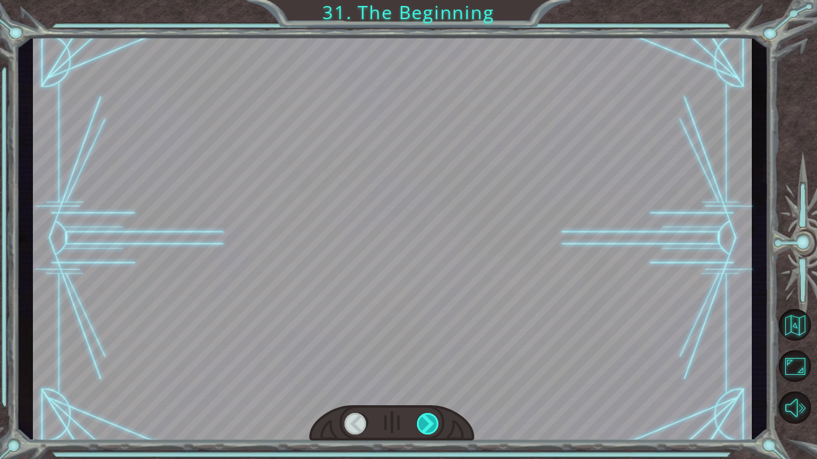
click at [433, 424] on div at bounding box center [428, 424] width 23 height 22
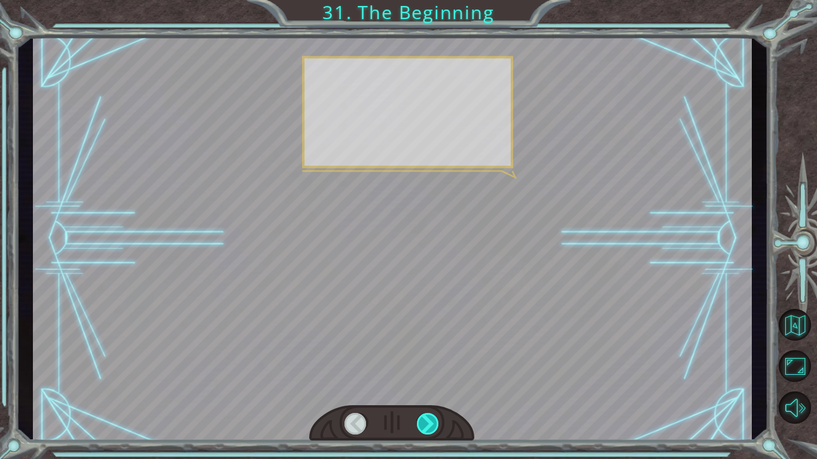
click at [433, 424] on div at bounding box center [428, 424] width 23 height 22
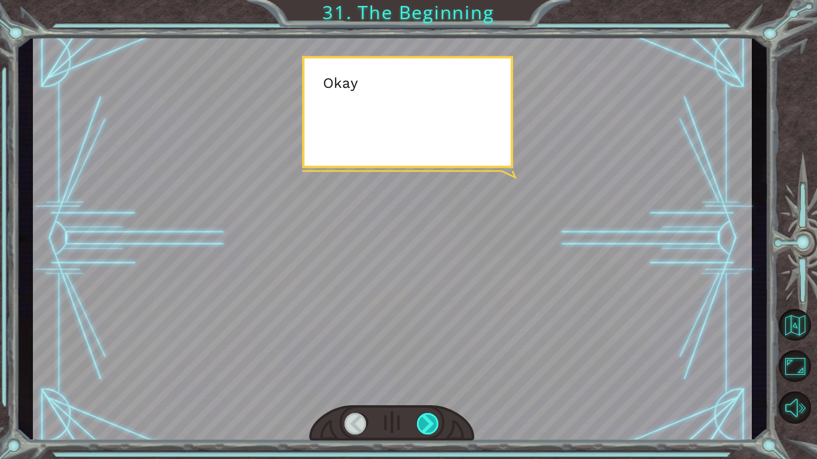
click at [433, 424] on div at bounding box center [428, 424] width 23 height 22
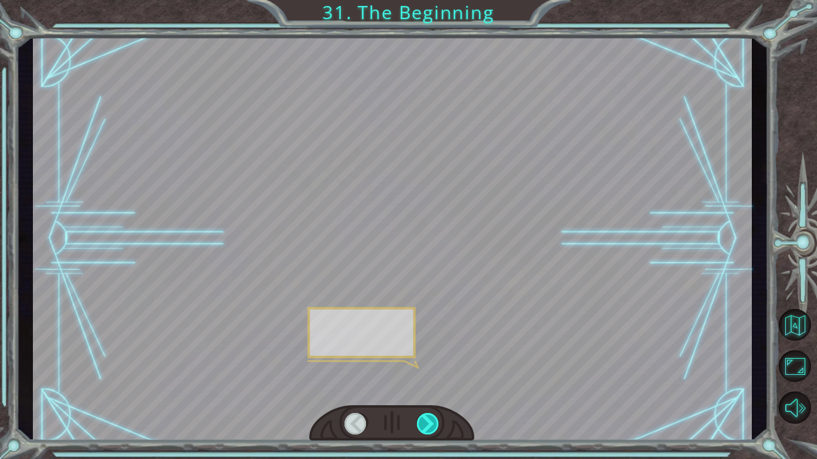
click at [433, 424] on div at bounding box center [428, 424] width 23 height 22
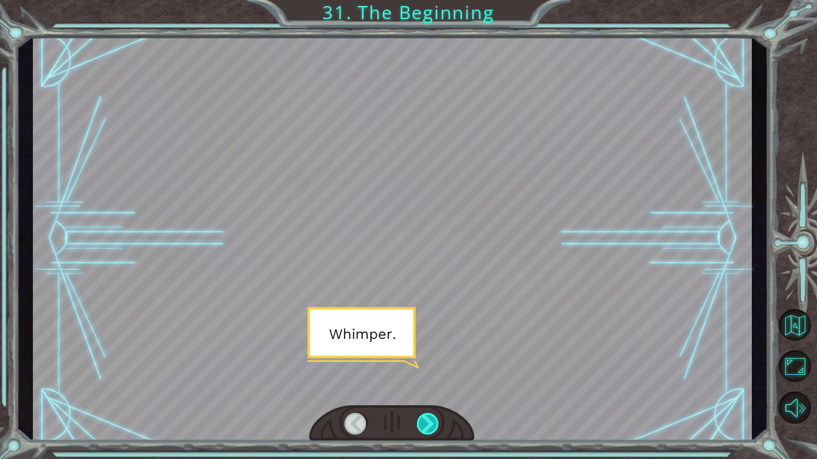
click at [433, 424] on div at bounding box center [428, 424] width 23 height 22
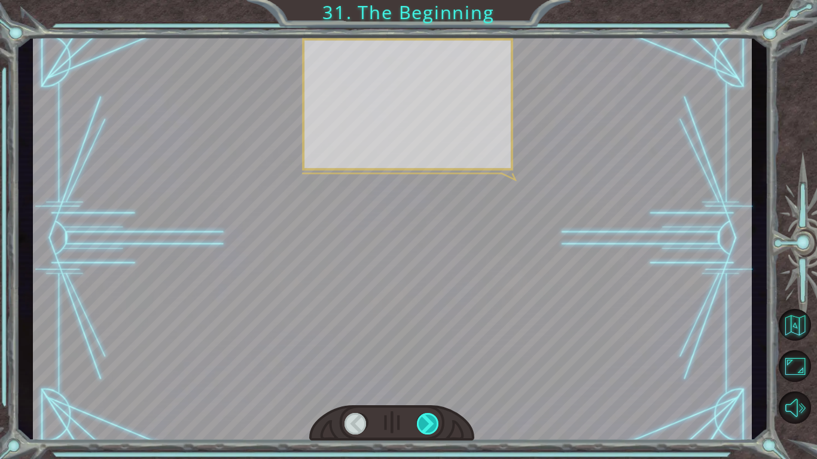
click at [433, 424] on div at bounding box center [428, 424] width 23 height 22
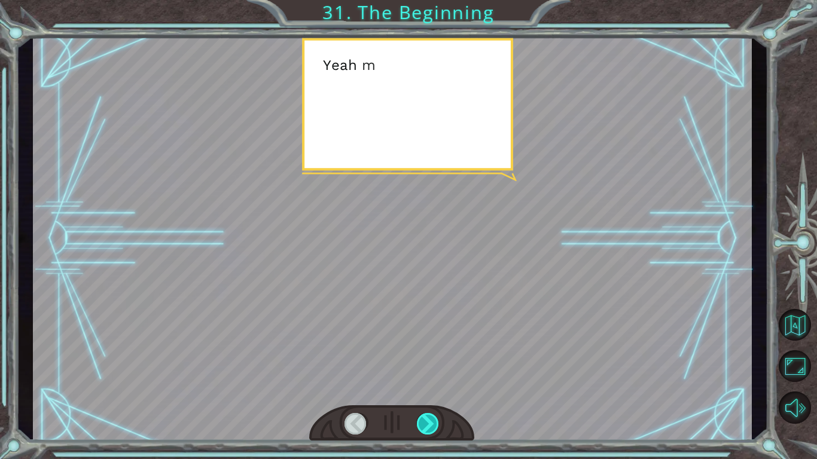
click at [433, 424] on div at bounding box center [428, 424] width 23 height 22
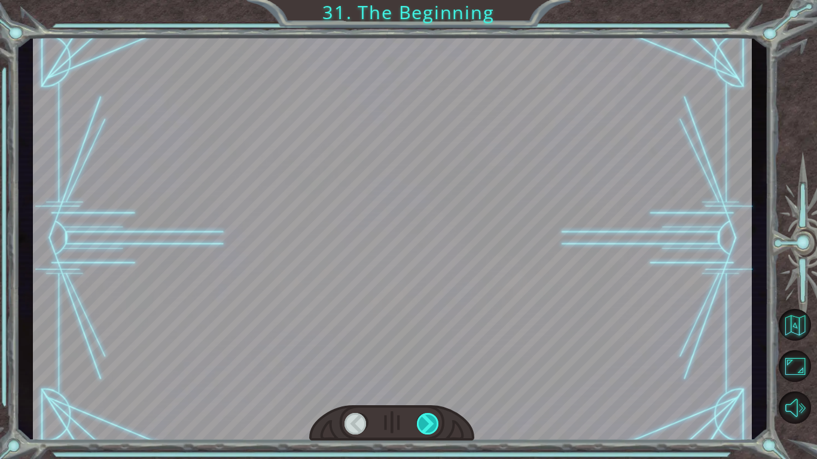
click at [433, 424] on div at bounding box center [428, 424] width 23 height 22
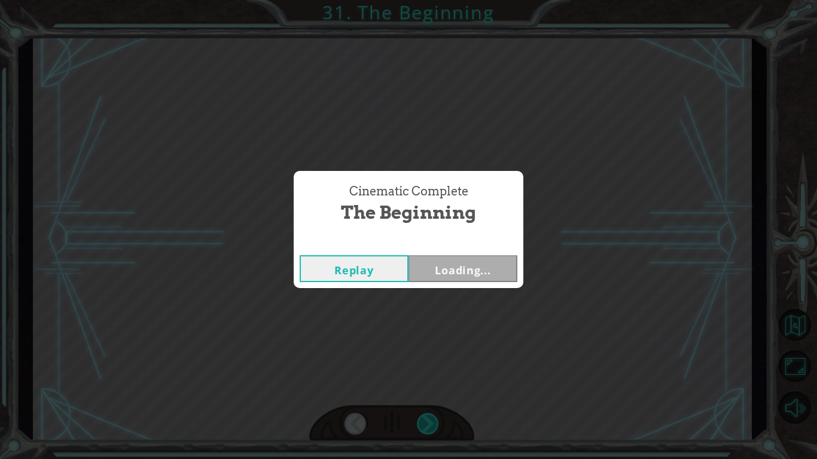
click at [433, 424] on div "Cinematic Complete The Beginning Replay Loading..." at bounding box center [408, 229] width 817 height 459
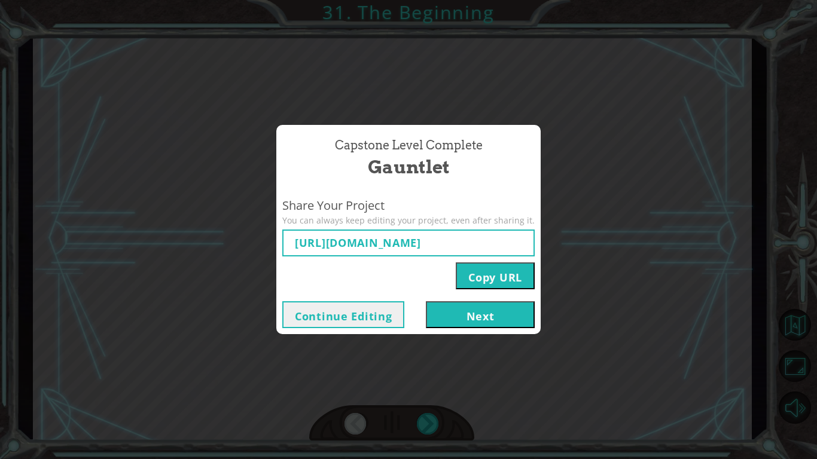
type input "[URL][DOMAIN_NAME]"
click at [483, 310] on button "Next" at bounding box center [480, 315] width 109 height 27
